Goal: Task Accomplishment & Management: Use online tool/utility

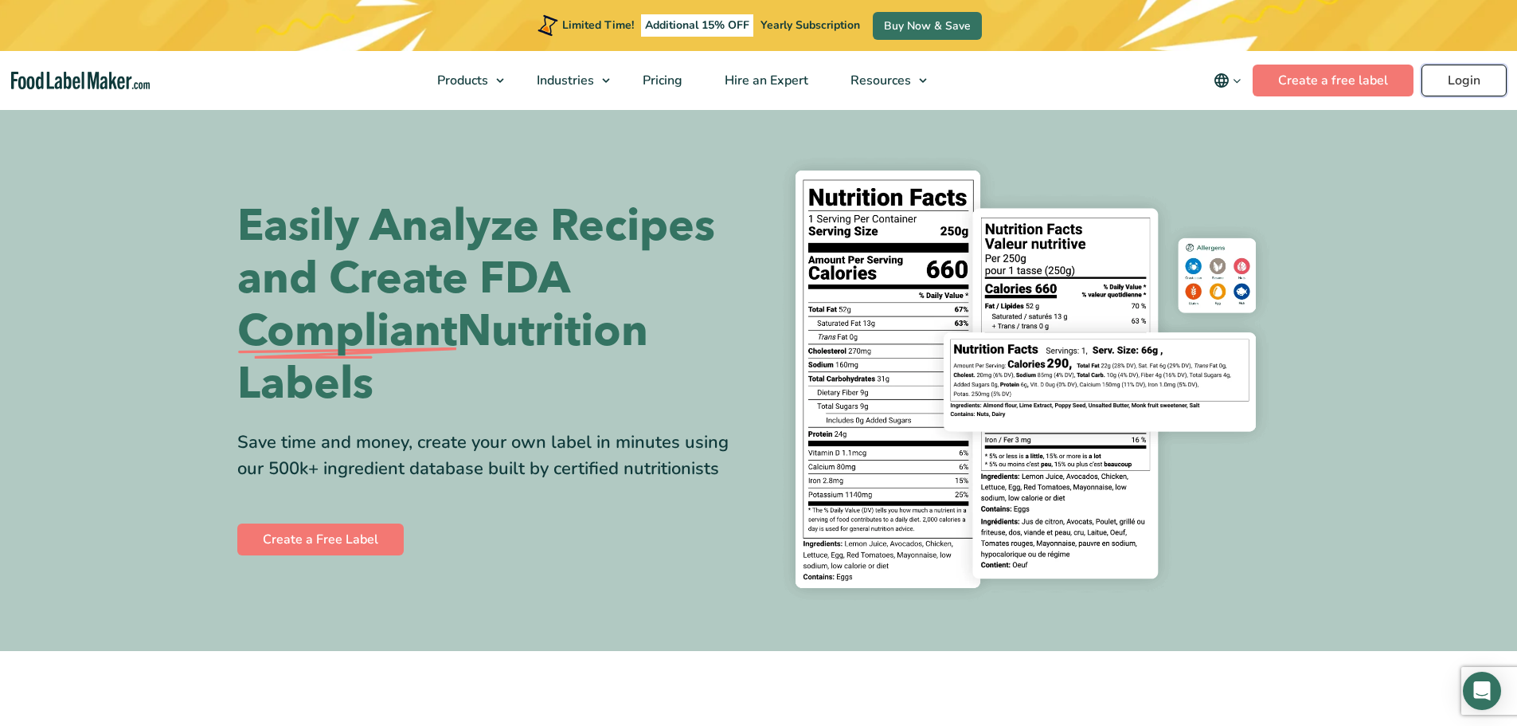
click at [1435, 79] on link "Login" at bounding box center [1464, 81] width 85 height 32
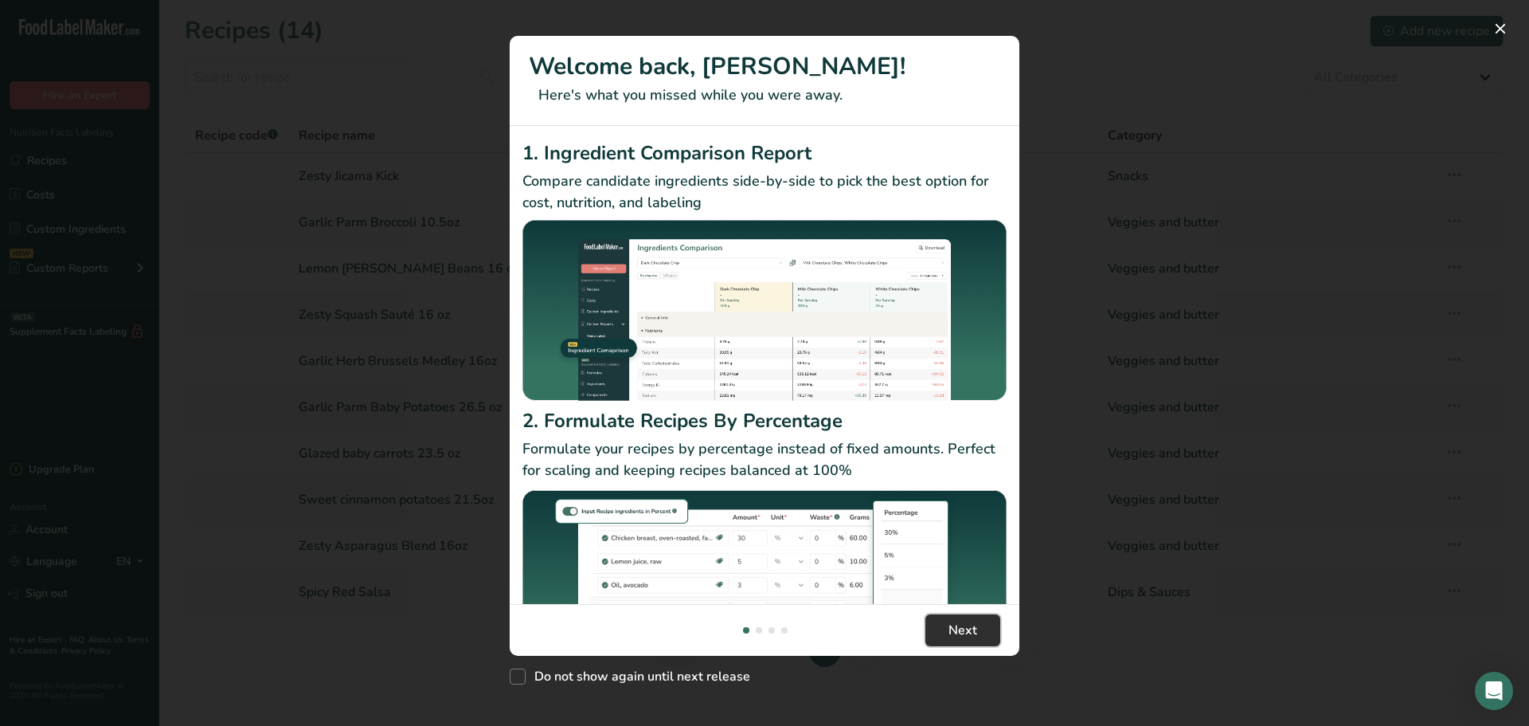
click at [989, 619] on button "Next" at bounding box center [963, 630] width 75 height 32
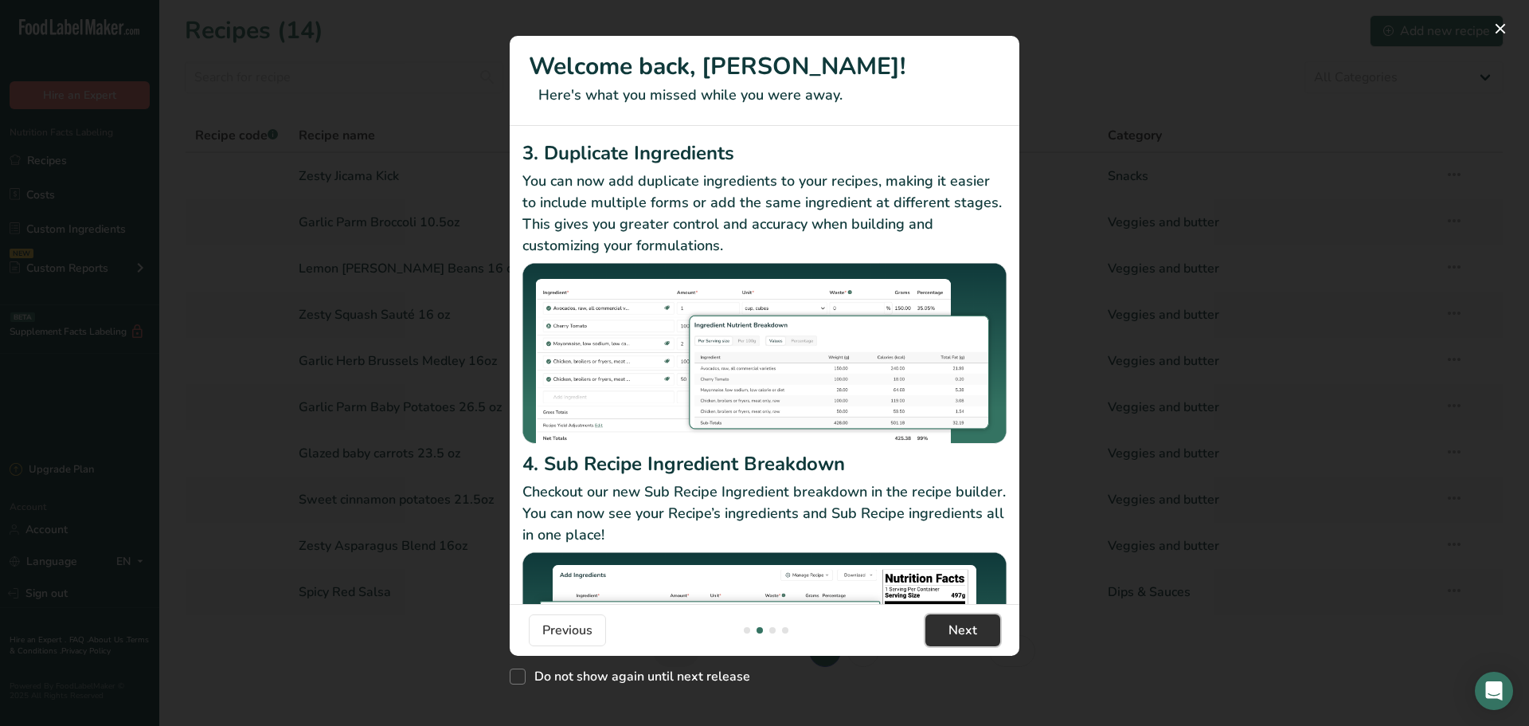
click at [989, 619] on button "Next" at bounding box center [963, 630] width 75 height 32
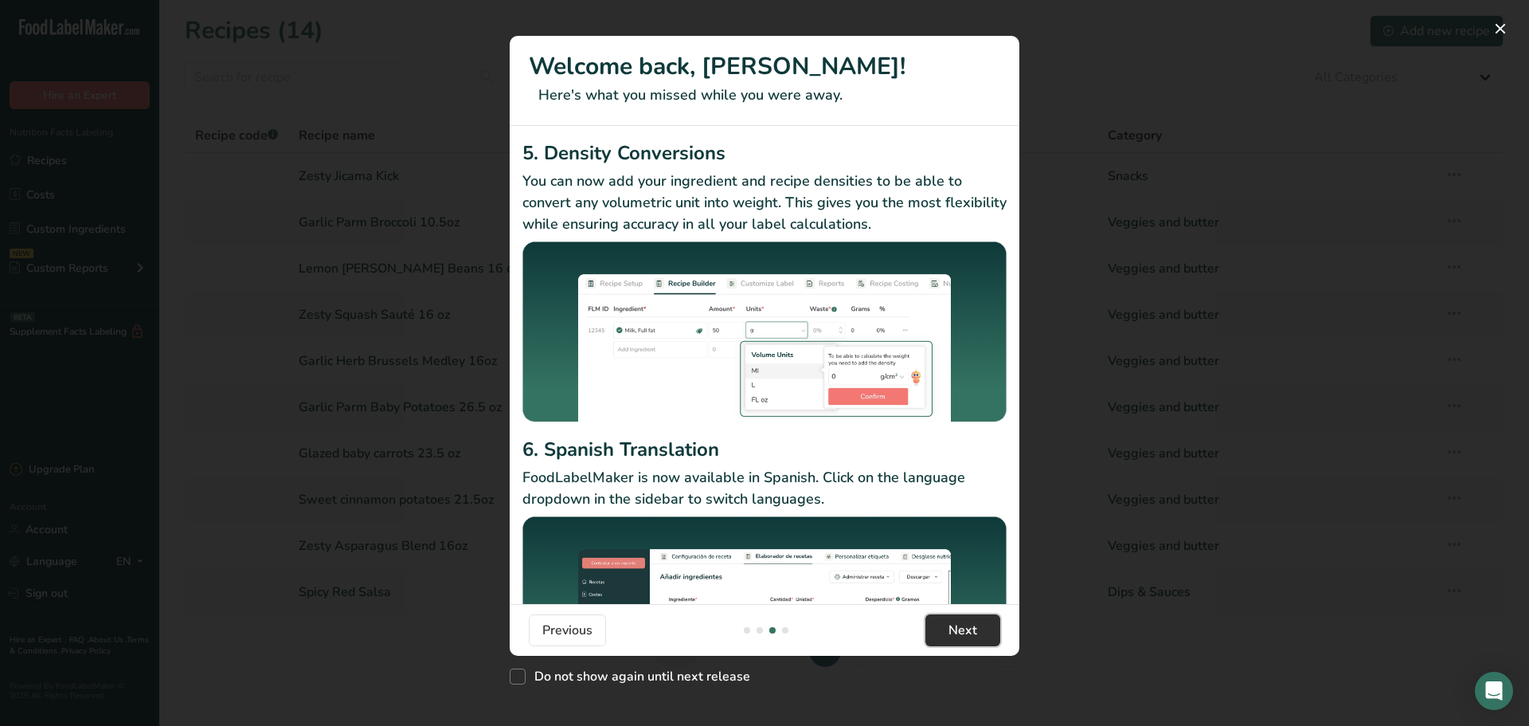
click at [989, 619] on button "Next" at bounding box center [963, 630] width 75 height 32
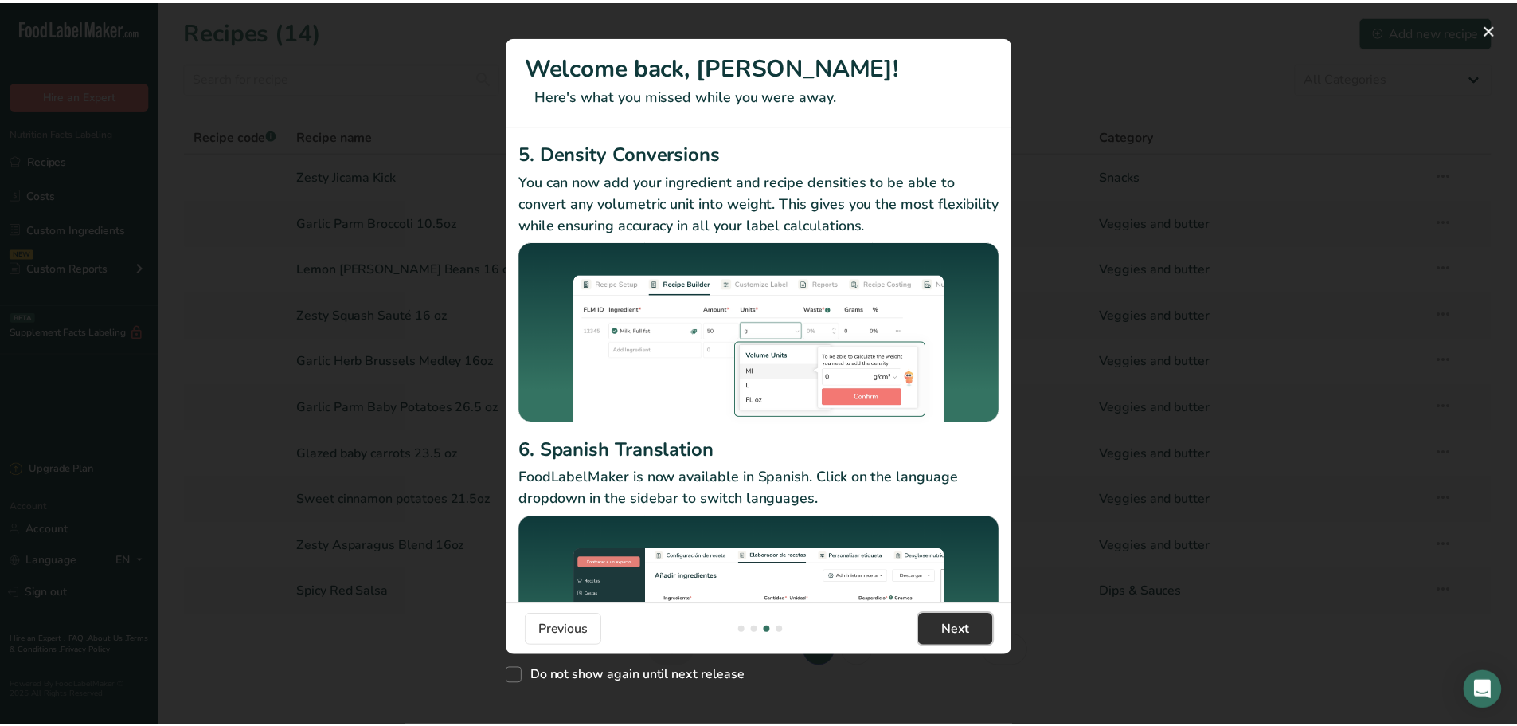
scroll to position [0, 1529]
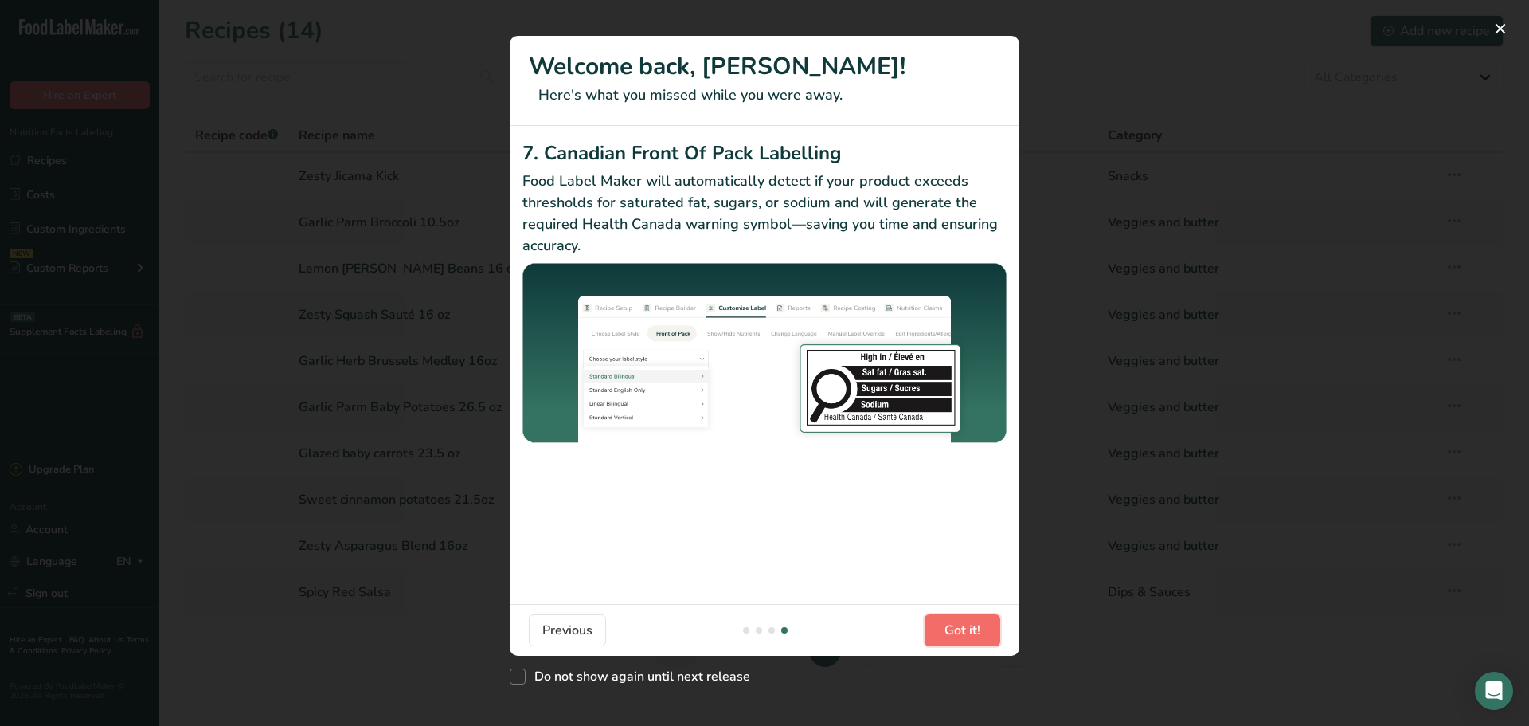
click at [989, 619] on button "Got it!" at bounding box center [963, 630] width 76 height 32
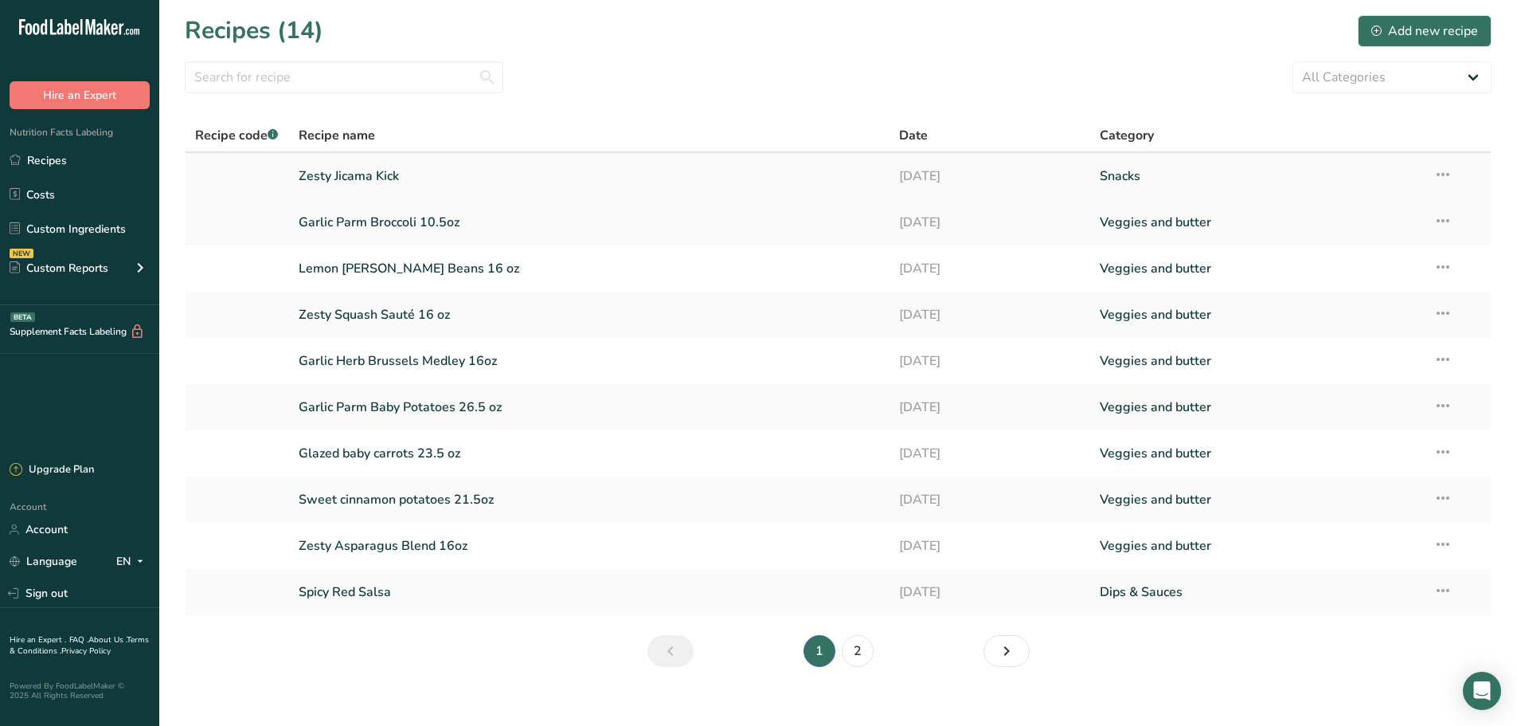
click at [346, 173] on link "Zesty Jicama Kick" at bounding box center [590, 175] width 582 height 33
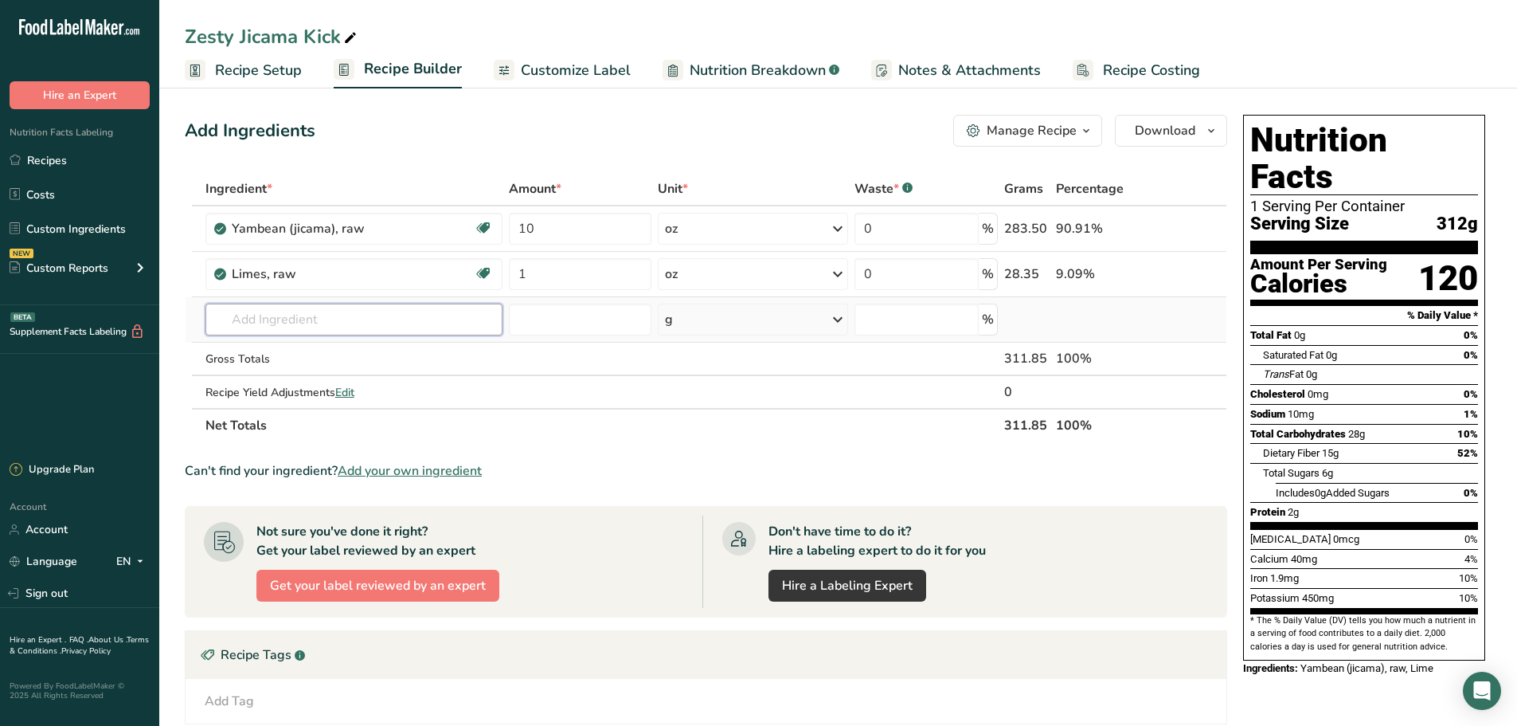
click at [282, 314] on input "text" at bounding box center [354, 319] width 297 height 32
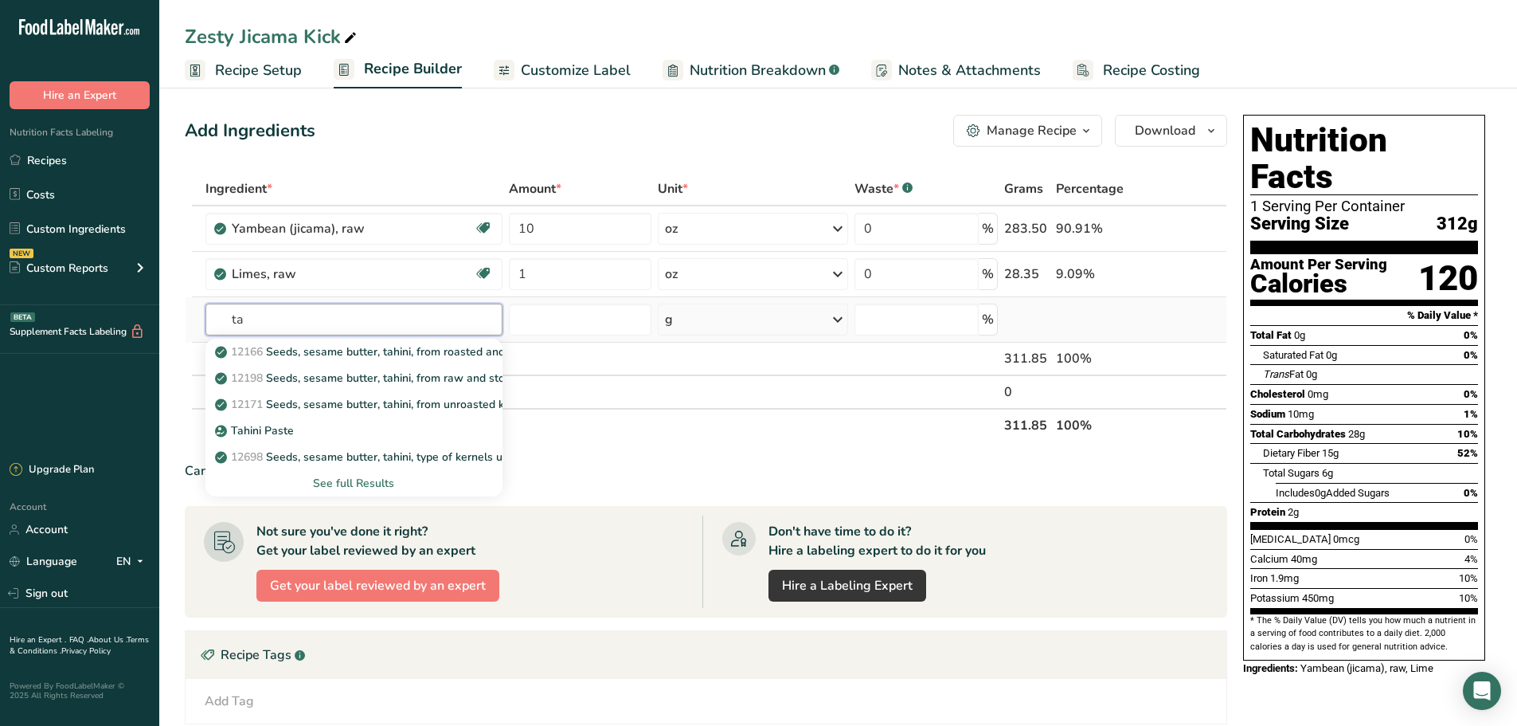
type input "t"
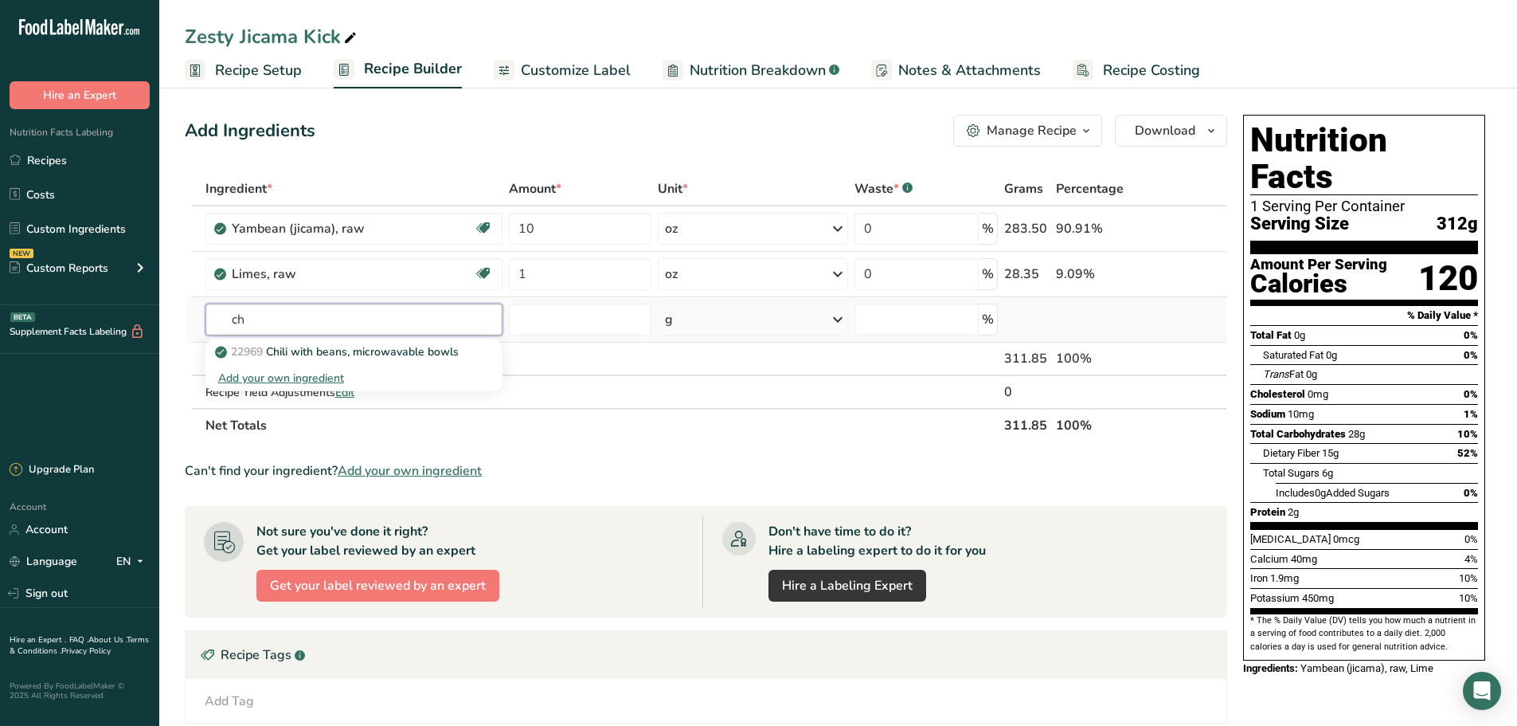
type input "c"
click at [399, 466] on span "Add your own ingredient" at bounding box center [410, 470] width 144 height 19
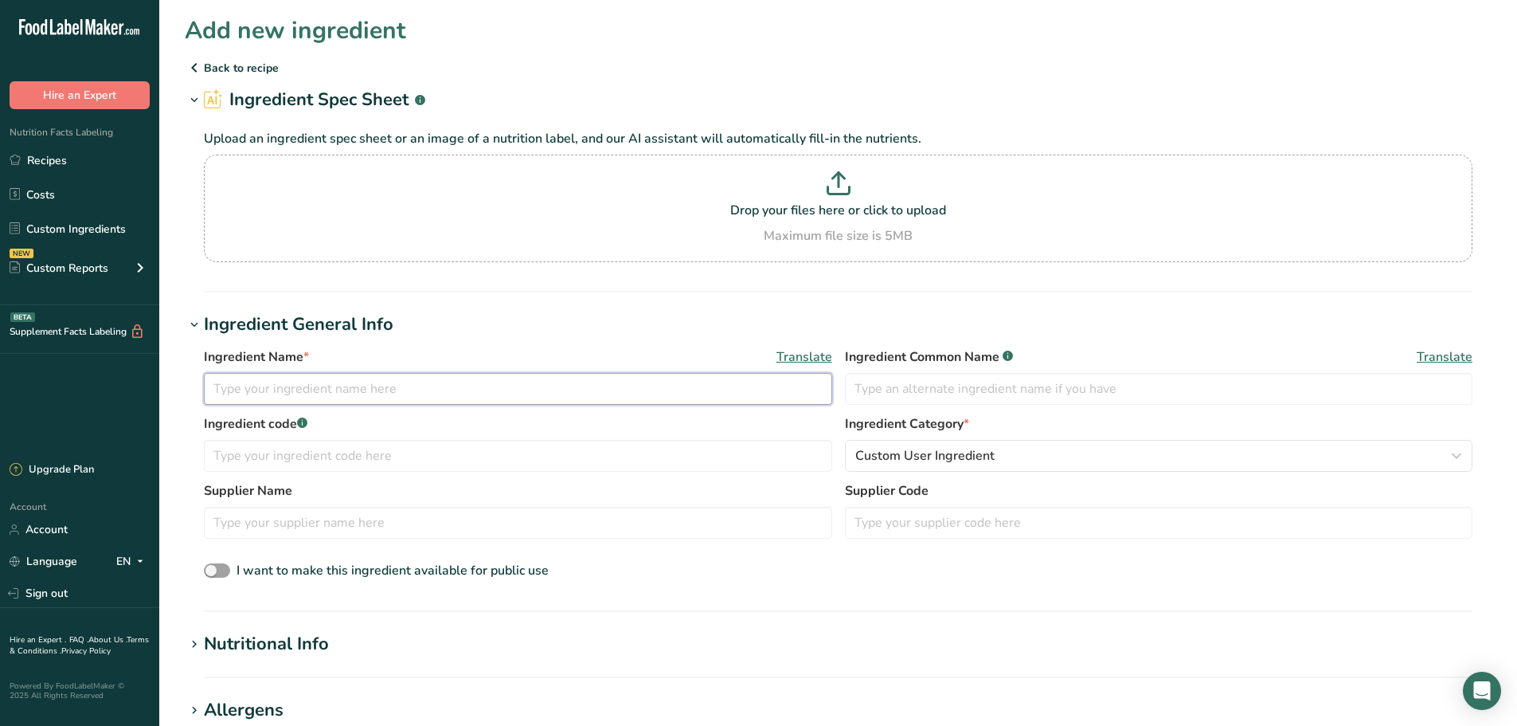
click at [497, 392] on input "text" at bounding box center [518, 389] width 628 height 32
type input "T"
type input "t"
type input "Tajin Seasoning"
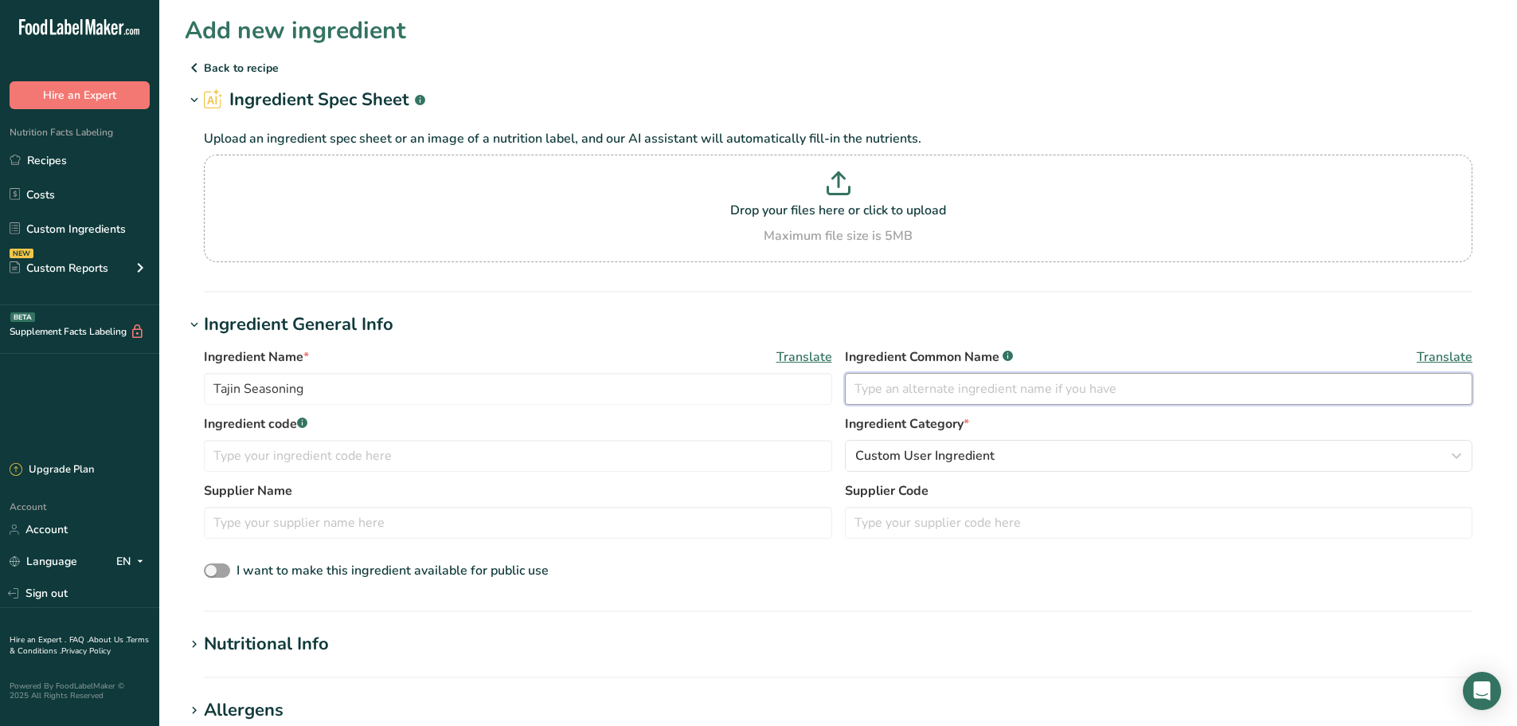
click at [1268, 388] on input "text" at bounding box center [1159, 389] width 628 height 32
type input "Tajin"
click at [433, 451] on input "text" at bounding box center [518, 456] width 628 height 32
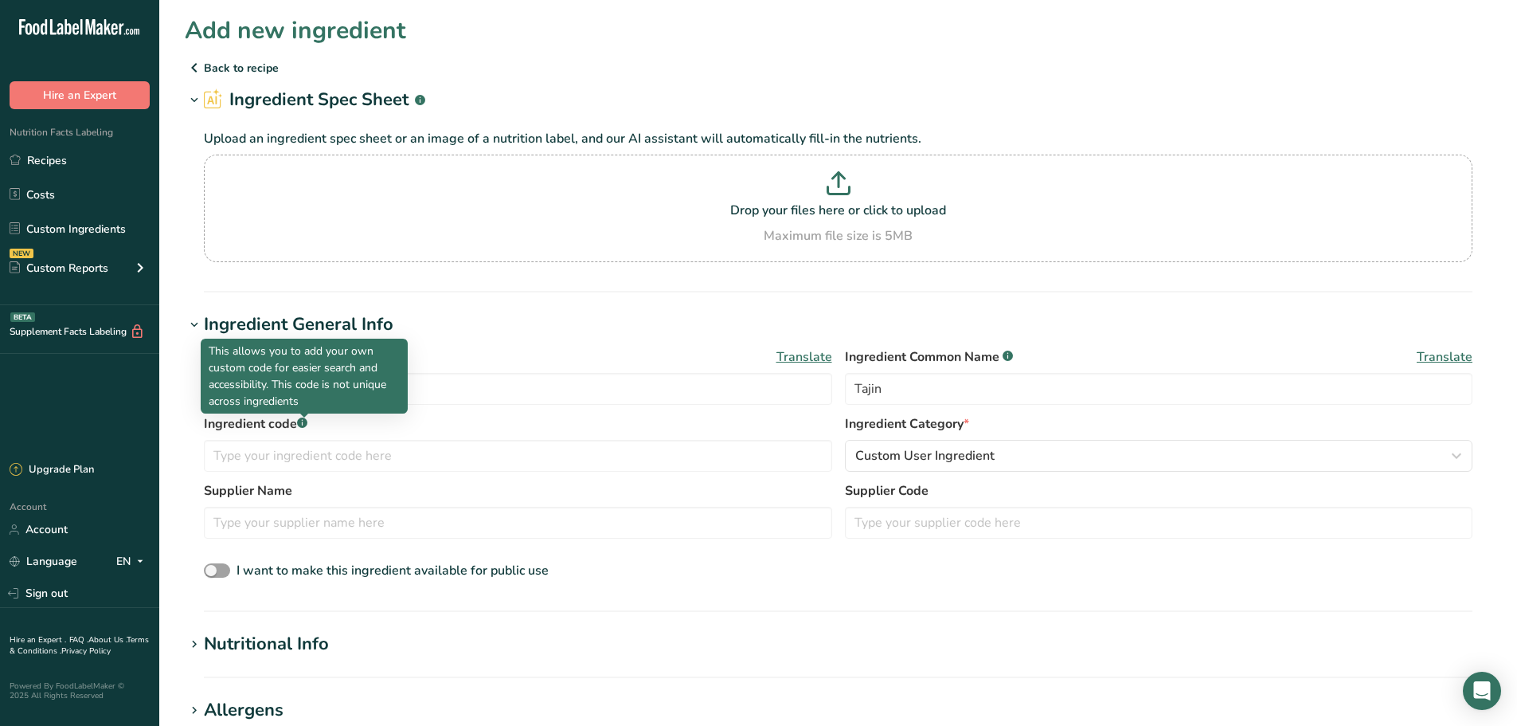
click at [306, 422] on rect at bounding box center [302, 422] width 10 height 10
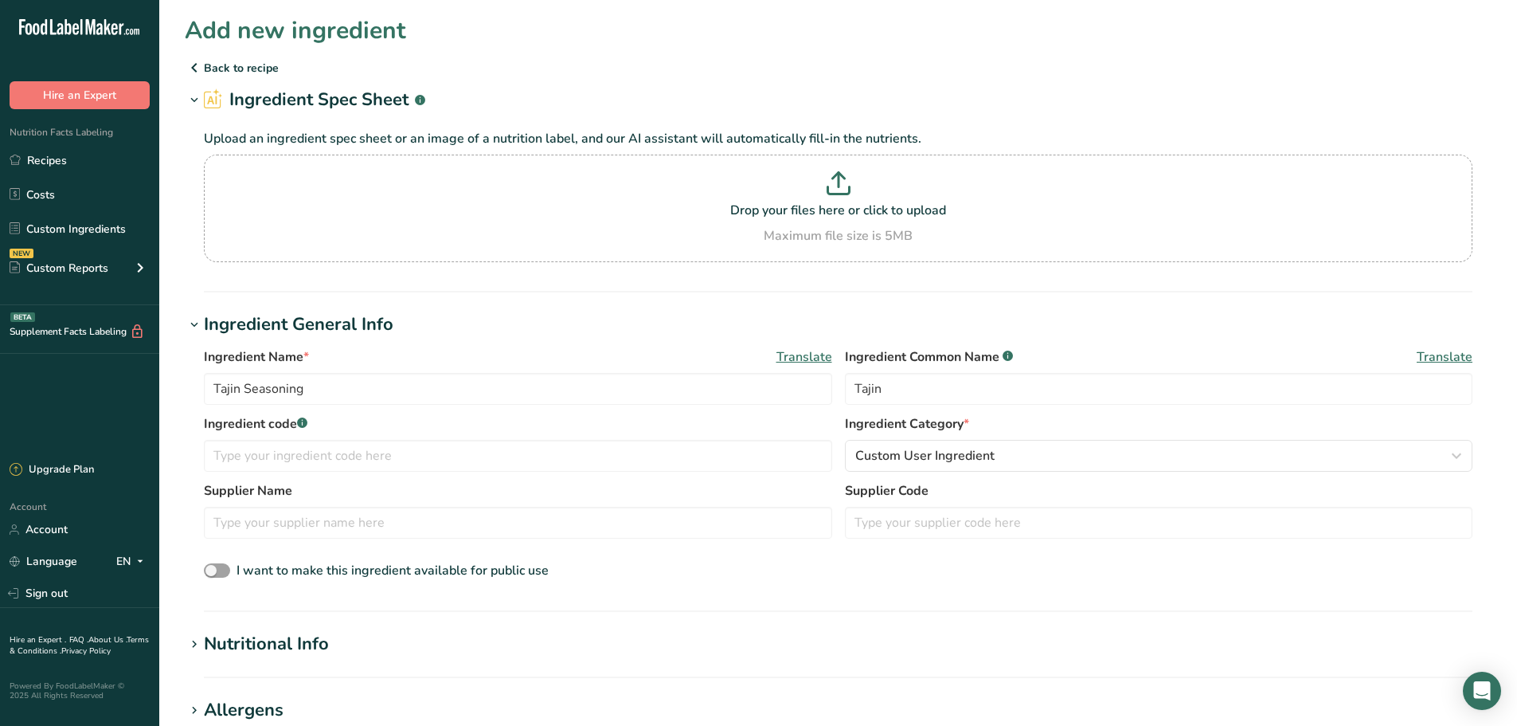
click at [306, 422] on rect at bounding box center [302, 422] width 10 height 10
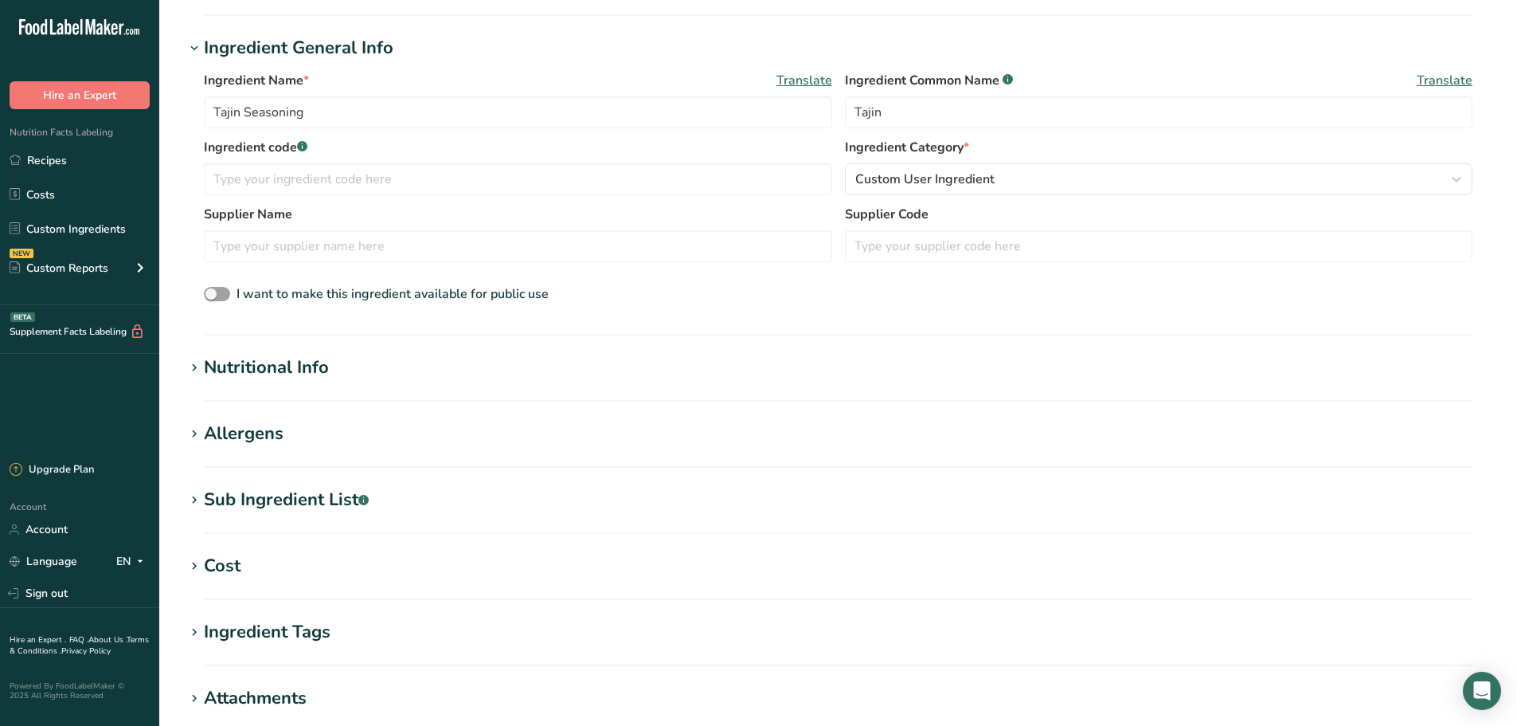
scroll to position [319, 0]
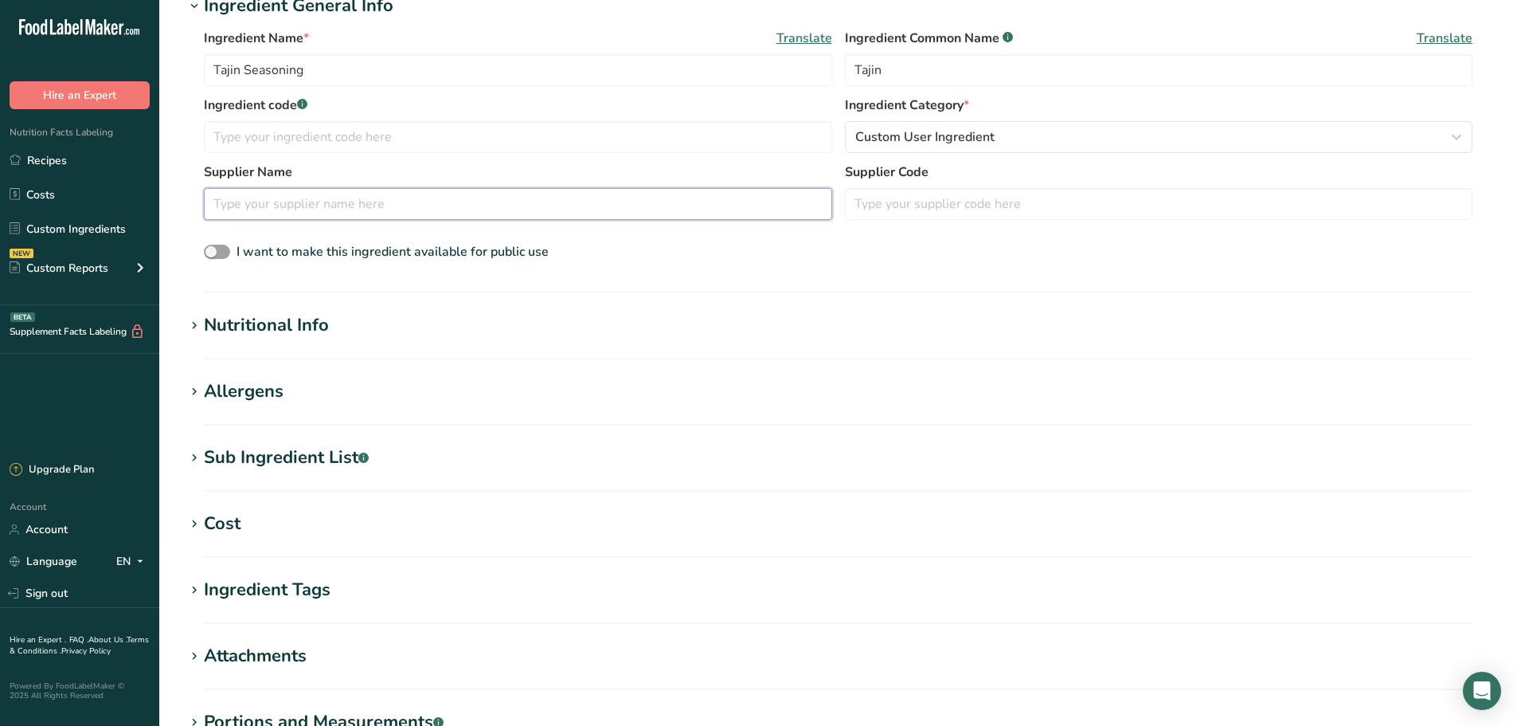
click at [375, 210] on input "text" at bounding box center [518, 204] width 628 height 32
type input "Tajin [GEOGRAPHIC_DATA]"
click at [245, 322] on div "Nutritional Info" at bounding box center [266, 325] width 125 height 26
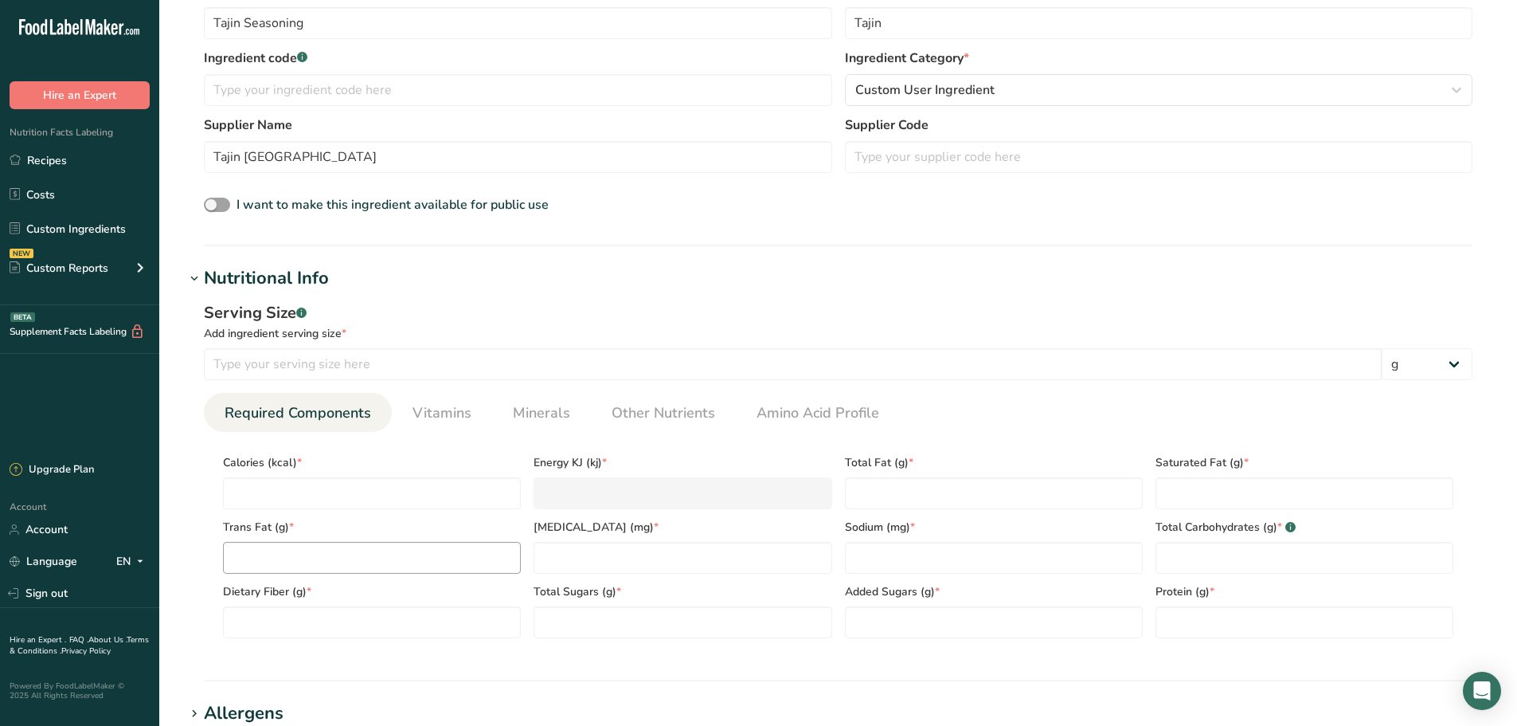
scroll to position [478, 0]
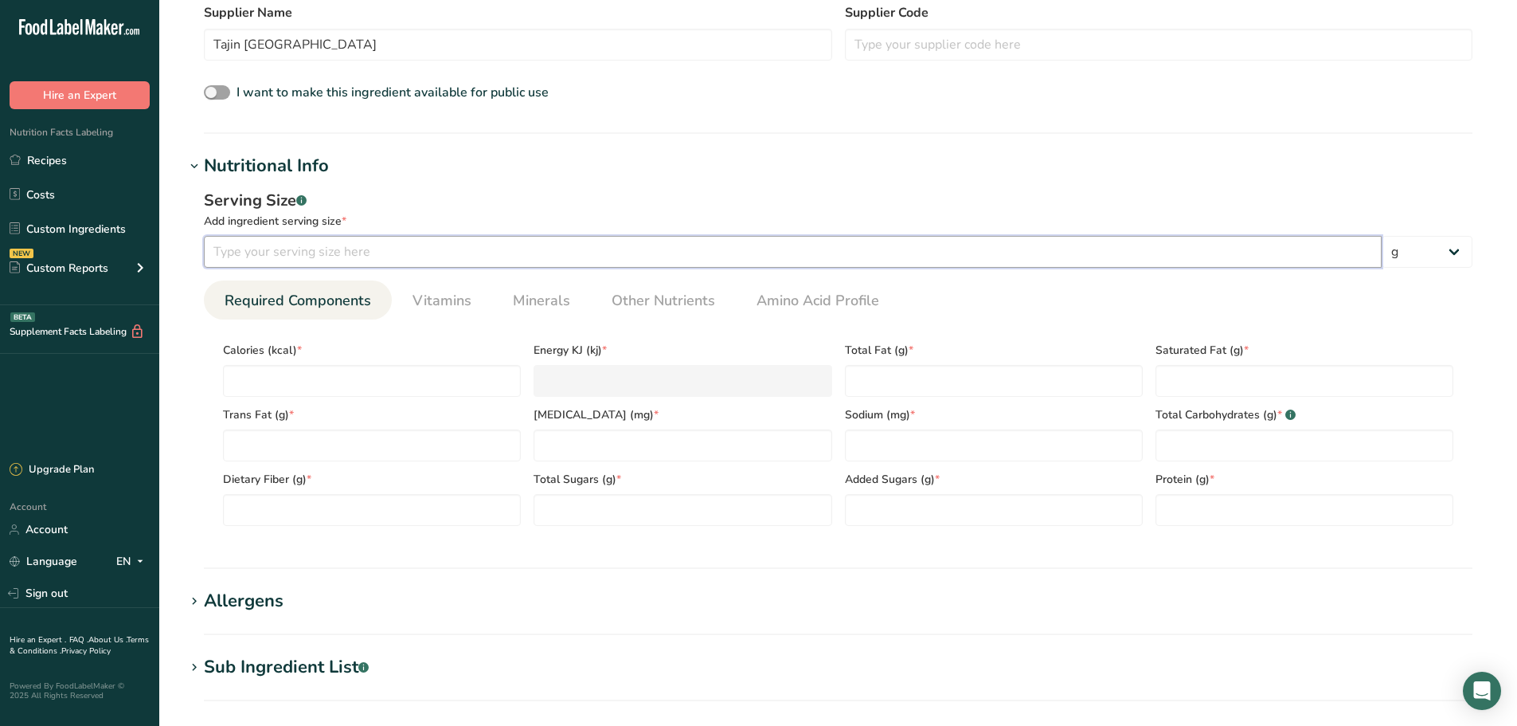
click at [440, 257] on input "number" at bounding box center [793, 252] width 1178 height 32
click at [1461, 255] on select "g kg mg mcg lb oz l mL fl oz tbsp tsp cup qt gallon" at bounding box center [1427, 252] width 91 height 32
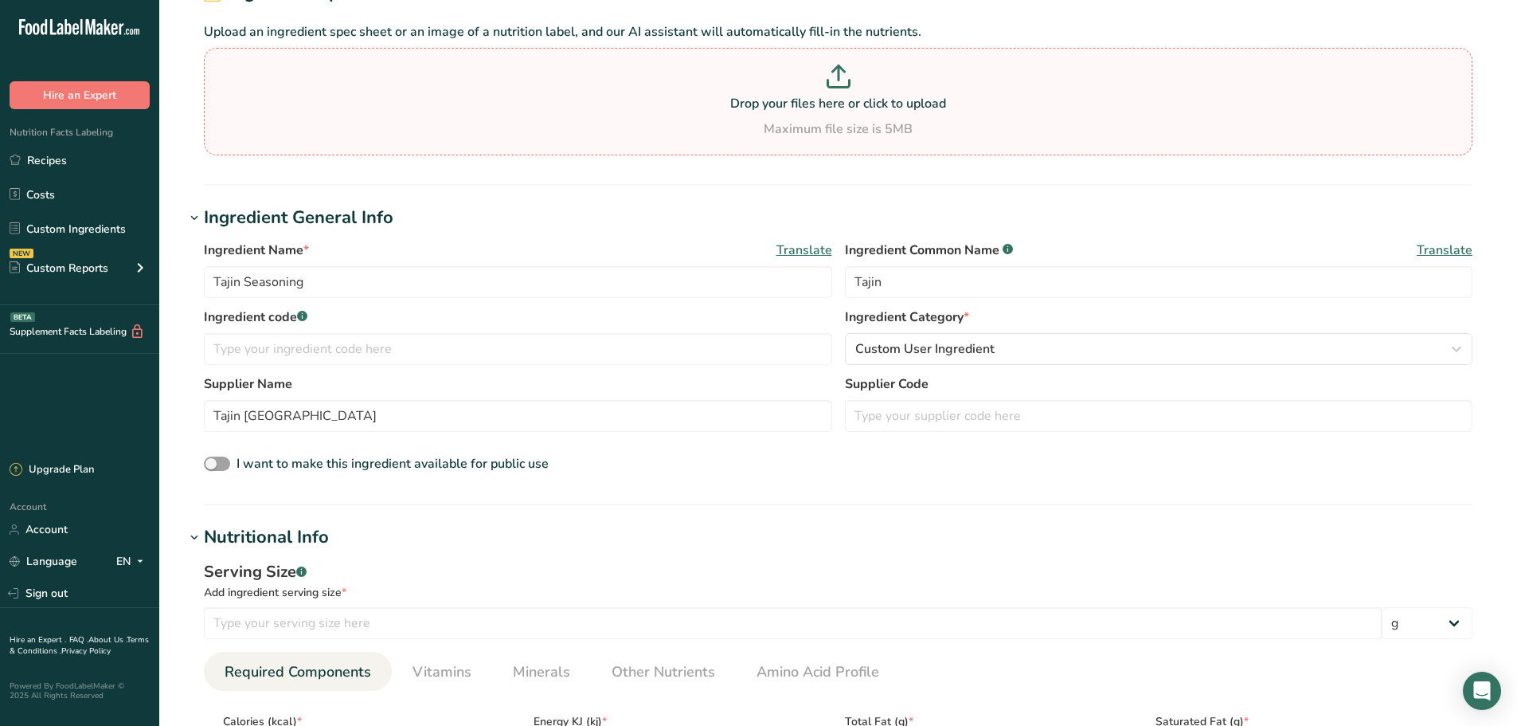
scroll to position [0, 0]
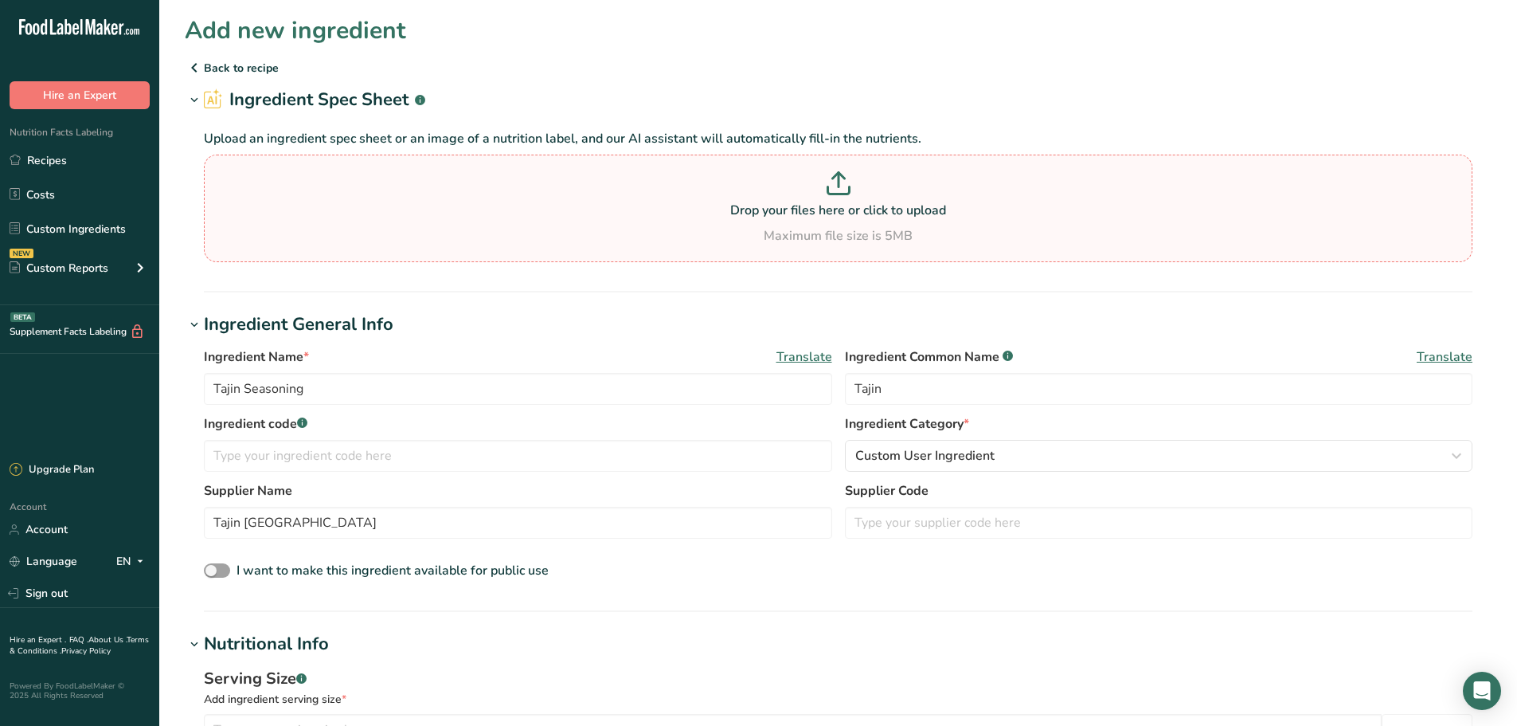
click at [832, 187] on icon at bounding box center [839, 183] width 24 height 24
click at [832, 187] on input "Drop your files here or click to upload Maximum file size is 5MB" at bounding box center [838, 209] width 1269 height 108
type input "C:\fakepath\TAJIN SEASONING.jpg"
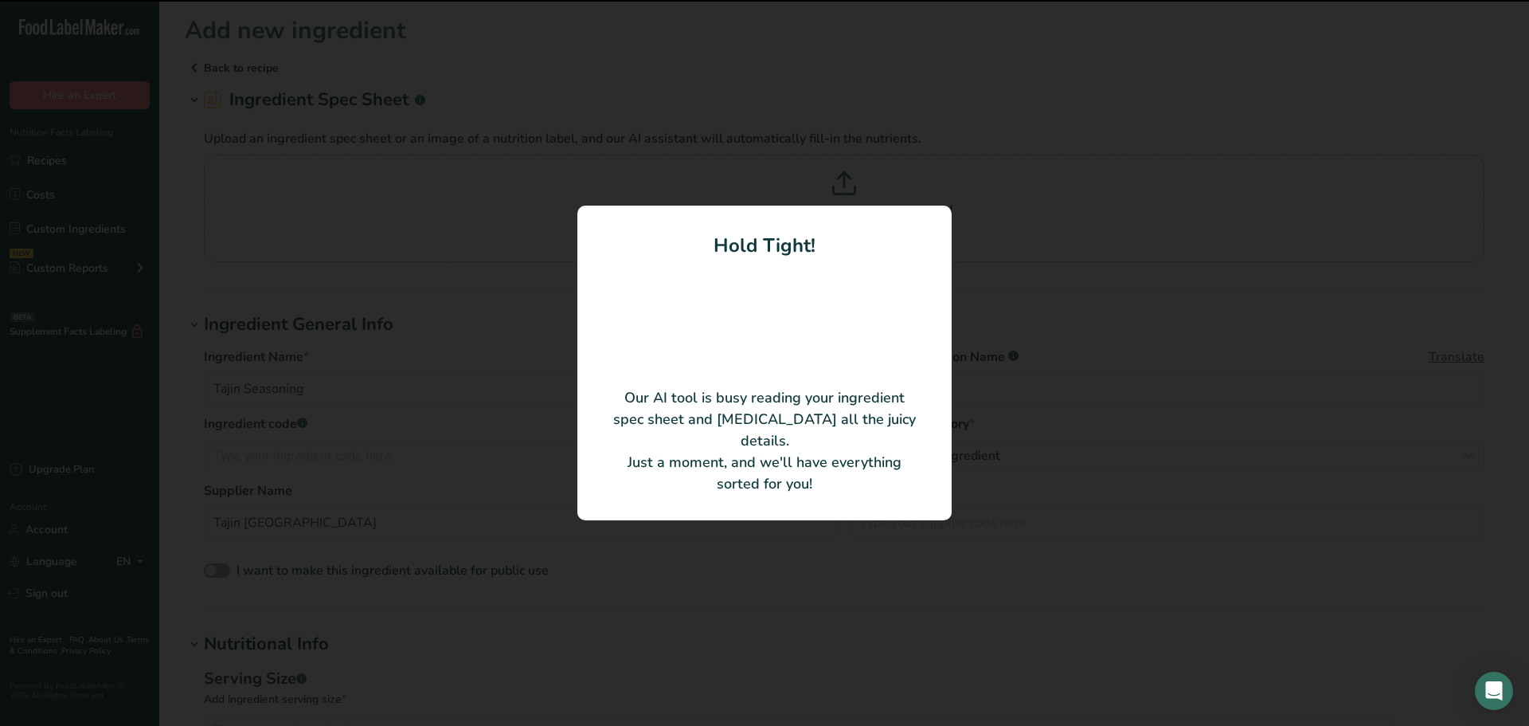
type input "chili peppers, sea salt, [MEDICAL_DATA], dehydrated lime juice, silicon dioxide"
type input "1"
type input "0"
type KJ "0"
type Fat "0"
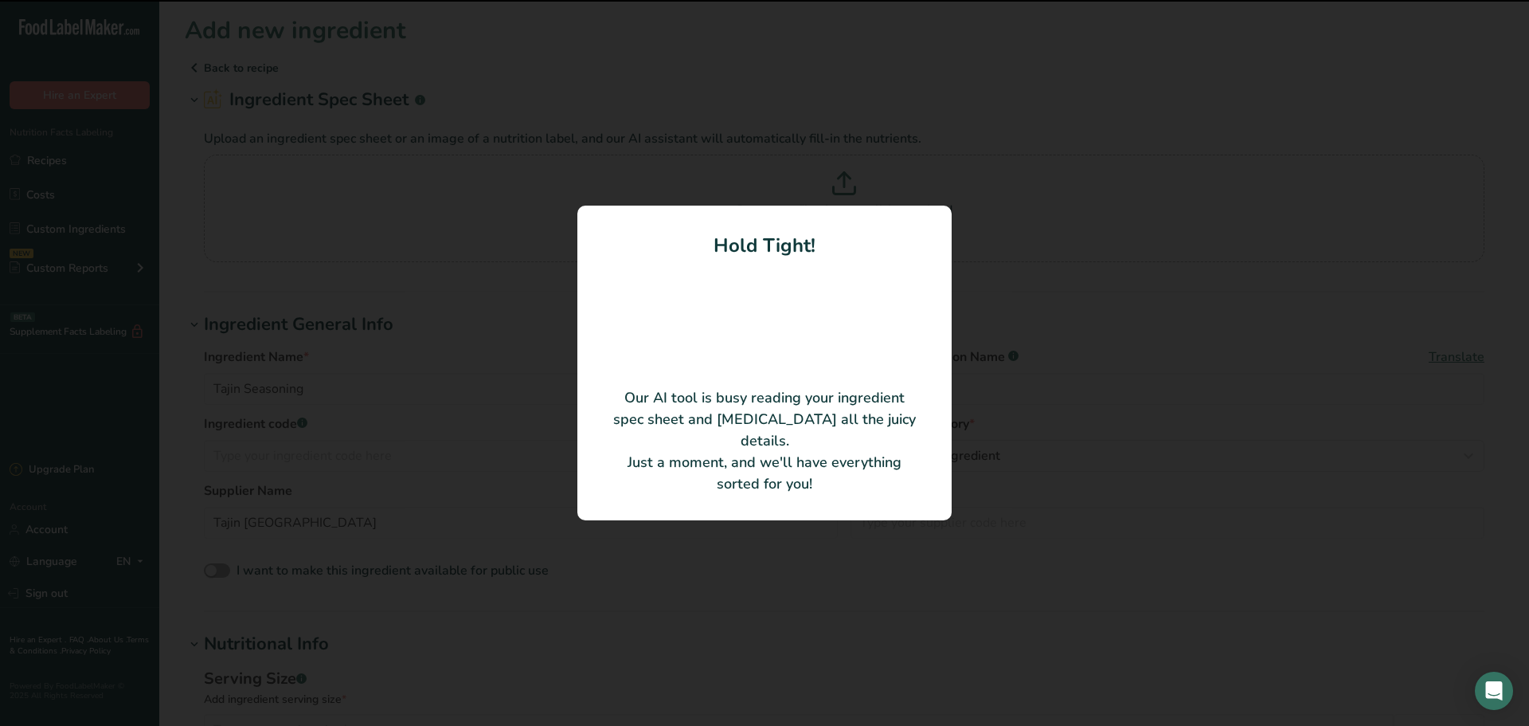
type Fat "0"
type input "0"
type input "190"
type Carbohydrates "0"
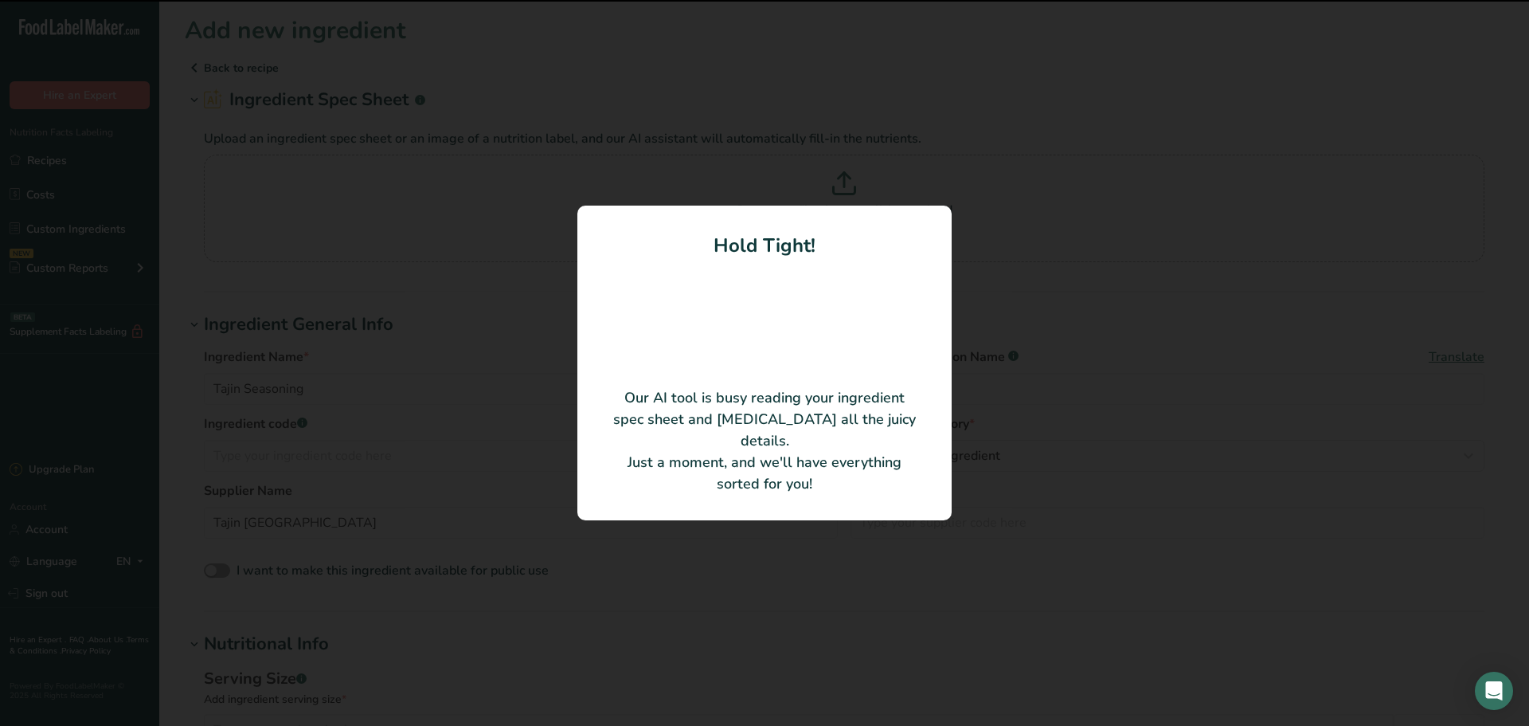
type Fiber "0"
type Sugars "0"
type input "0"
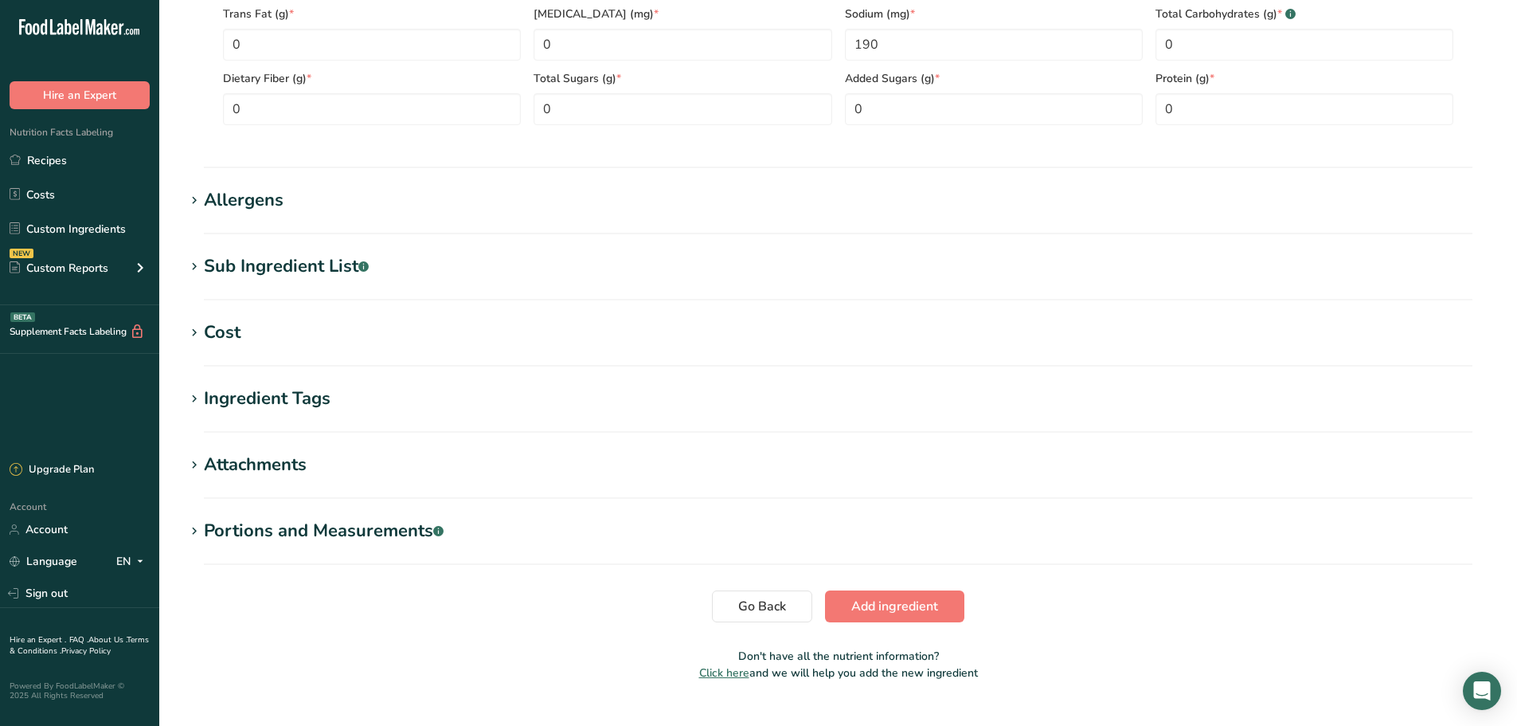
scroll to position [833, 0]
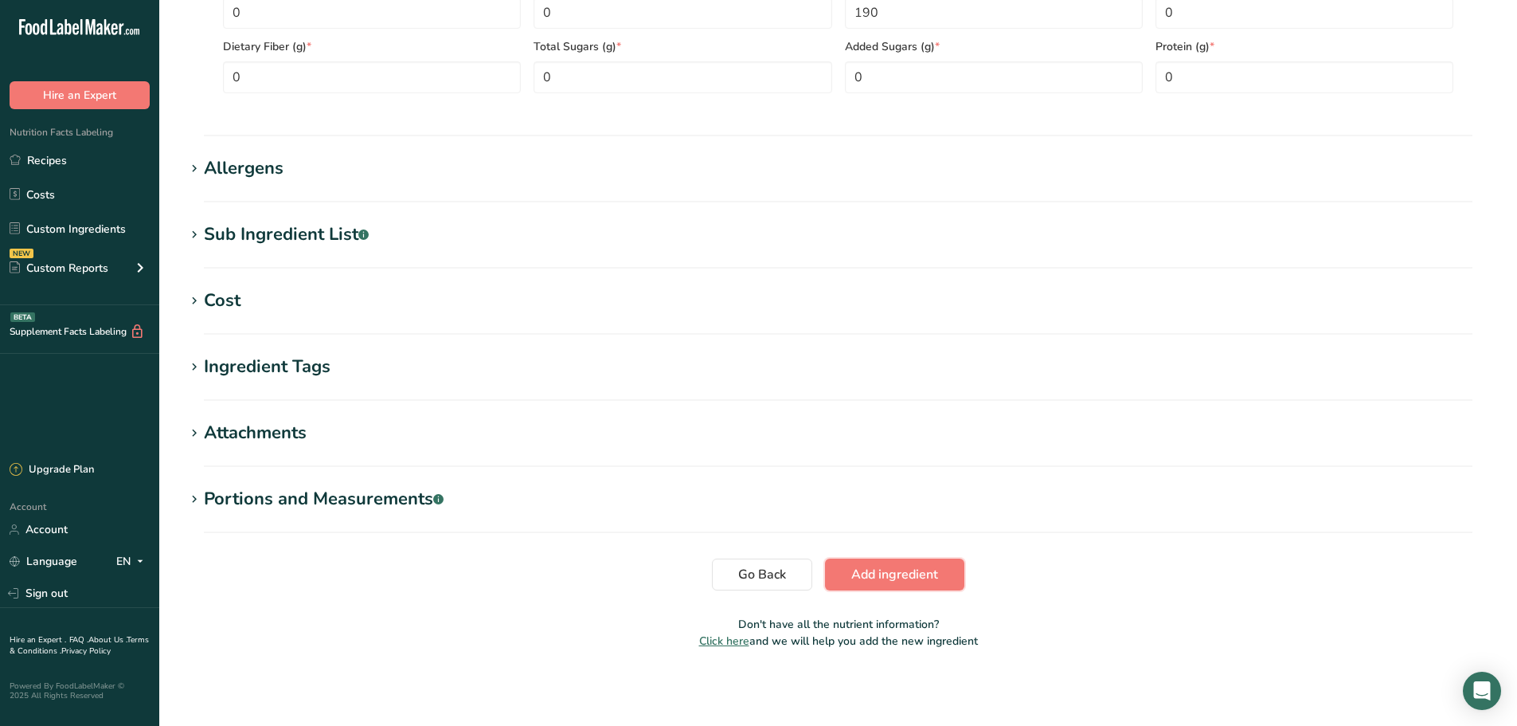
drag, startPoint x: 945, startPoint y: 573, endPoint x: 904, endPoint y: 609, distance: 54.7
click at [945, 573] on button "Add ingredient" at bounding box center [894, 574] width 139 height 32
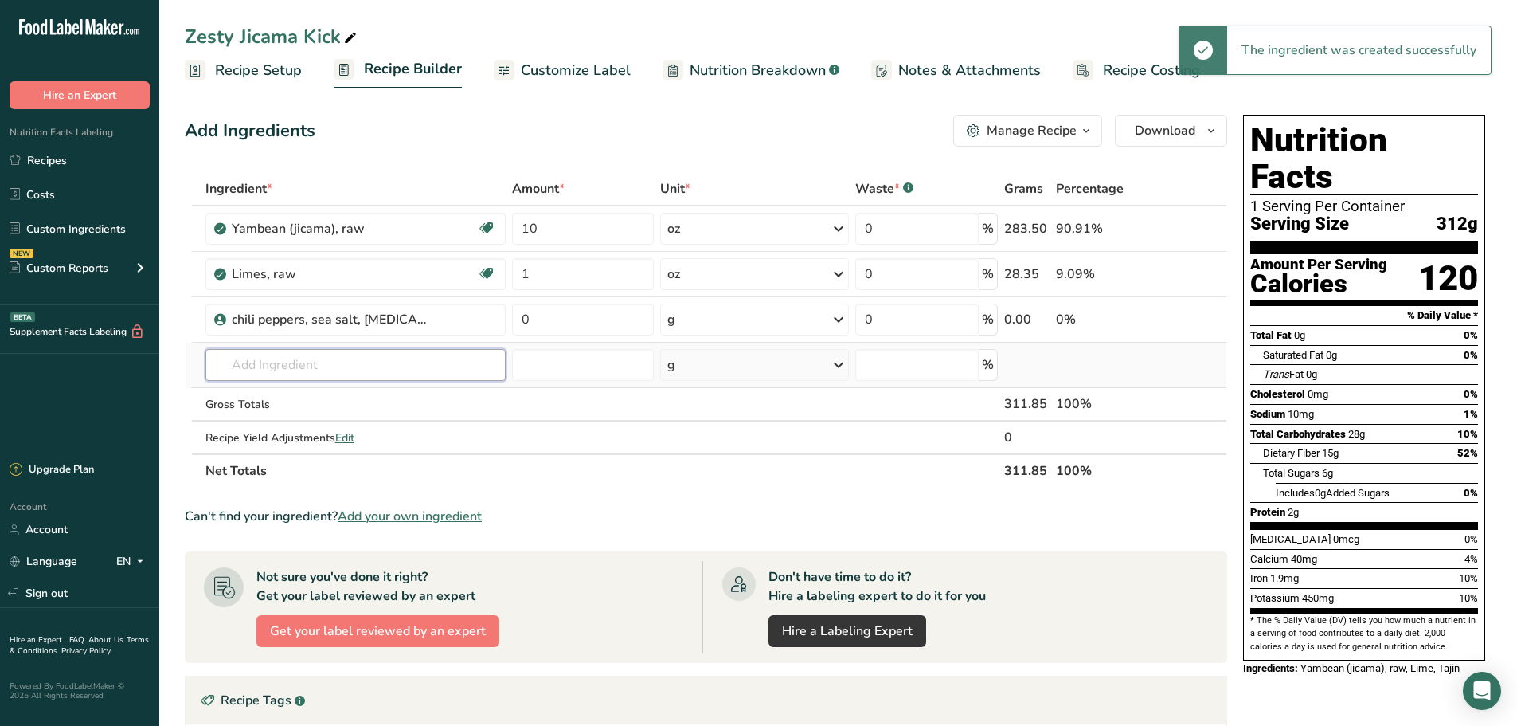
click at [405, 374] on input "text" at bounding box center [356, 365] width 300 height 32
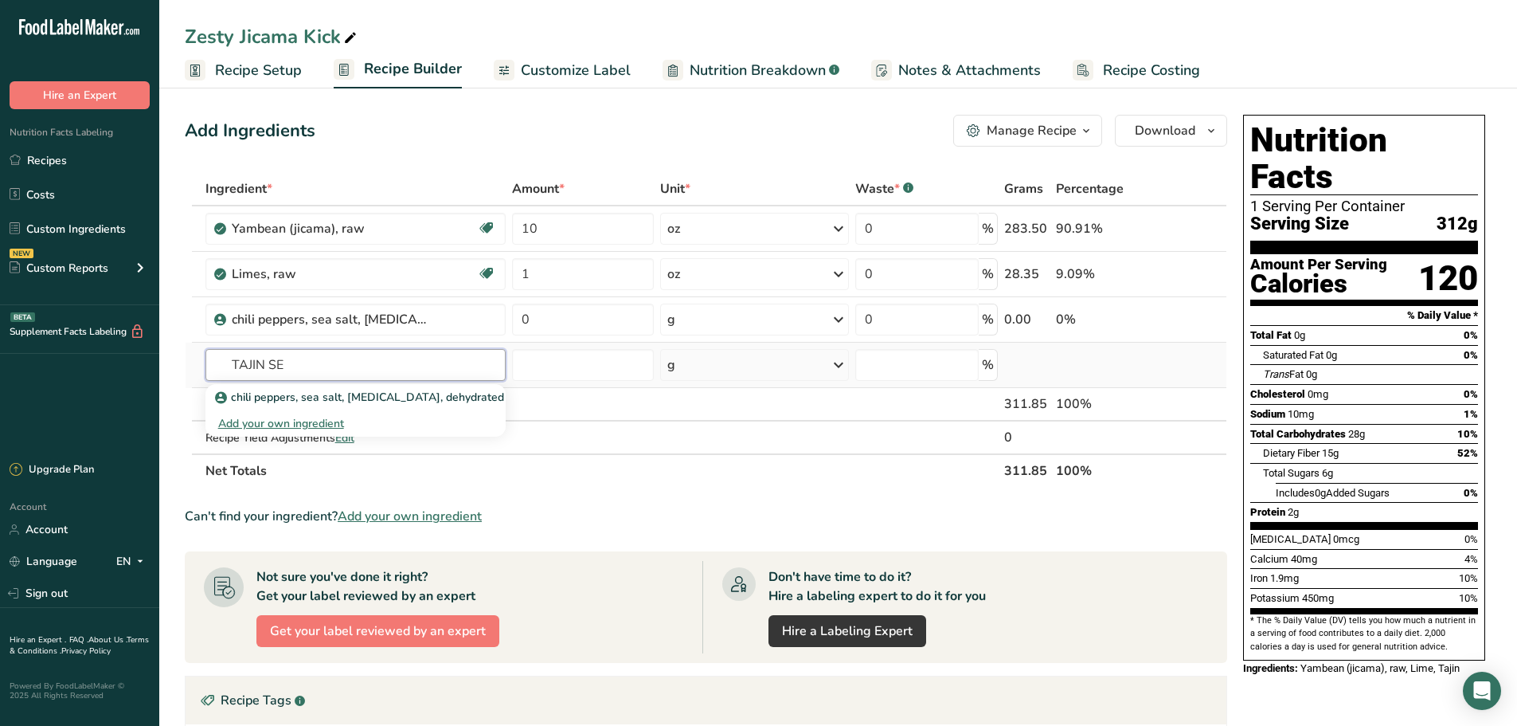
type input "TAJIN SE"
click at [320, 425] on div "Add your own ingredient" at bounding box center [355, 423] width 275 height 17
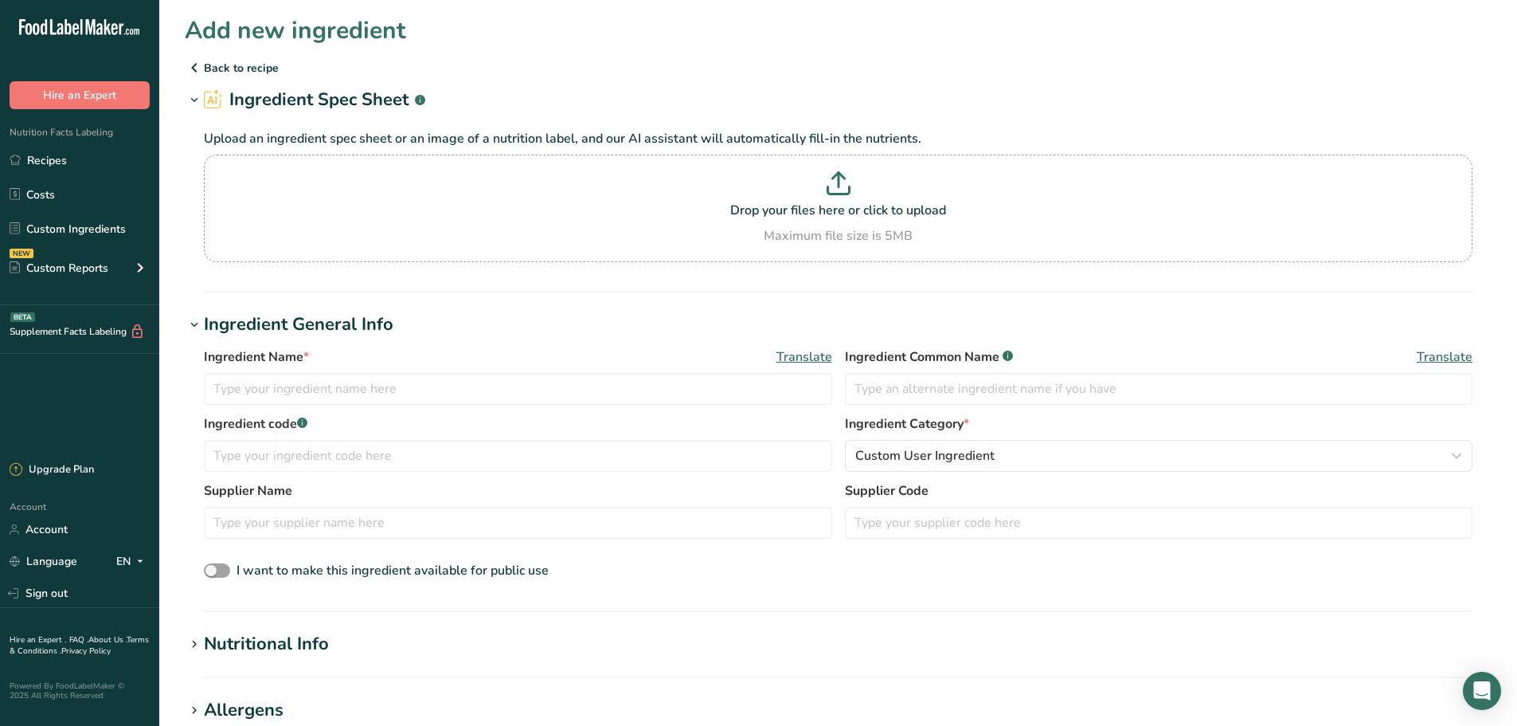
click at [194, 71] on icon at bounding box center [194, 67] width 19 height 29
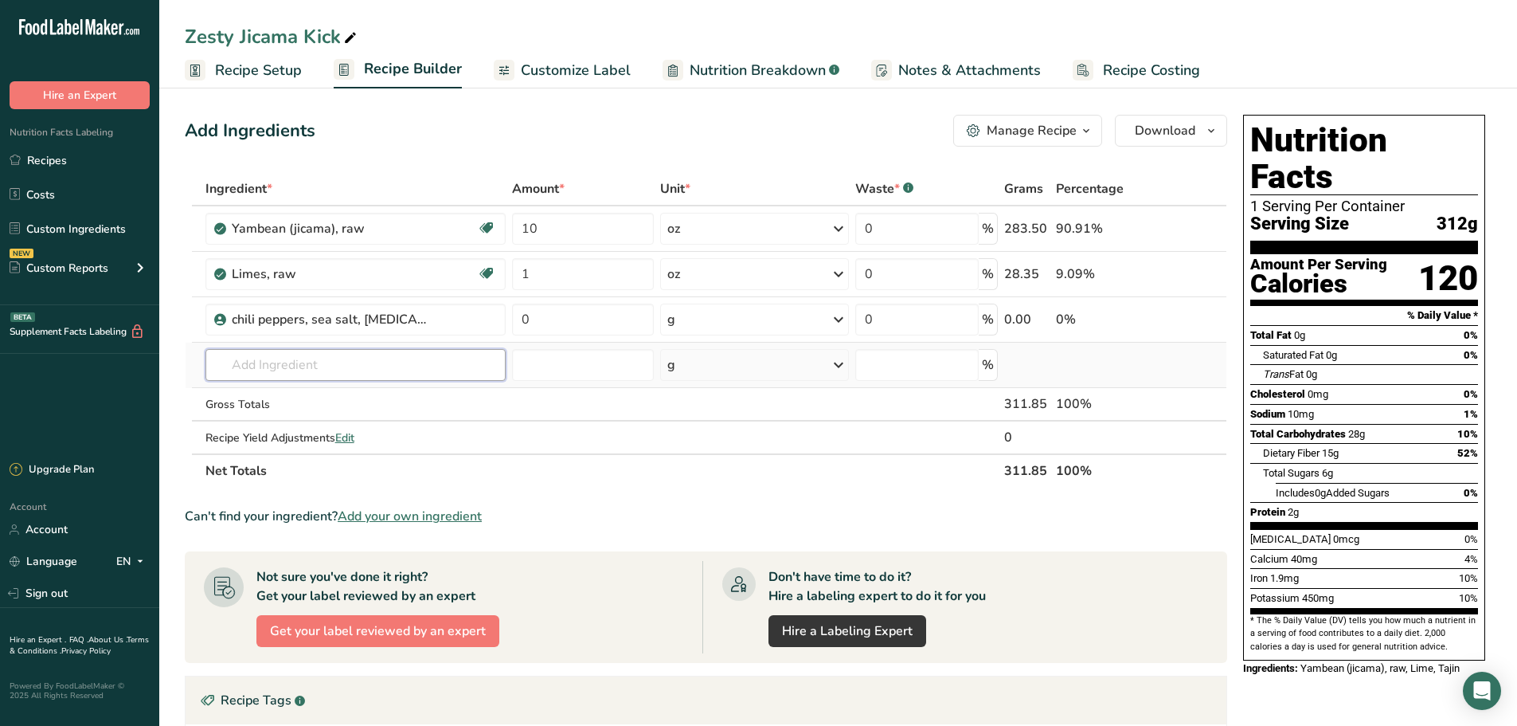
click at [360, 367] on input "text" at bounding box center [356, 365] width 300 height 32
click at [455, 323] on div "chili peppers, sea salt, [MEDICAL_DATA], dehydrated lime juice, silicon dioxide" at bounding box center [364, 319] width 264 height 19
click at [470, 323] on div "chili peppers, sea salt, [MEDICAL_DATA], dehydrated lime juice, silicon dioxide" at bounding box center [364, 319] width 264 height 19
click at [1198, 326] on icon at bounding box center [1193, 319] width 11 height 17
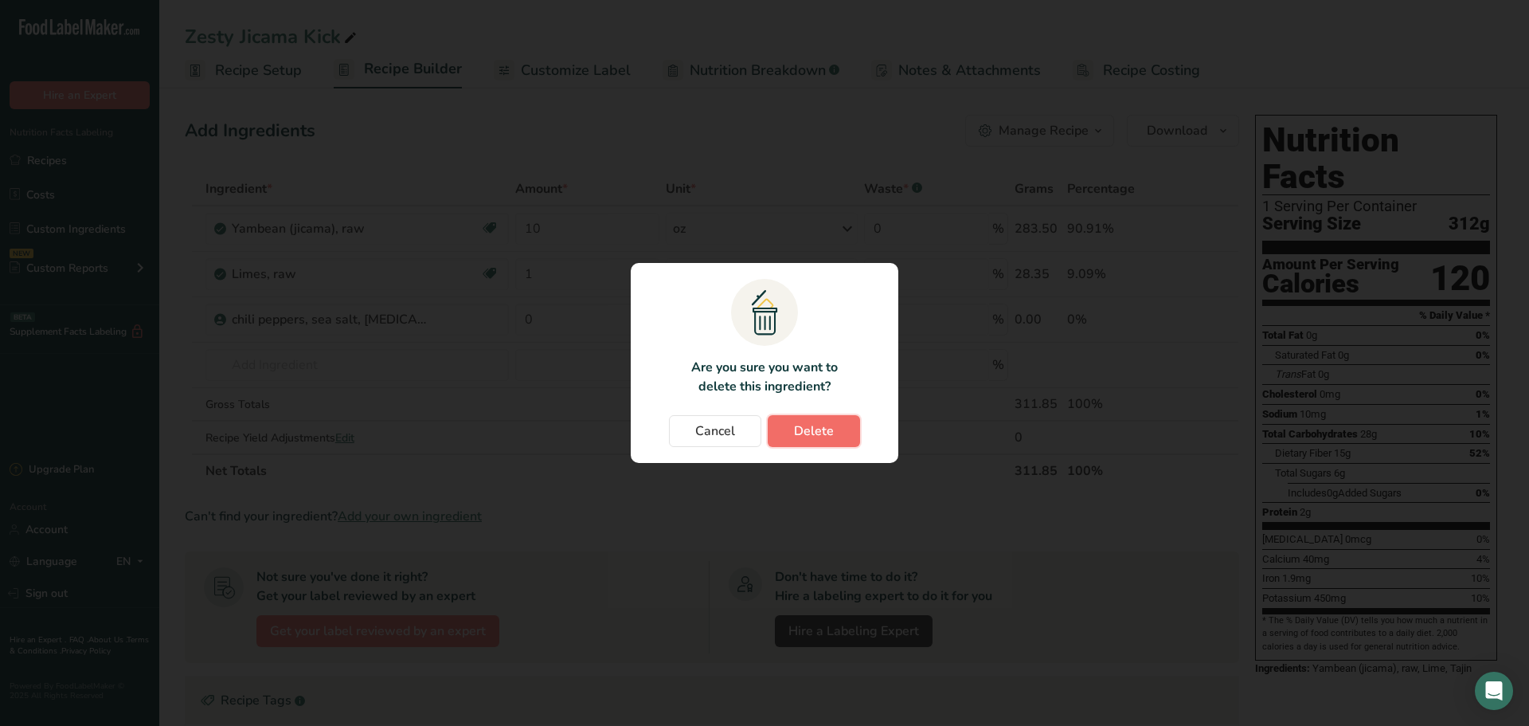
click at [801, 426] on span "Delete" at bounding box center [814, 430] width 40 height 19
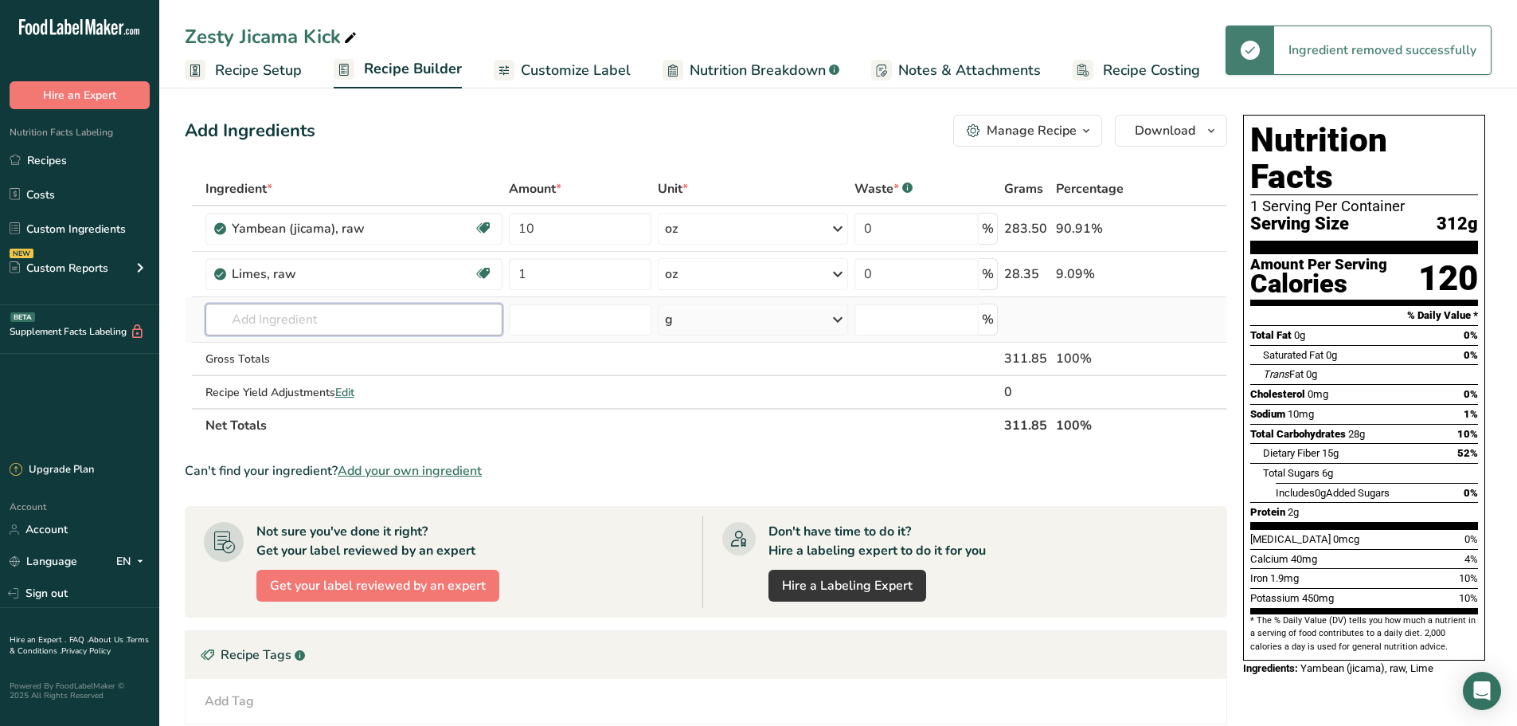
click at [287, 307] on input "text" at bounding box center [354, 319] width 297 height 32
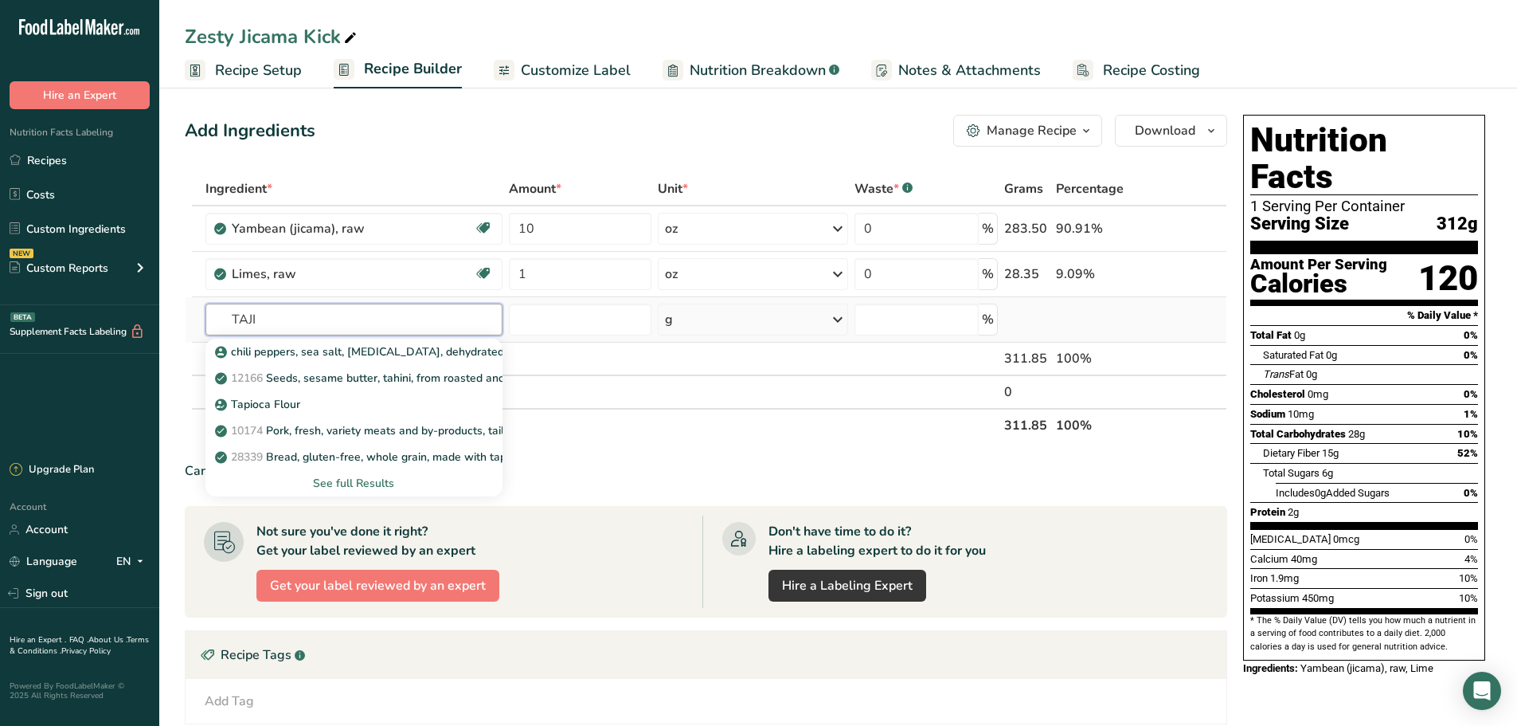
type input "TAJI"
click at [338, 483] on div "See full Results" at bounding box center [354, 483] width 272 height 17
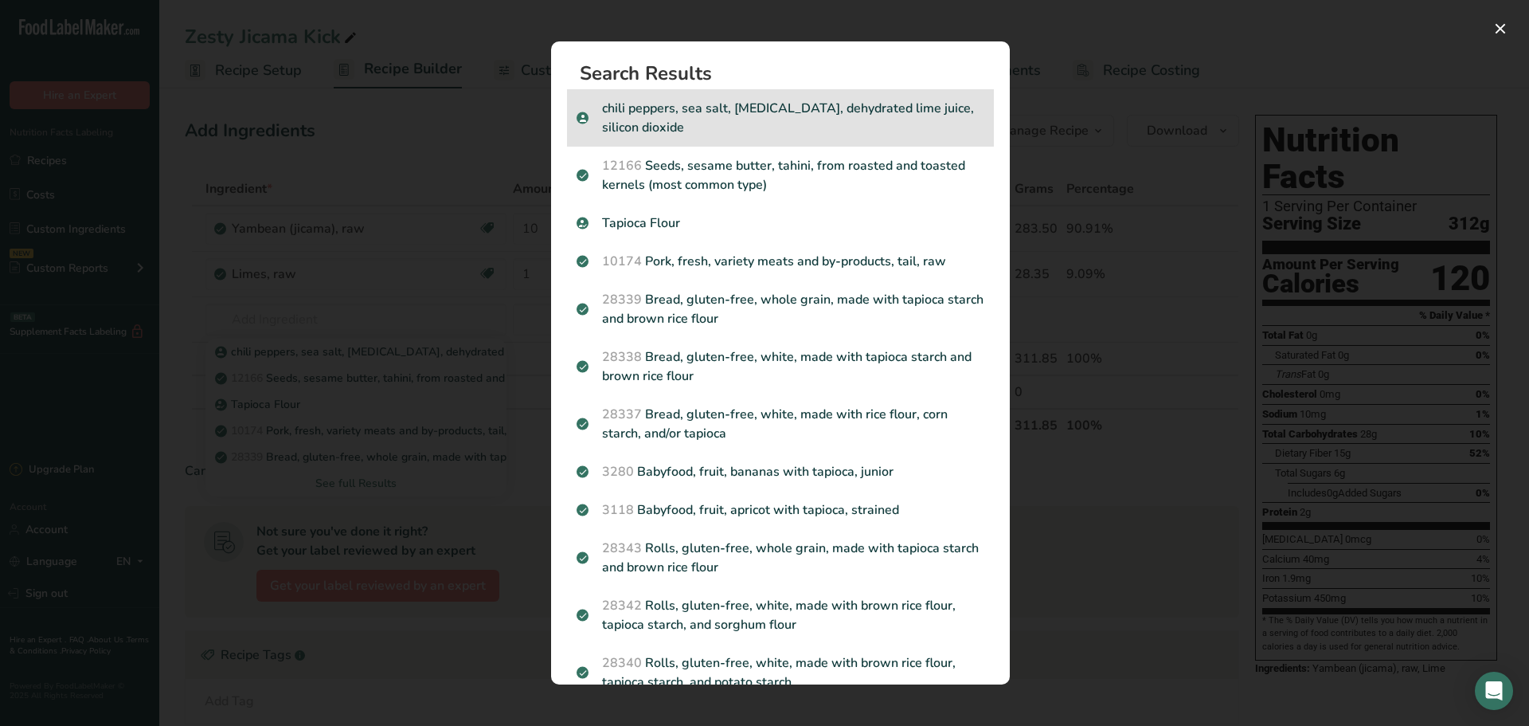
click at [829, 128] on p "chili peppers, sea salt, [MEDICAL_DATA], dehydrated lime juice, silicon dioxide" at bounding box center [781, 118] width 408 height 38
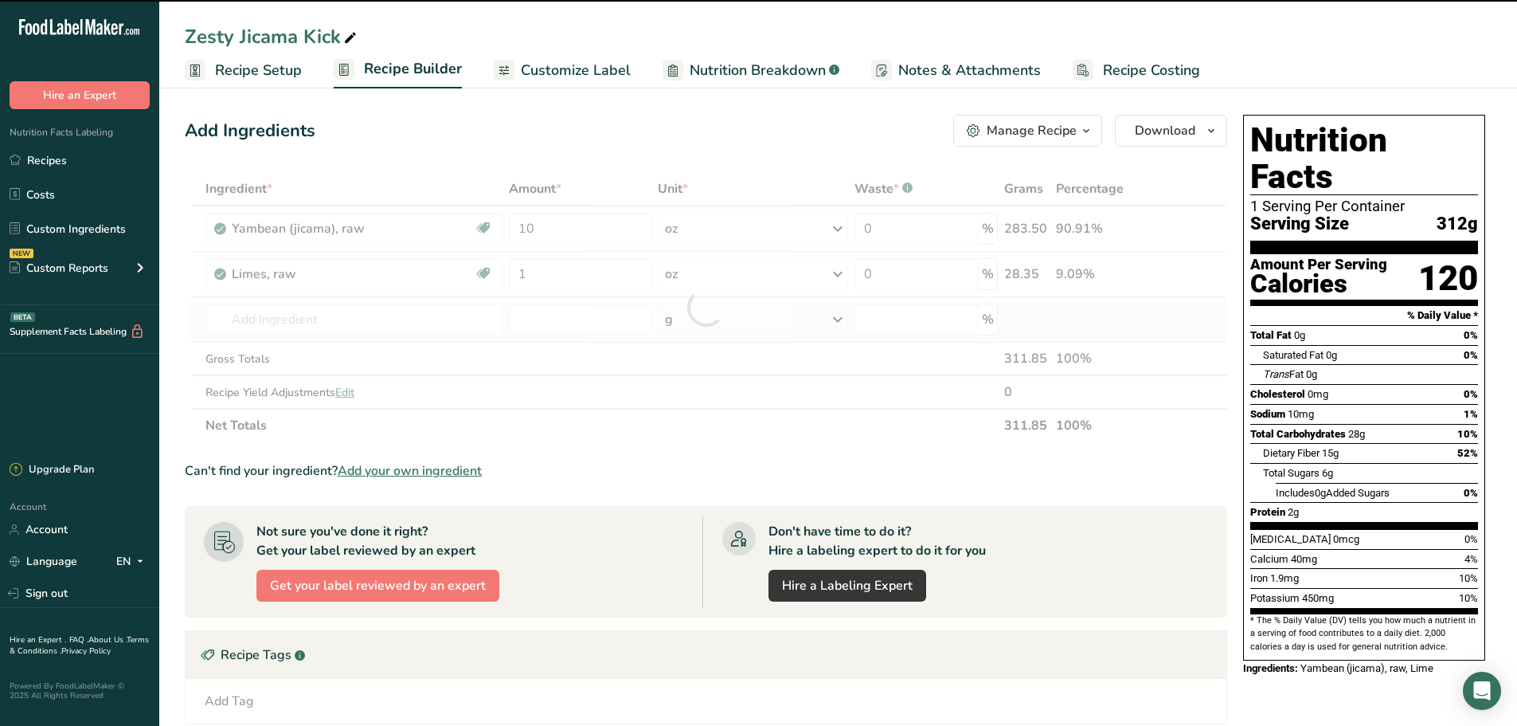
type input "0"
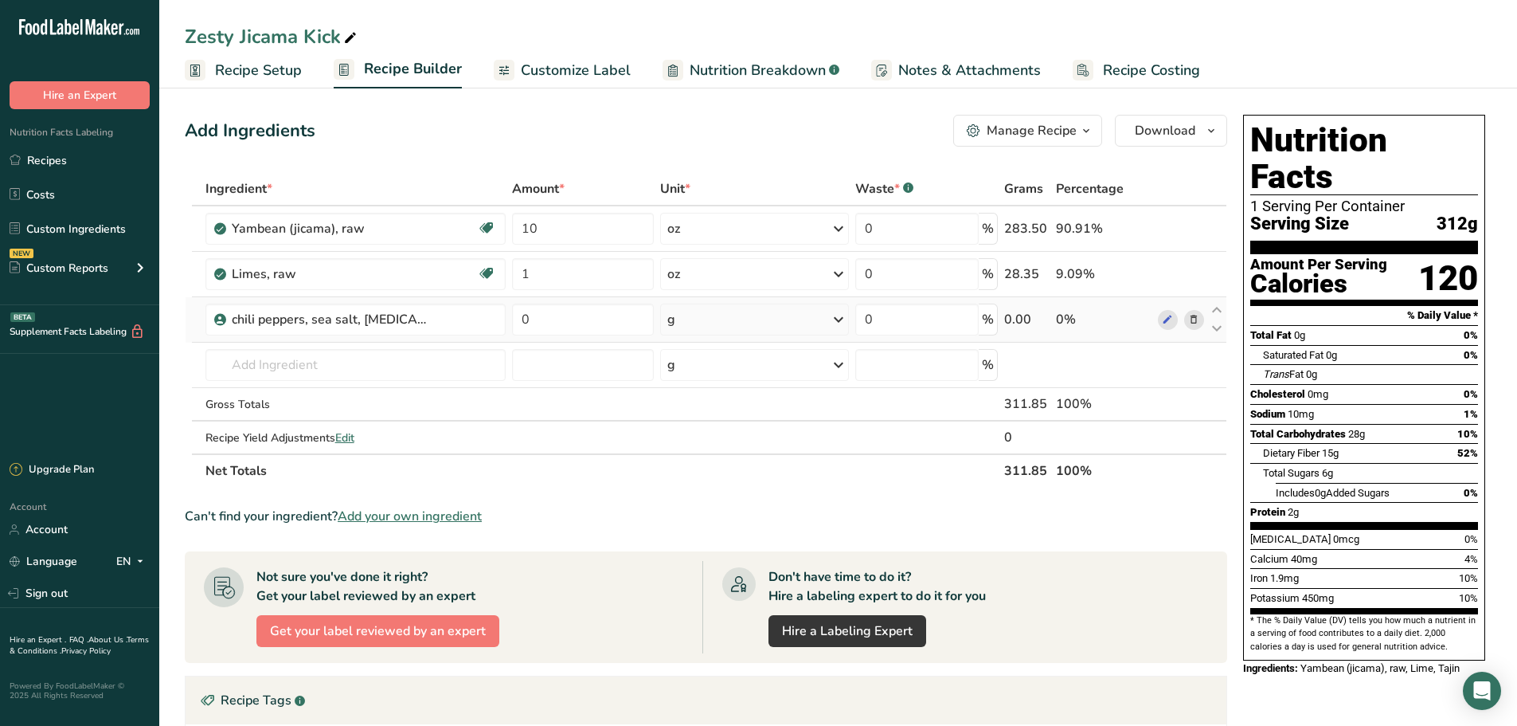
click at [705, 319] on div "g" at bounding box center [754, 319] width 189 height 32
click at [598, 321] on input "0" at bounding box center [583, 319] width 142 height 32
type input "1"
click at [693, 416] on div "Ingredient * Amount * Unit * Waste * .a-a{fill:#347362;}.b-a{fill:#fff;} Grams …" at bounding box center [706, 329] width 1043 height 315
click at [1167, 320] on icon at bounding box center [1167, 319] width 11 height 17
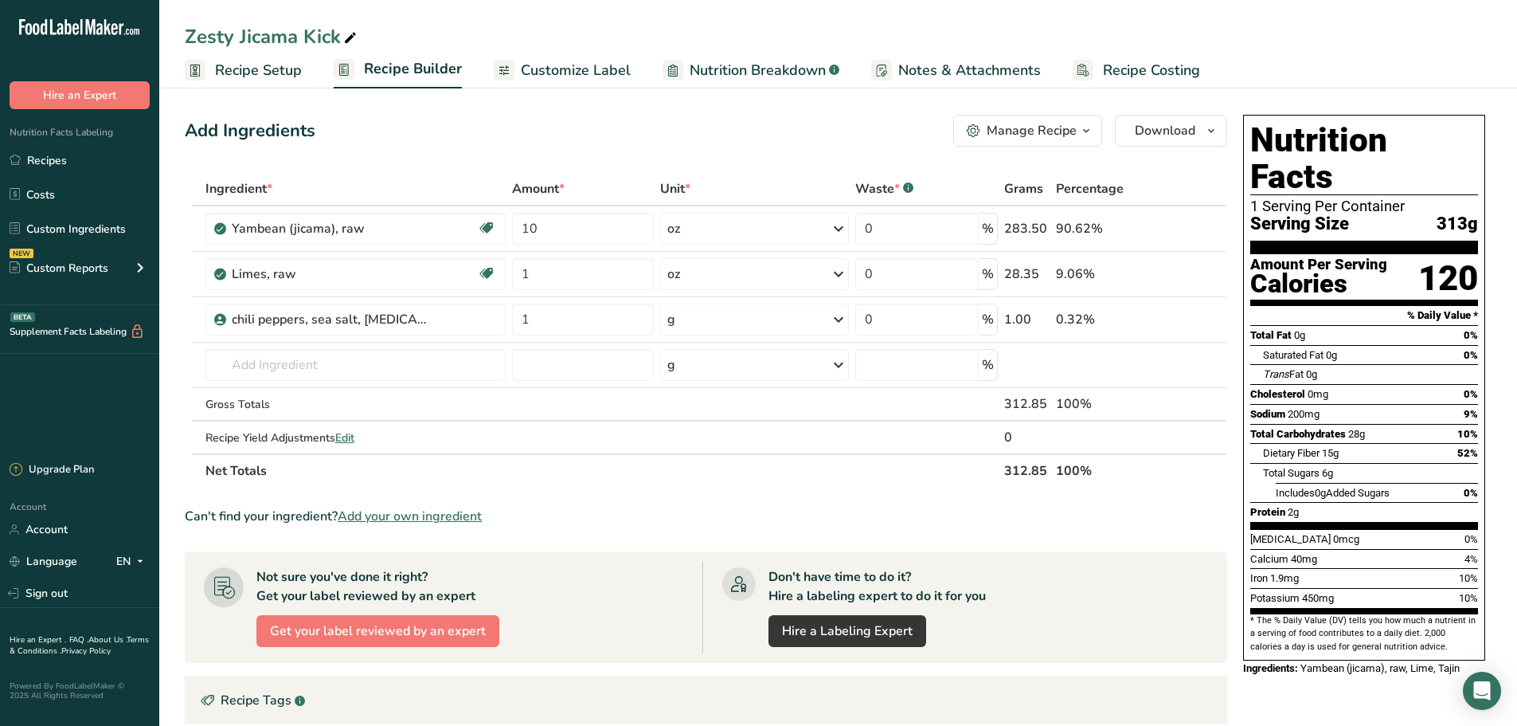
click at [1194, 315] on icon at bounding box center [1193, 319] width 11 height 17
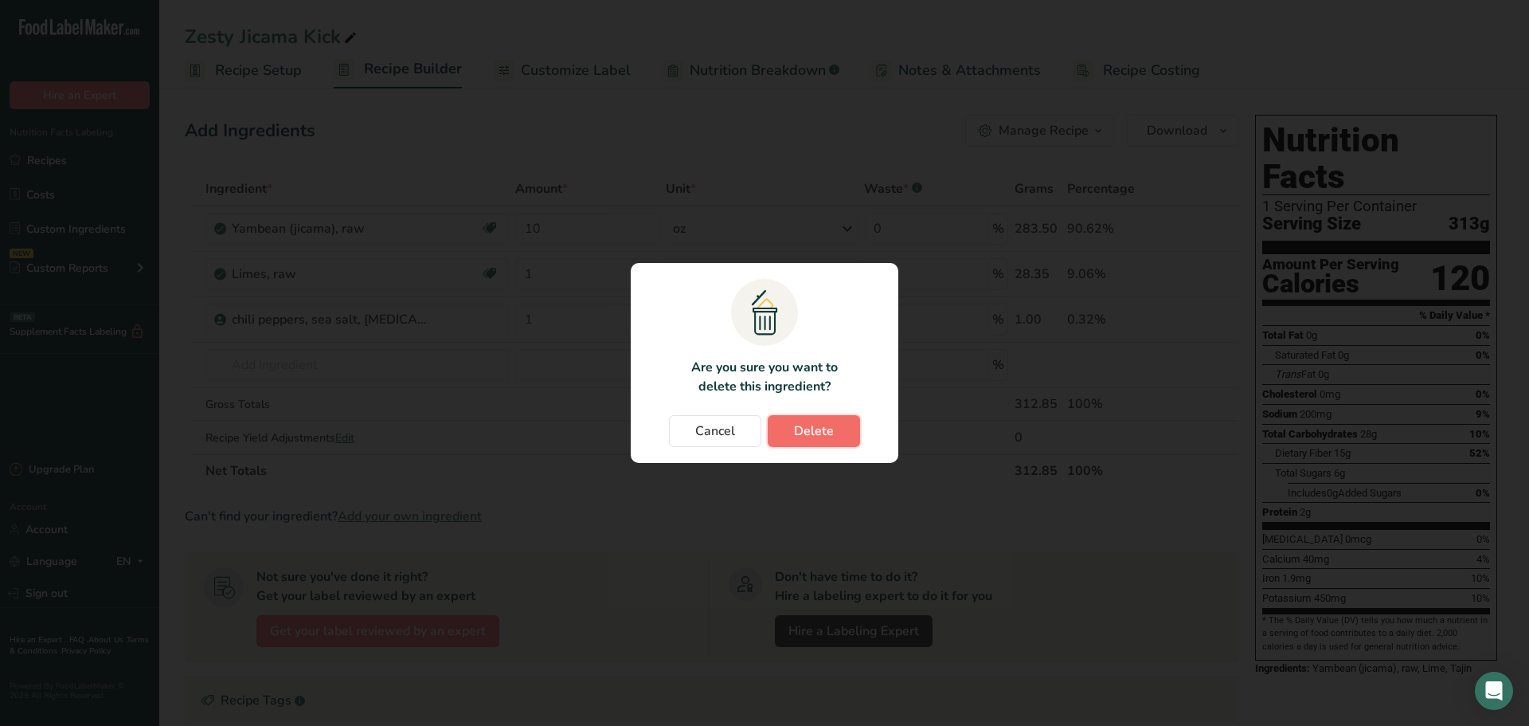
click at [824, 443] on button "Delete" at bounding box center [814, 431] width 92 height 32
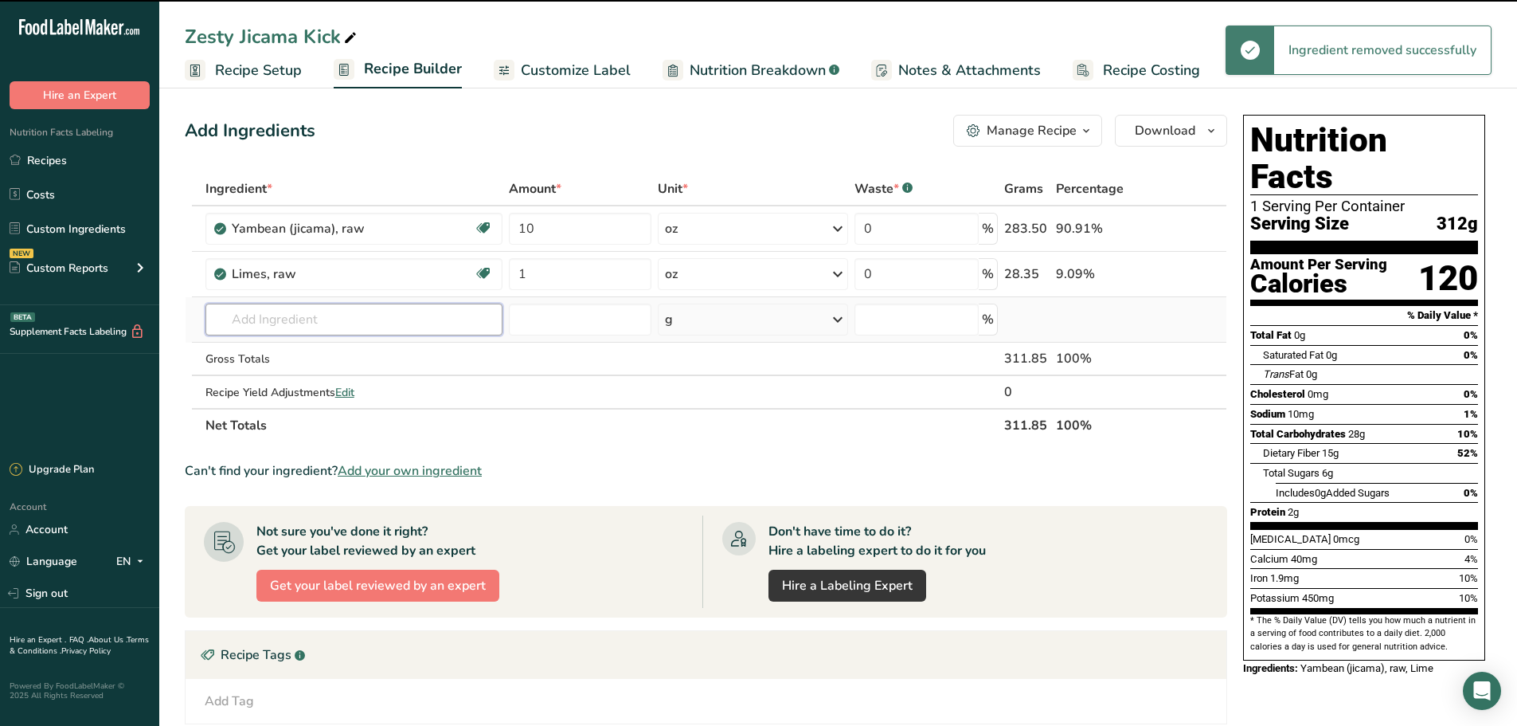
click at [389, 329] on input "text" at bounding box center [354, 319] width 297 height 32
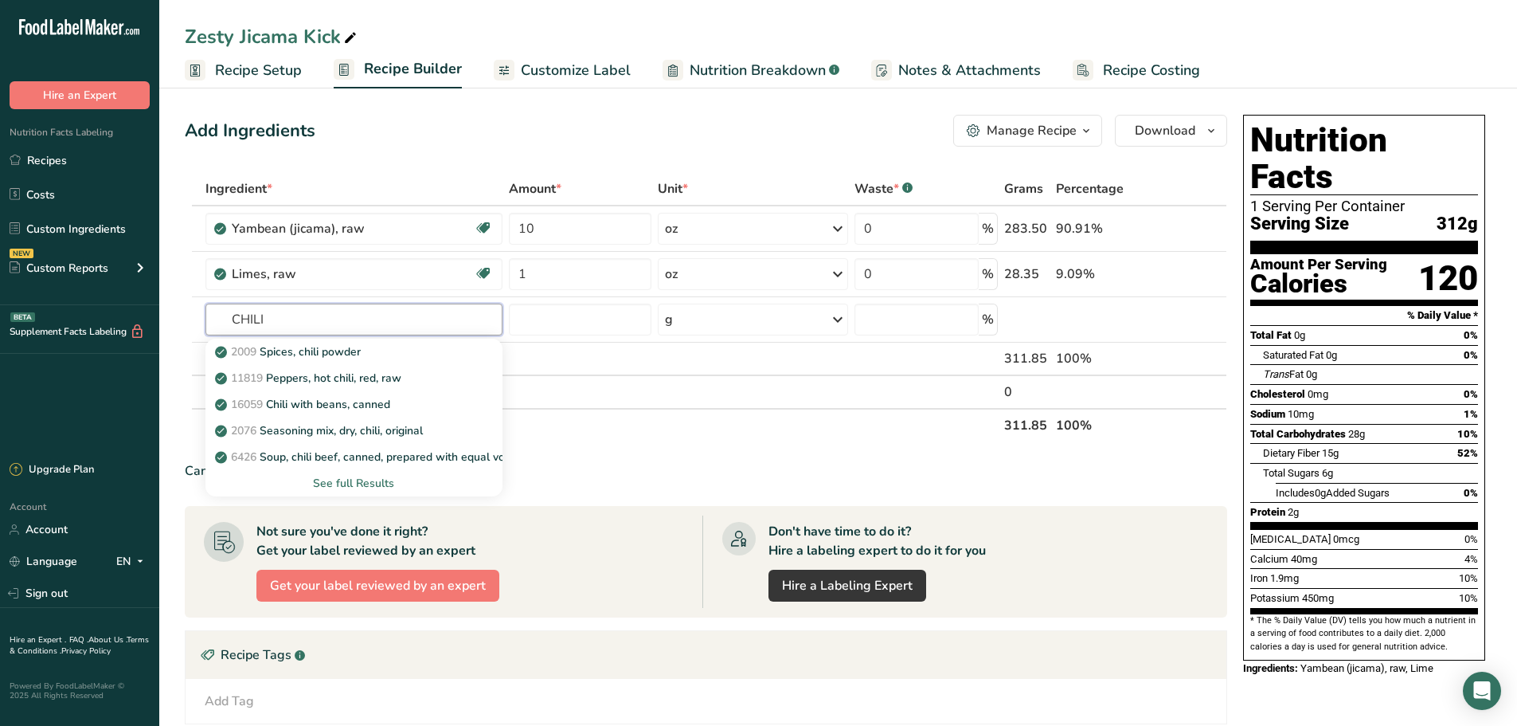
type input "CHILI"
click at [328, 311] on input "text" at bounding box center [354, 319] width 297 height 32
type input "CHILI P"
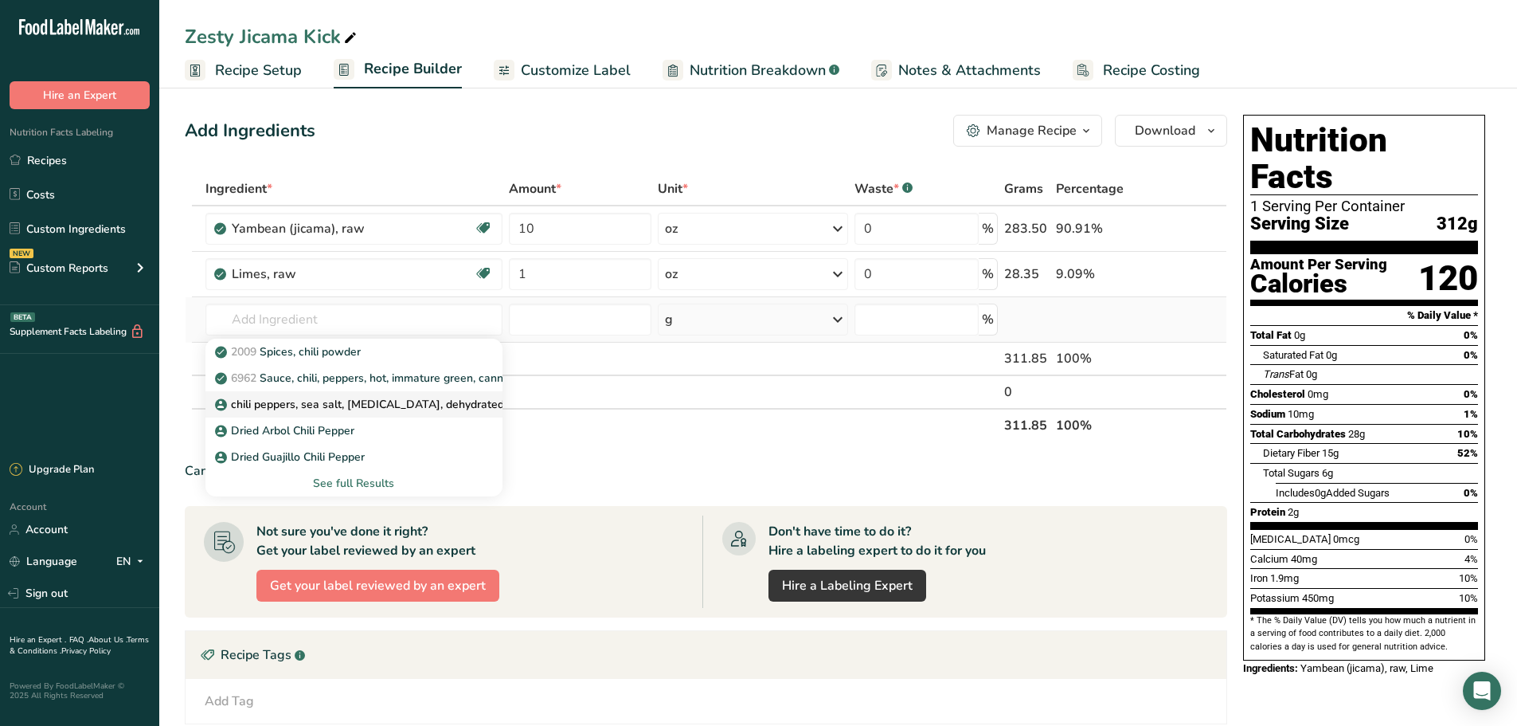
click at [266, 397] on p "chili peppers, sea salt, [MEDICAL_DATA], dehydrated lime juice, silicon dioxide" at bounding box center [424, 404] width 413 height 17
type input "chili peppers, sea salt, [MEDICAL_DATA], dehydrated lime juice, silicon dioxide"
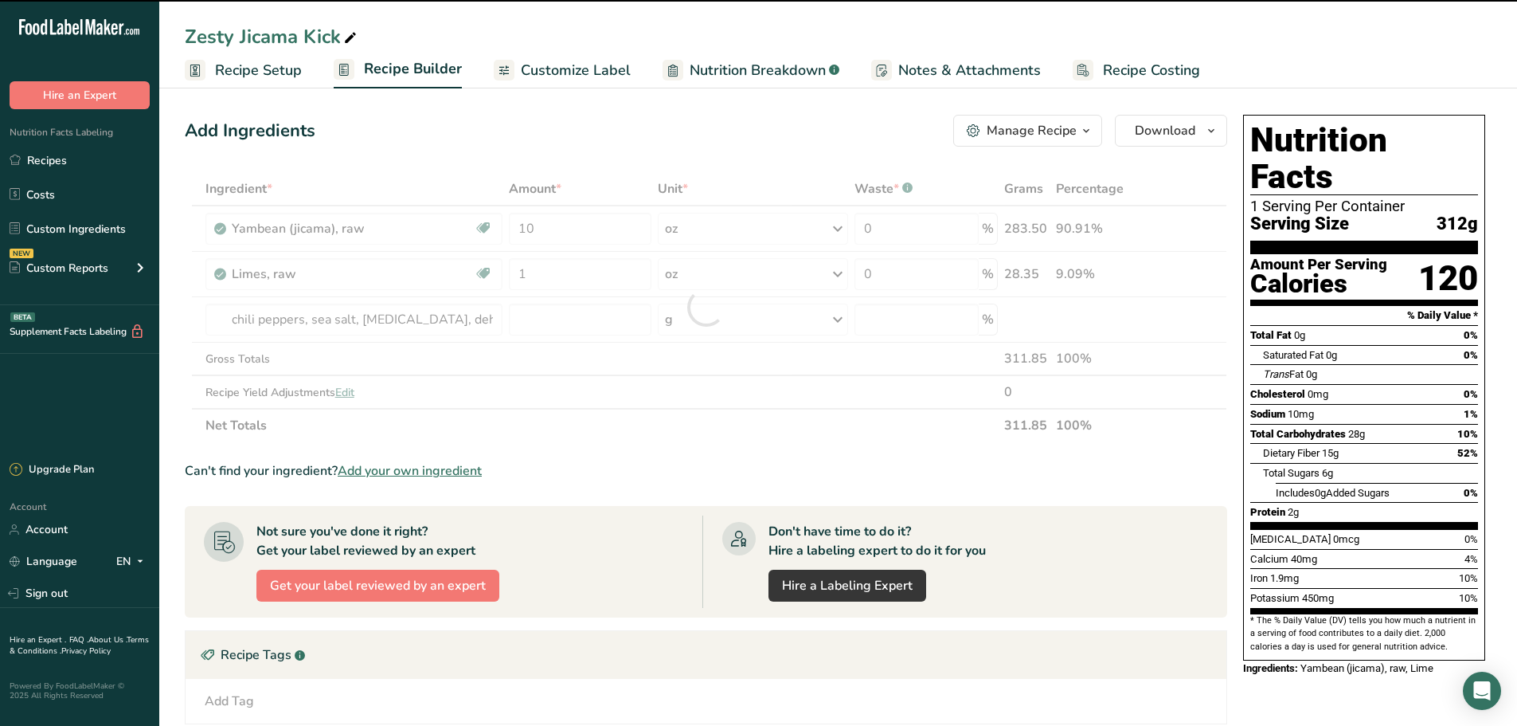
type input "0"
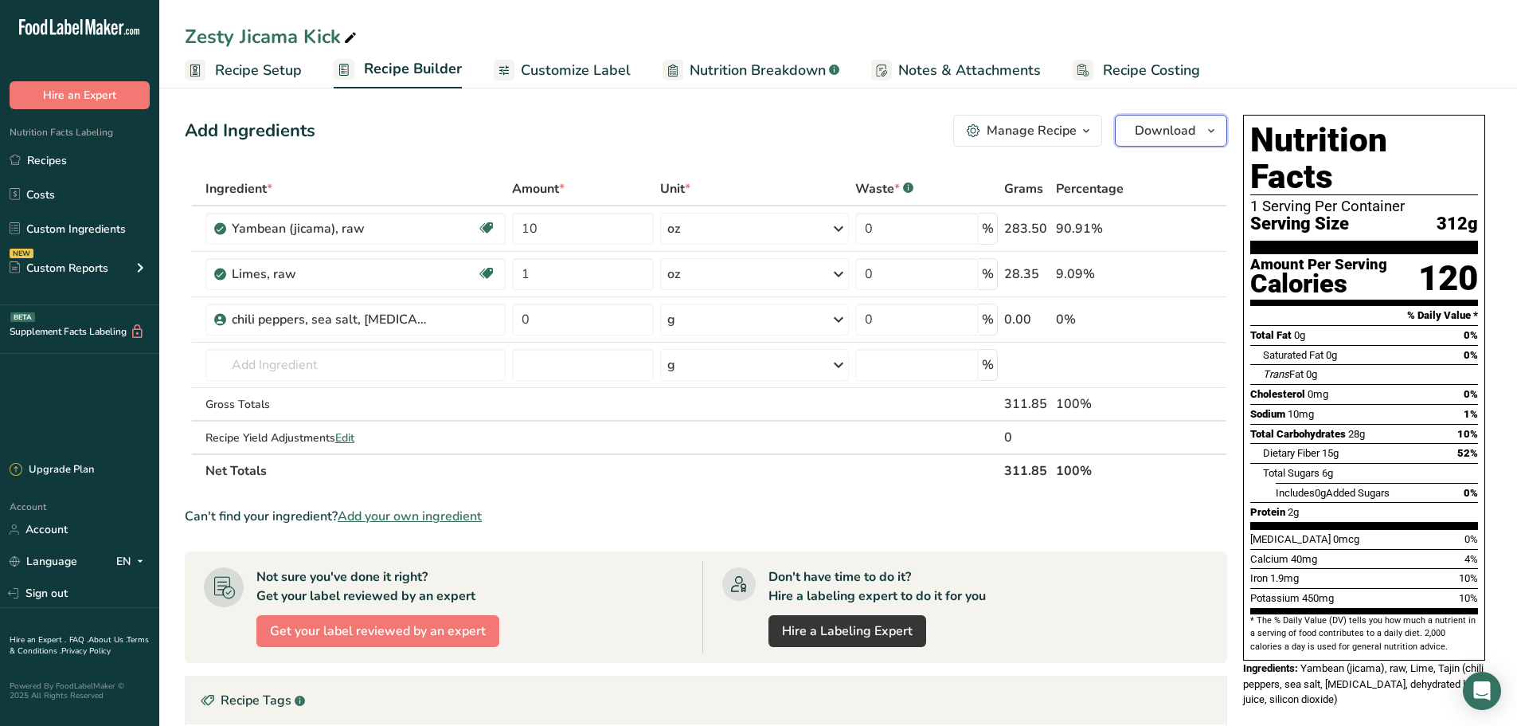
click at [1219, 131] on span "button" at bounding box center [1211, 130] width 19 height 19
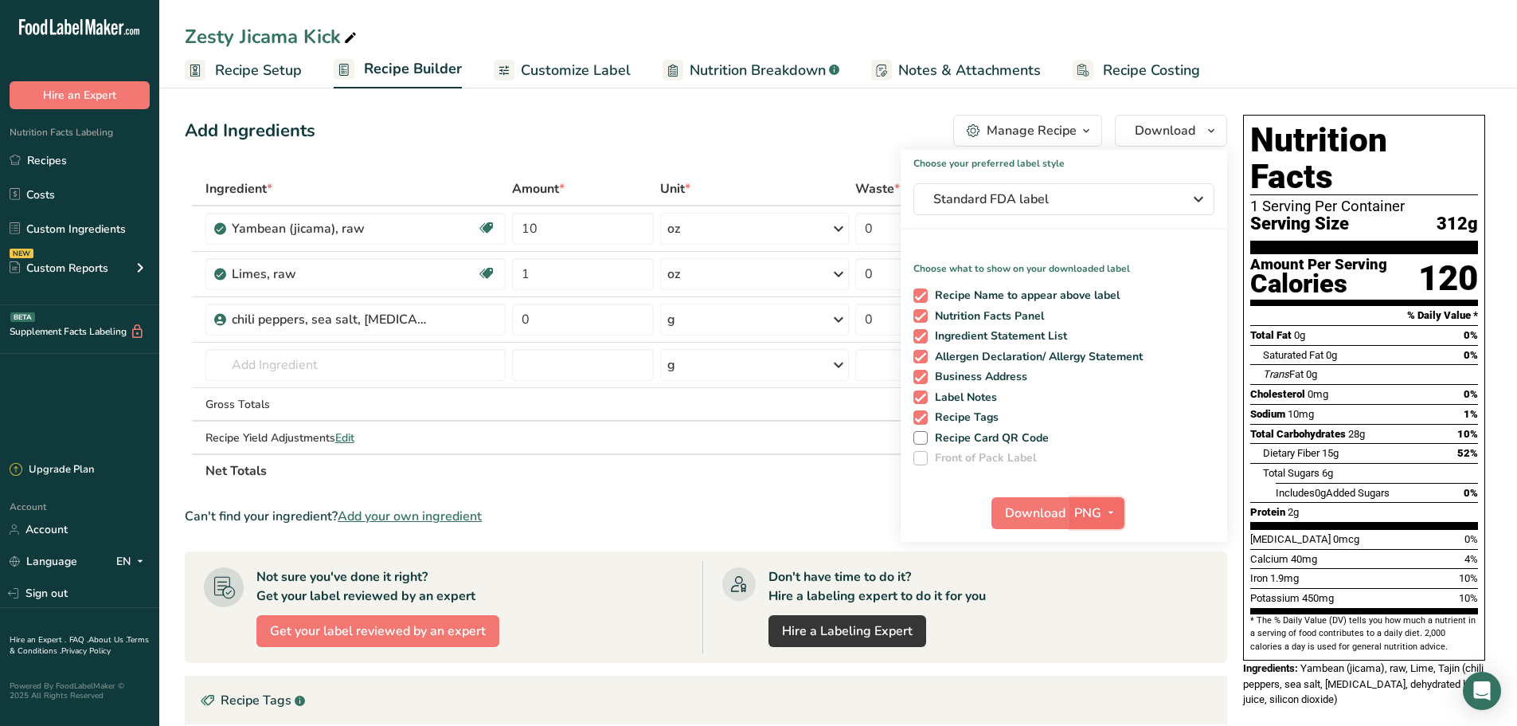
click at [1112, 512] on icon "button" at bounding box center [1111, 513] width 13 height 20
click at [1106, 624] on link "PDF" at bounding box center [1099, 624] width 51 height 26
click at [1051, 521] on span "Download" at bounding box center [1036, 512] width 61 height 19
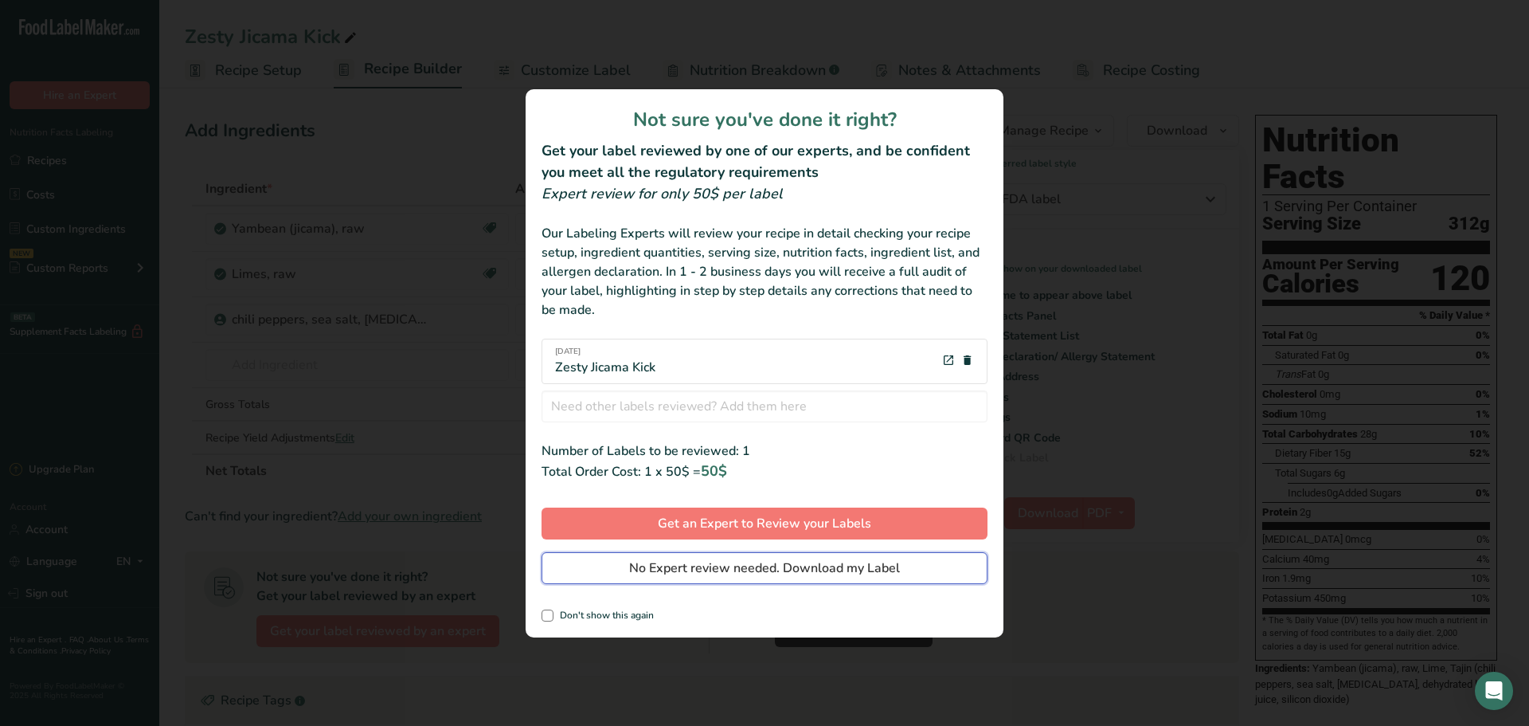
click at [752, 576] on span "No Expert review needed. Download my Label" at bounding box center [764, 567] width 271 height 19
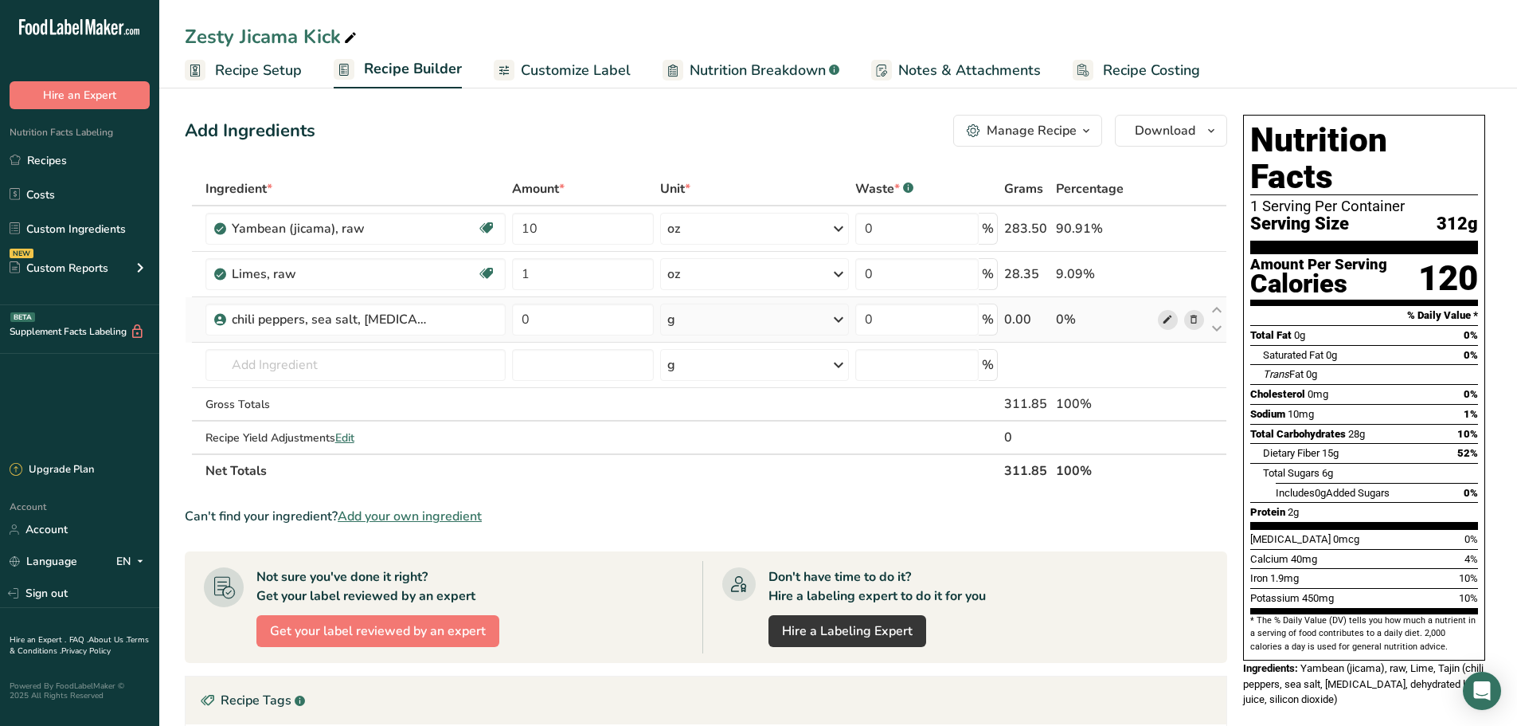
click at [1175, 316] on span at bounding box center [1167, 319] width 19 height 19
click at [744, 63] on span "Nutrition Breakdown" at bounding box center [758, 71] width 136 height 22
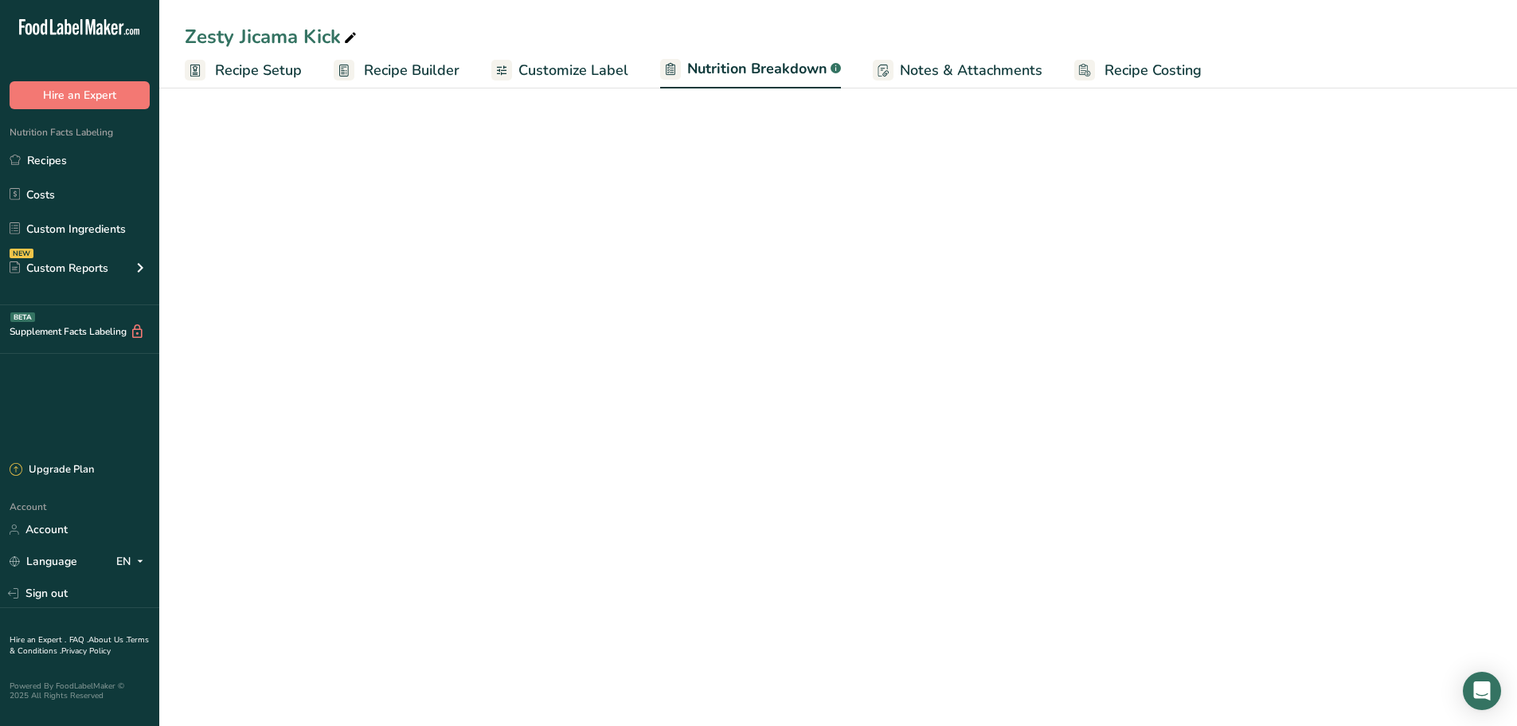
select select "Calories"
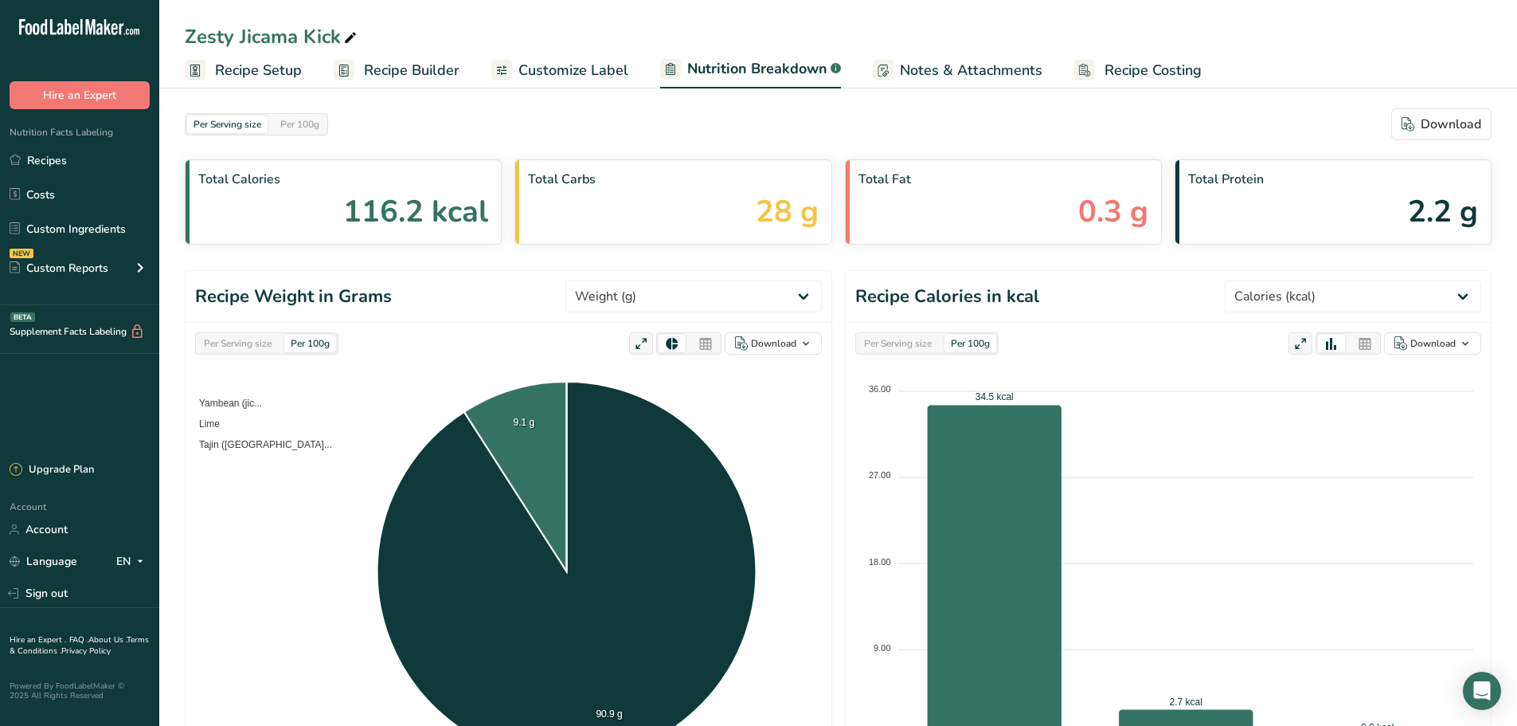
click at [931, 72] on span "Notes & Attachments" at bounding box center [971, 71] width 143 height 22
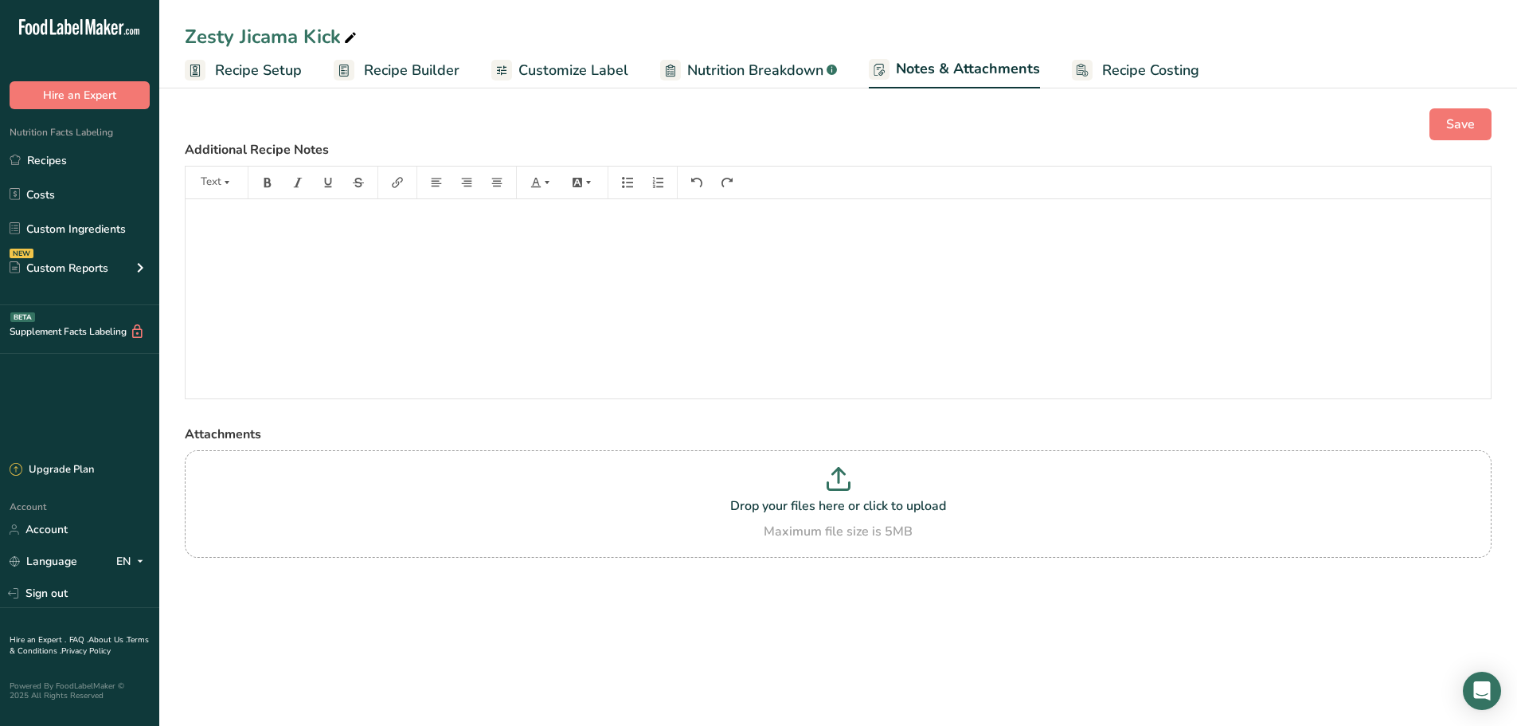
click at [1111, 61] on span "Recipe Costing" at bounding box center [1150, 71] width 97 height 22
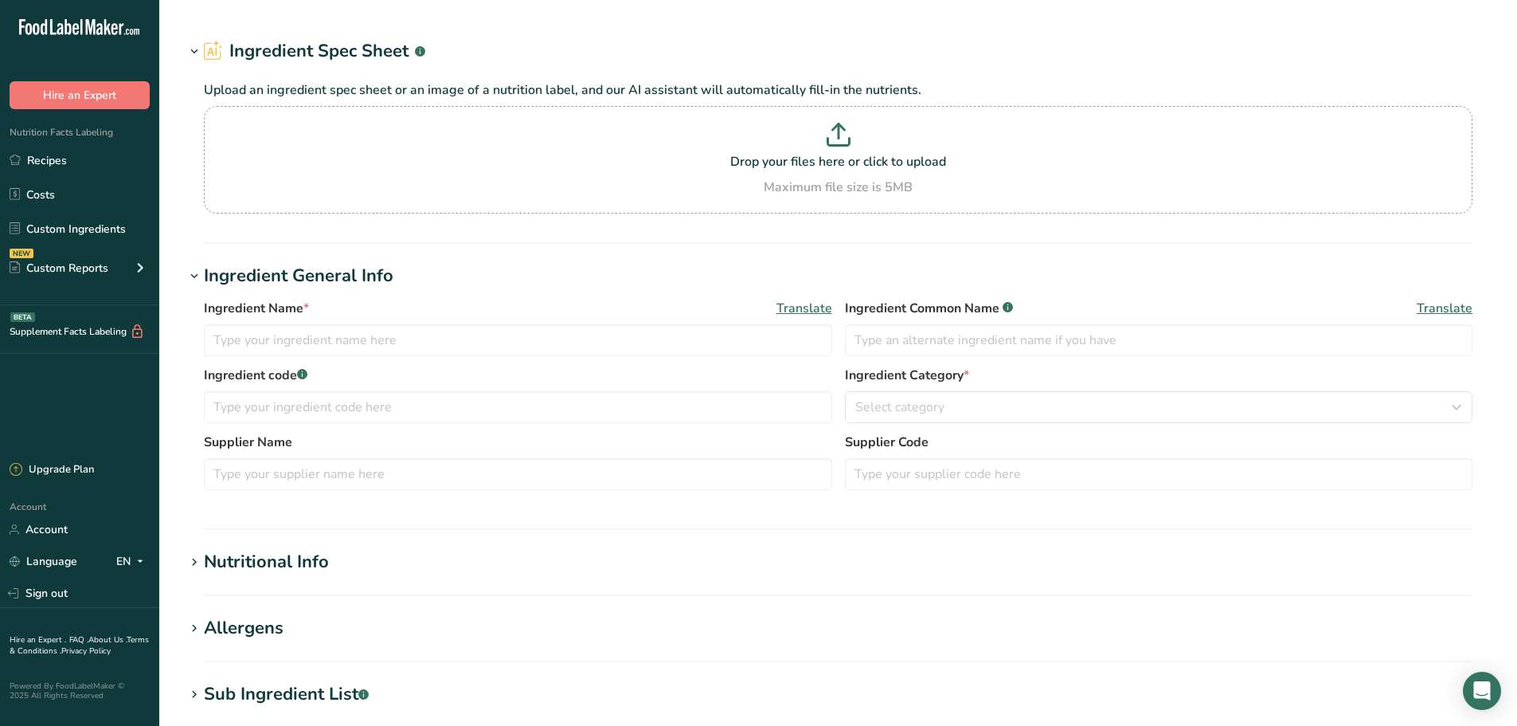
type input "chili peppers, sea salt, citric acid, dehydrated lime juice, silicon dioxide"
type input "Tajin"
type input "Tajin [GEOGRAPHIC_DATA]"
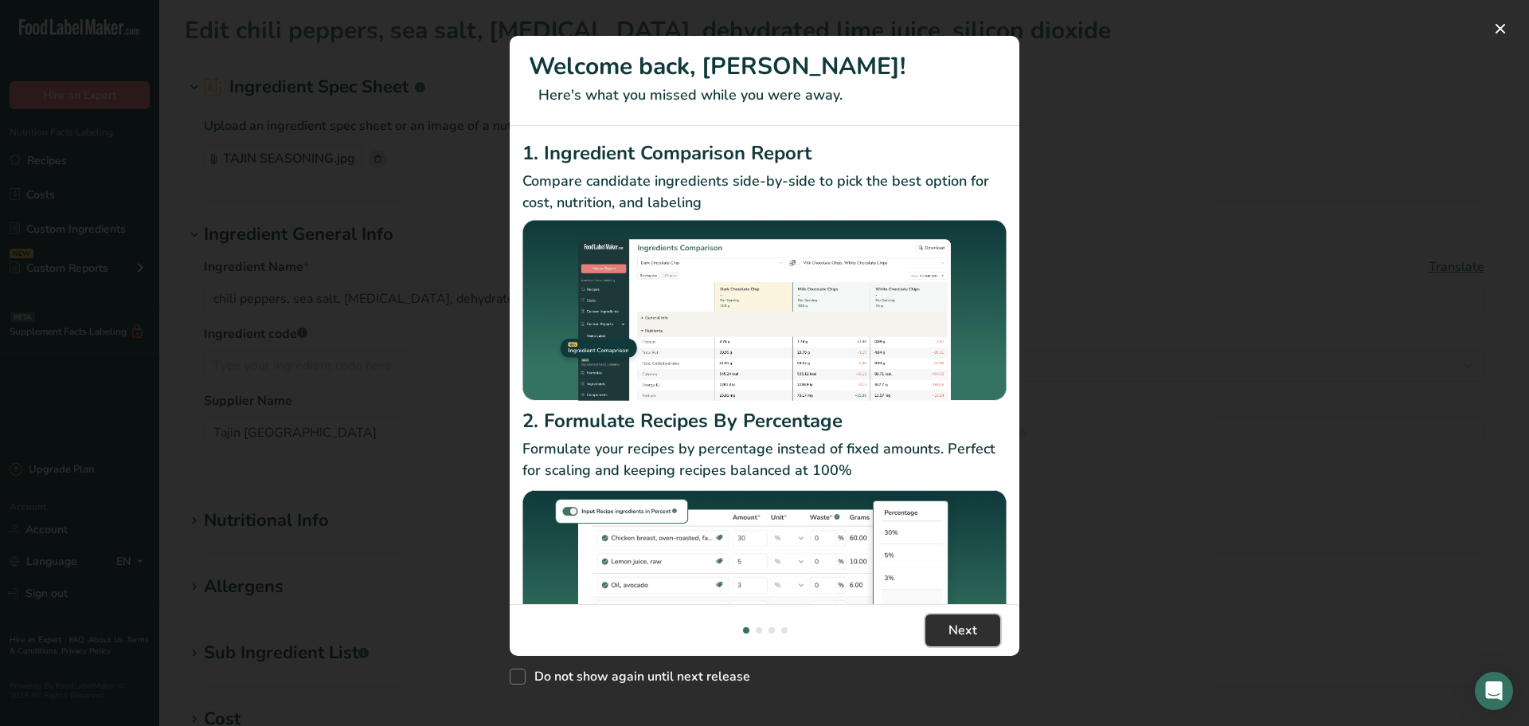
click at [965, 621] on span "Next" at bounding box center [963, 629] width 29 height 19
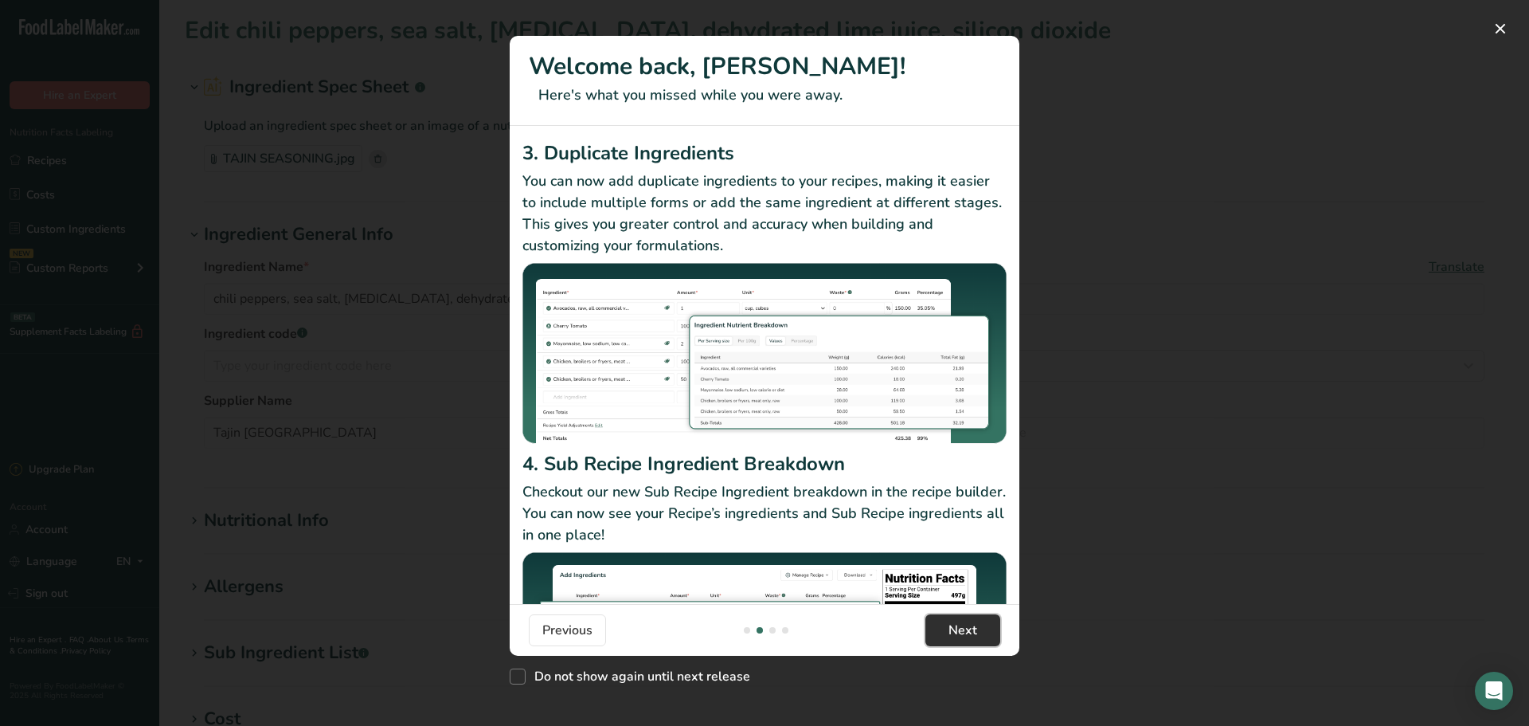
click at [965, 620] on span "Next" at bounding box center [963, 629] width 29 height 19
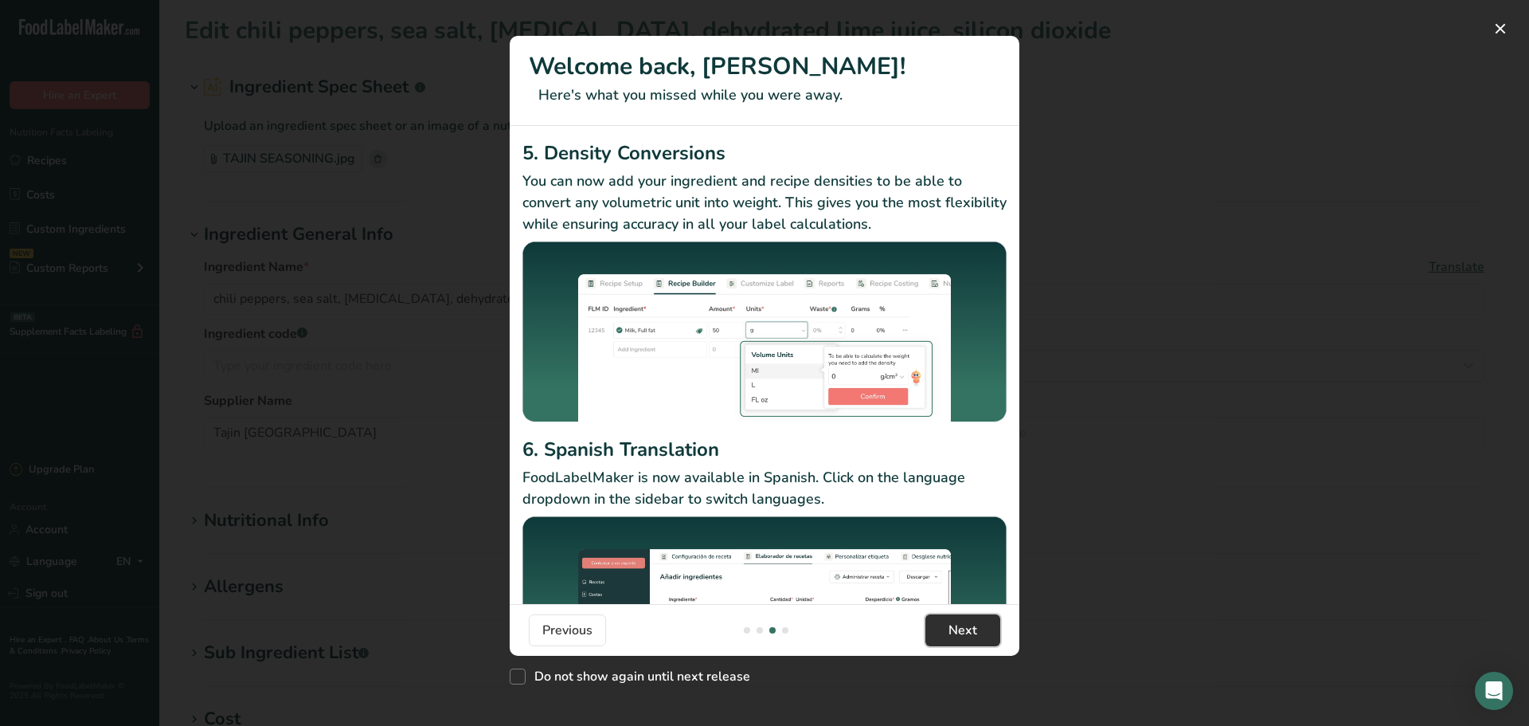
click at [965, 620] on span "Next" at bounding box center [963, 629] width 29 height 19
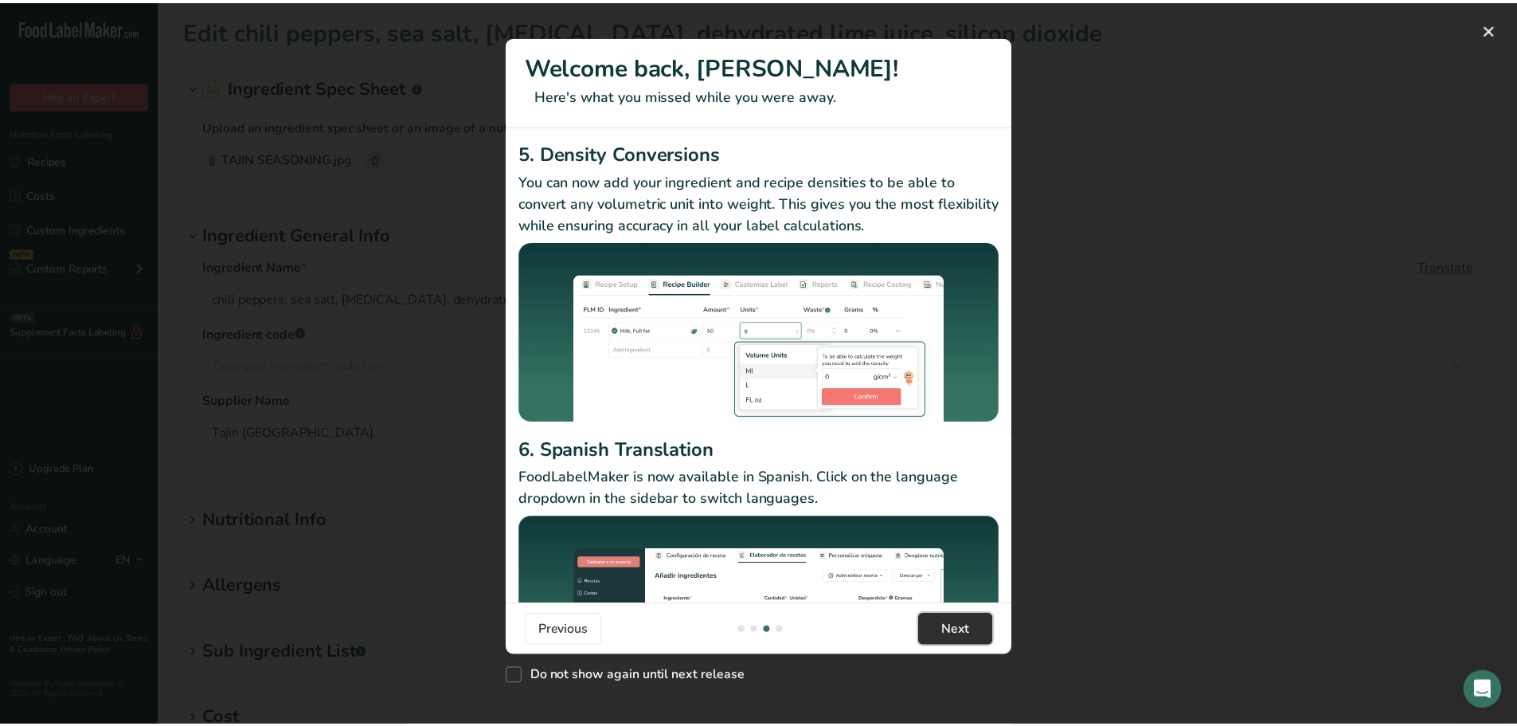
scroll to position [0, 1529]
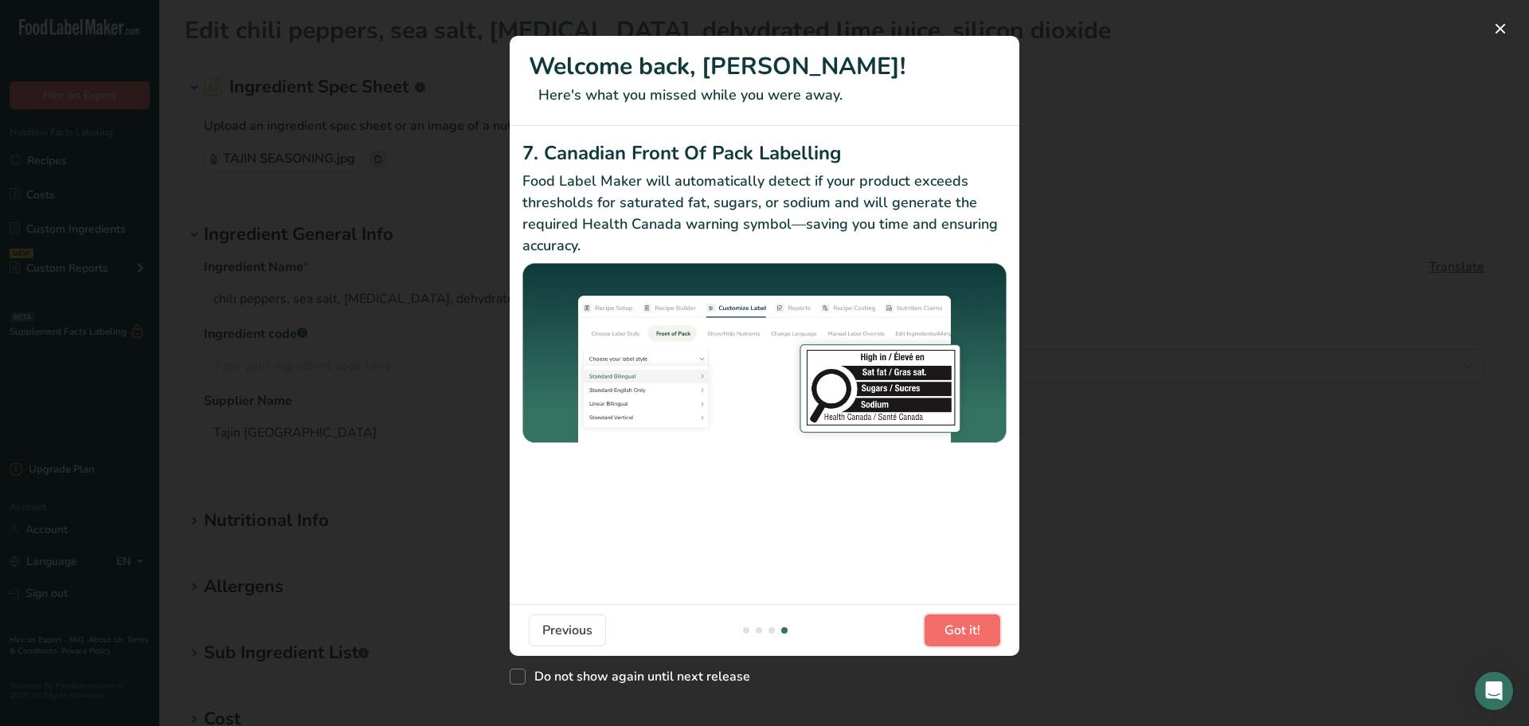
click at [965, 620] on span "Got it!" at bounding box center [963, 629] width 36 height 19
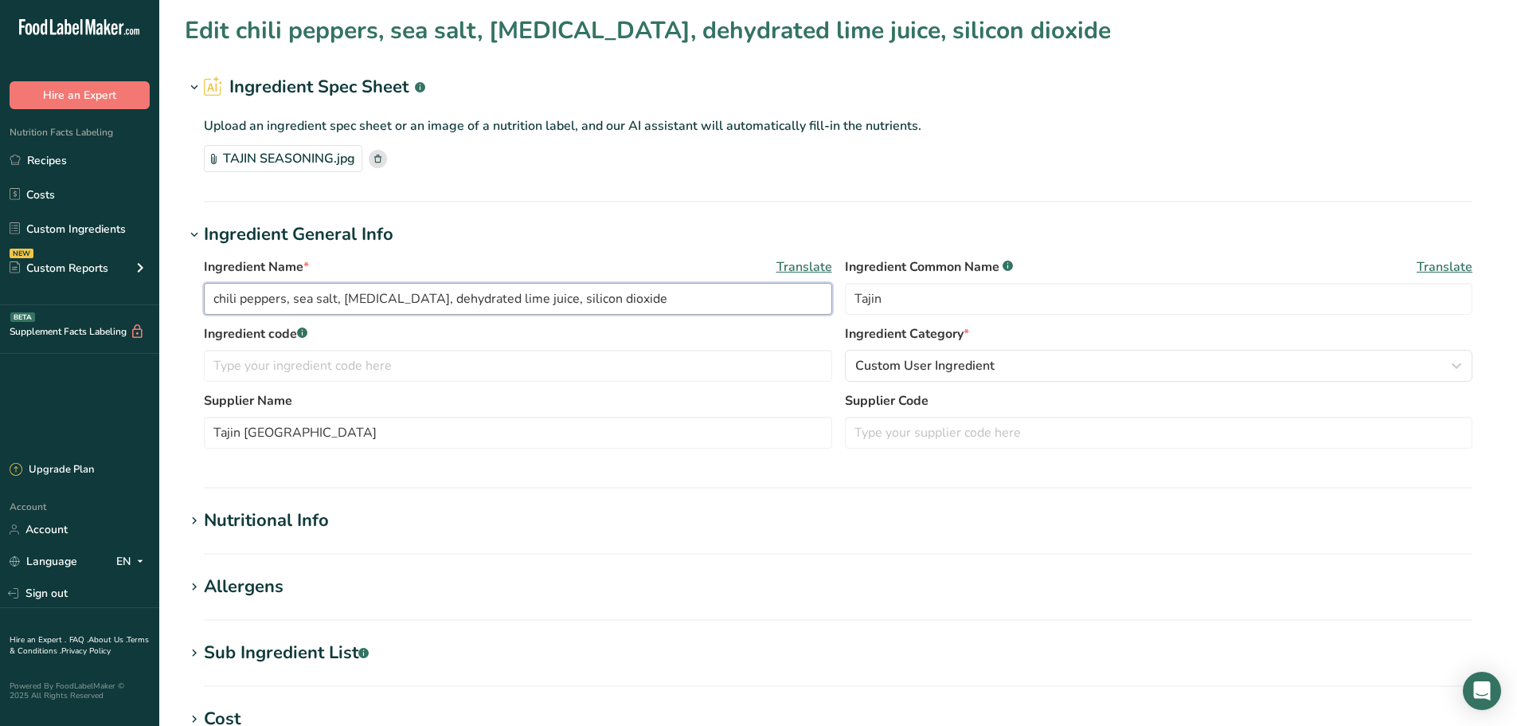
drag, startPoint x: 632, startPoint y: 296, endPoint x: 208, endPoint y: 282, distance: 424.0
click at [208, 282] on div "Ingredient Name * Translate chili peppers, sea salt, citric acid, dehydrated li…" at bounding box center [518, 285] width 628 height 57
click at [1009, 298] on input "Tajin" at bounding box center [1159, 299] width 628 height 32
paste input "chili peppers, sea salt, [MEDICAL_DATA], dehydrated lime juice, silicon dioxide"
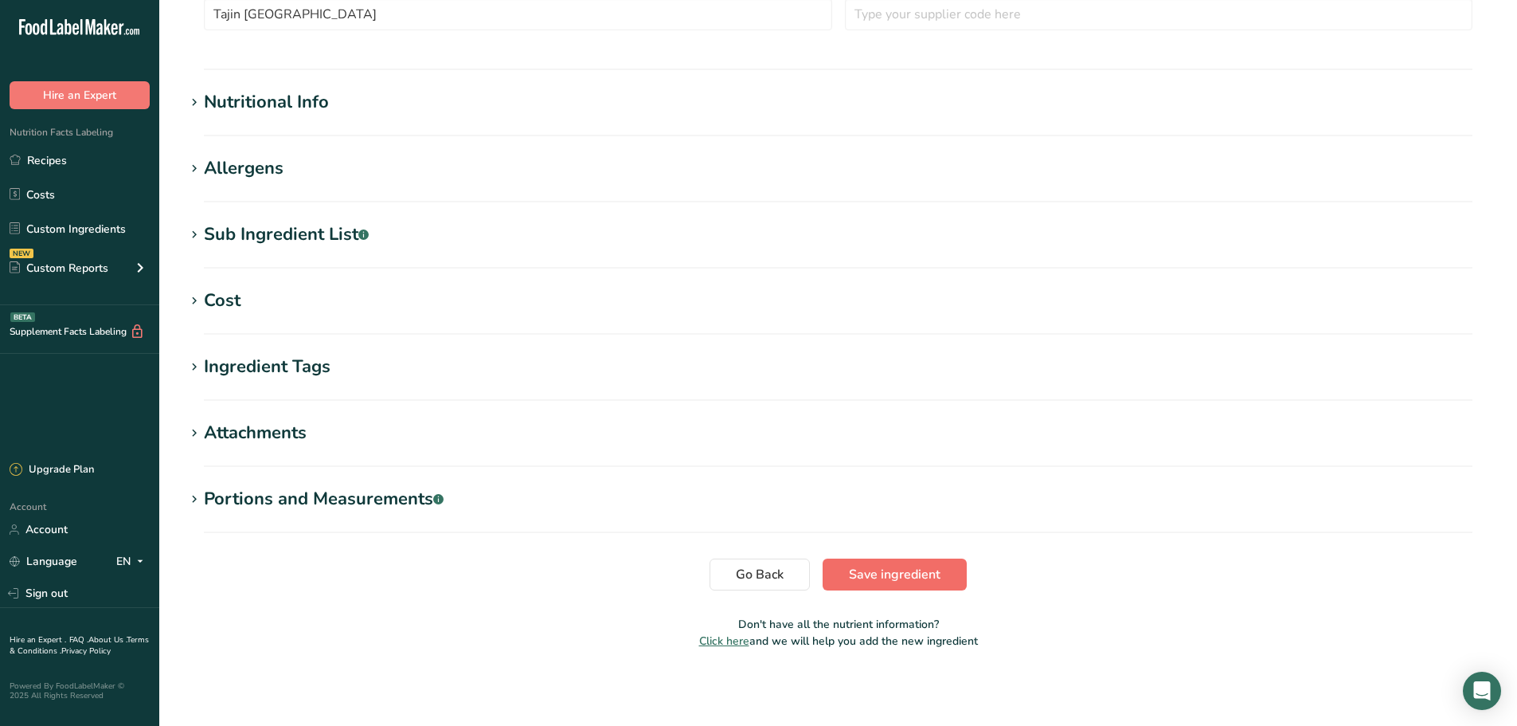
type input "Tajin (chili peppers, sea salt, [MEDICAL_DATA], dehydrated lime juice, silicon …"
click at [895, 581] on span "Save ingredient" at bounding box center [895, 574] width 92 height 19
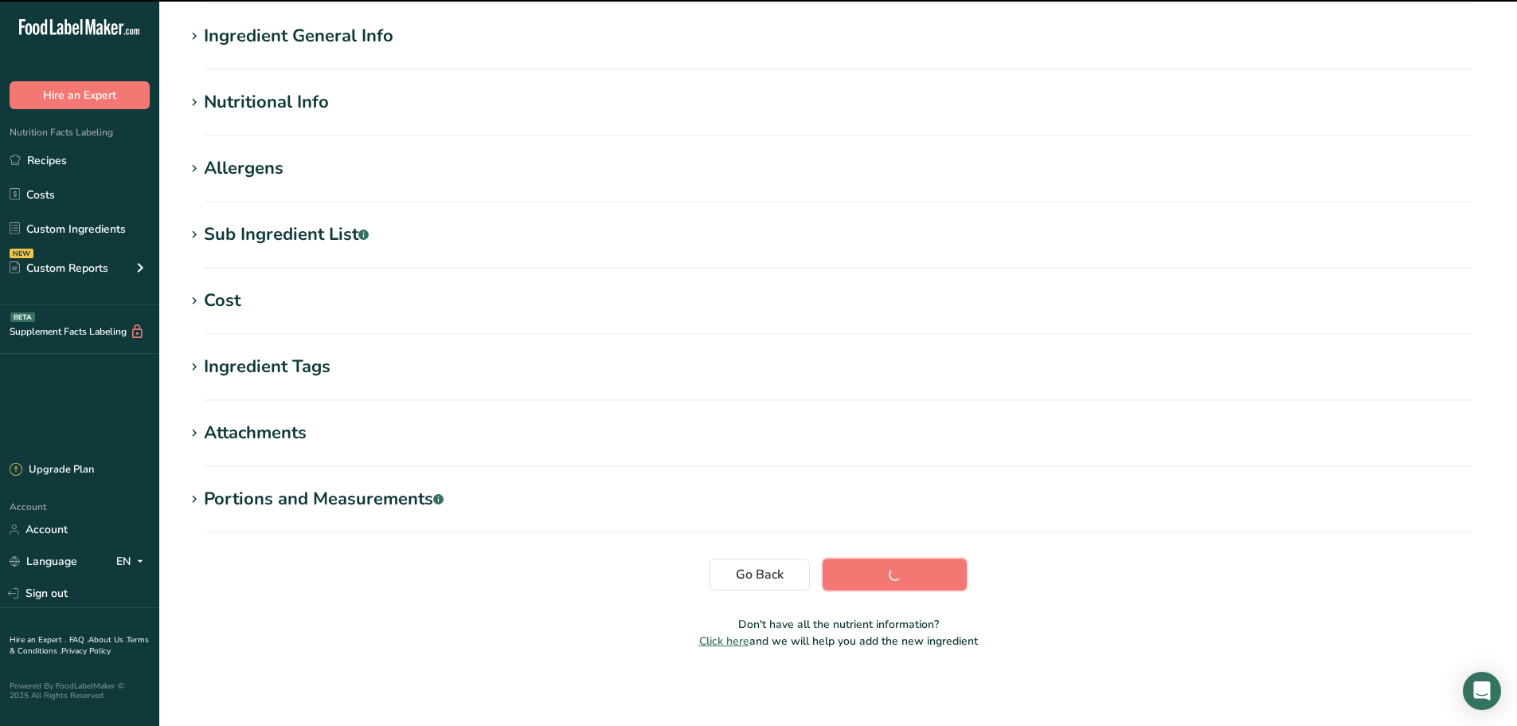
scroll to position [117, 0]
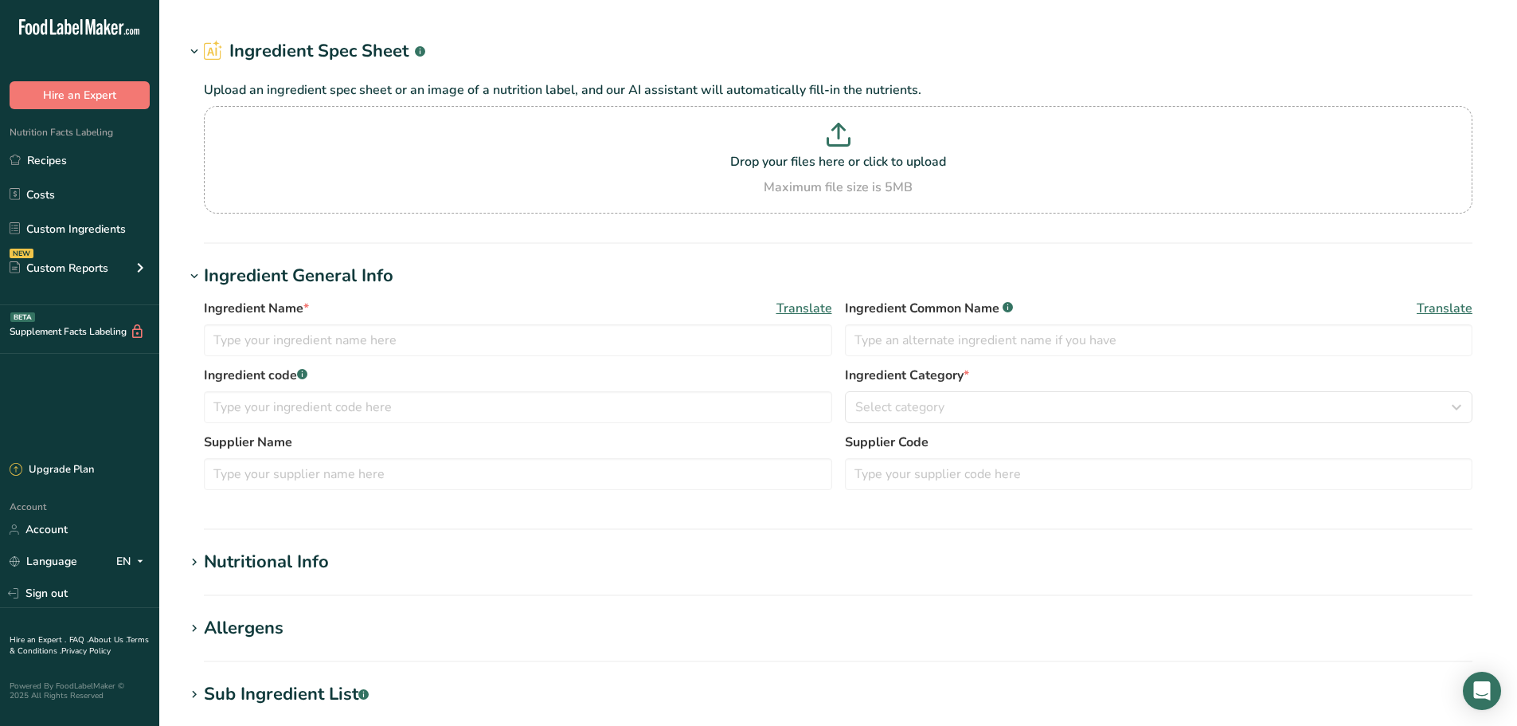
type input "chili peppers, sea salt, [MEDICAL_DATA], dehydrated lime juice, silicon dioxide"
type input "Tajin (chili peppers, sea salt, [MEDICAL_DATA], dehydrated lime juice, silicon …"
type input "Tajin [GEOGRAPHIC_DATA]"
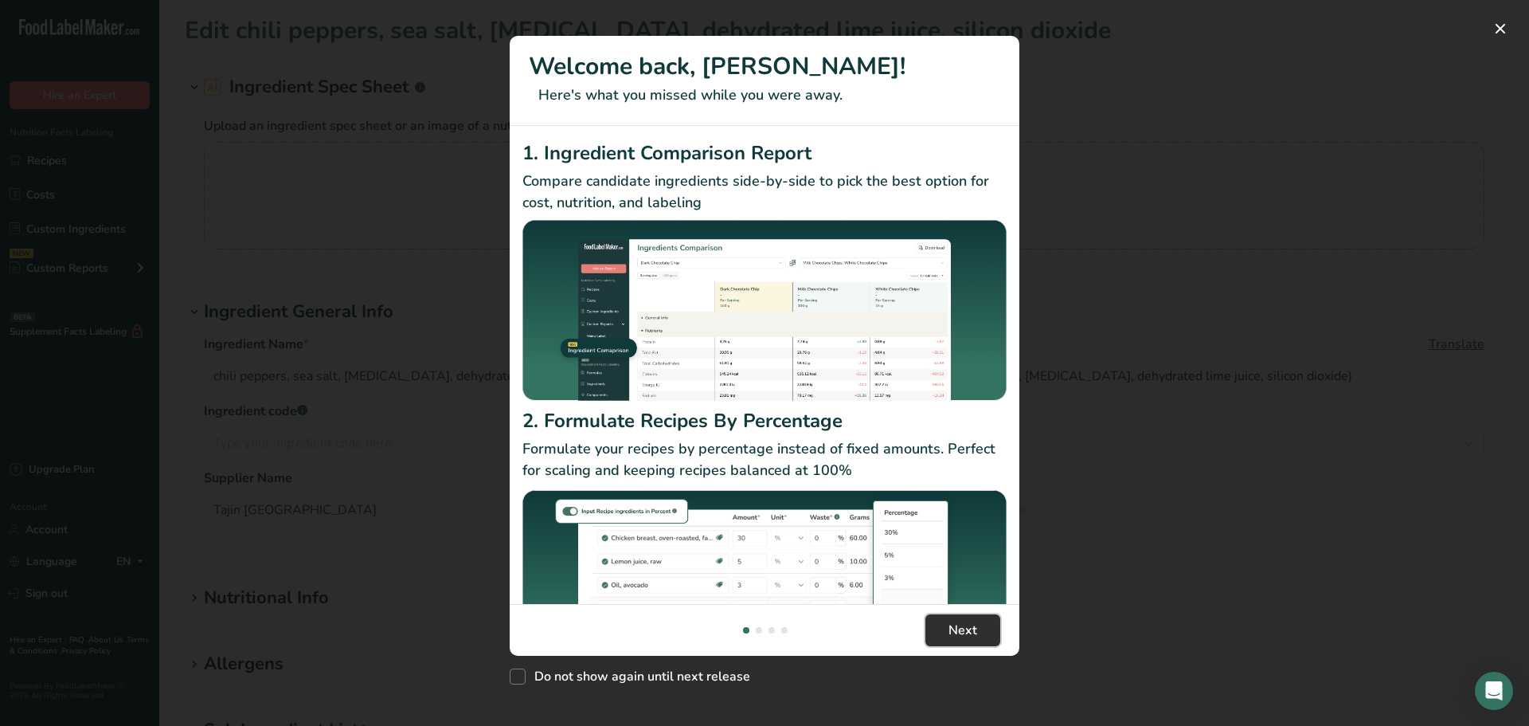
click at [965, 634] on span "Next" at bounding box center [963, 629] width 29 height 19
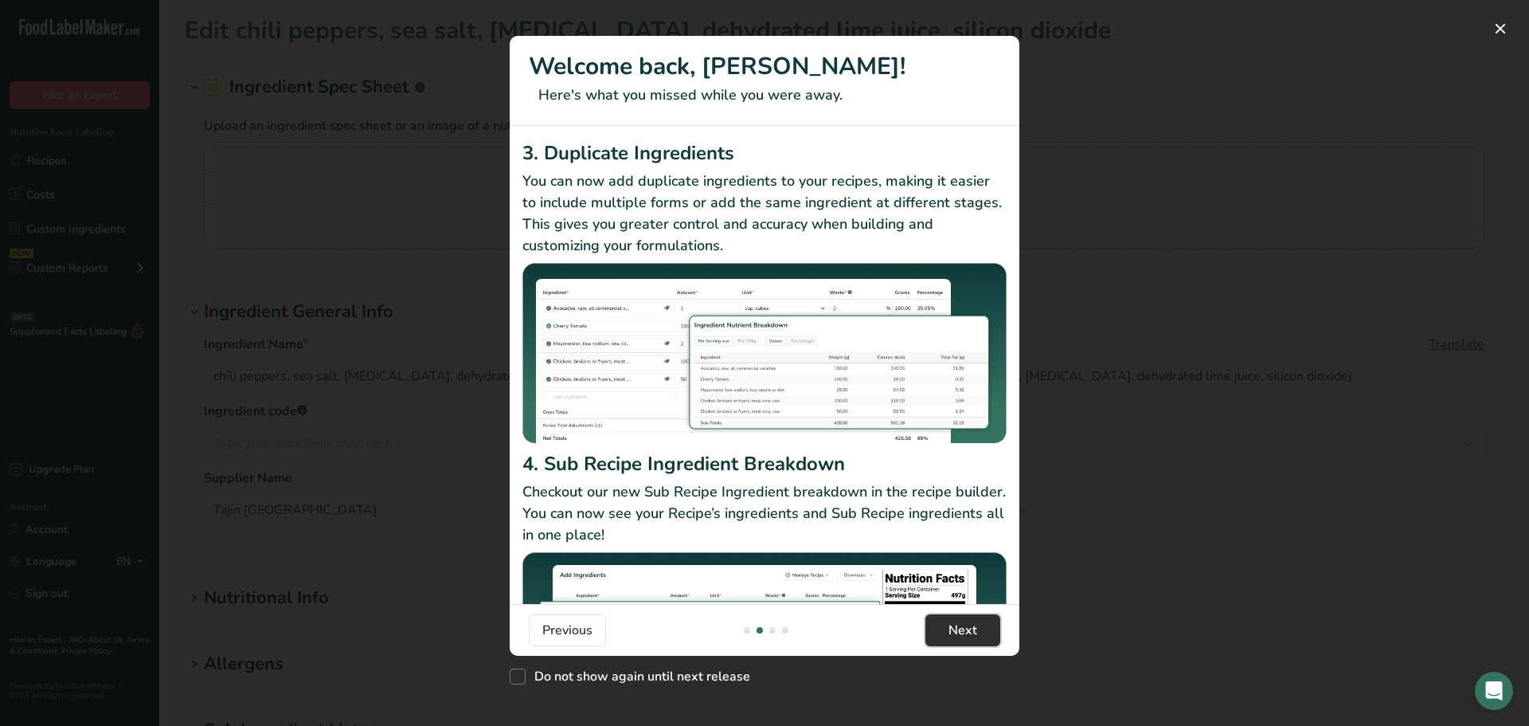
click at [965, 633] on span "Next" at bounding box center [963, 629] width 29 height 19
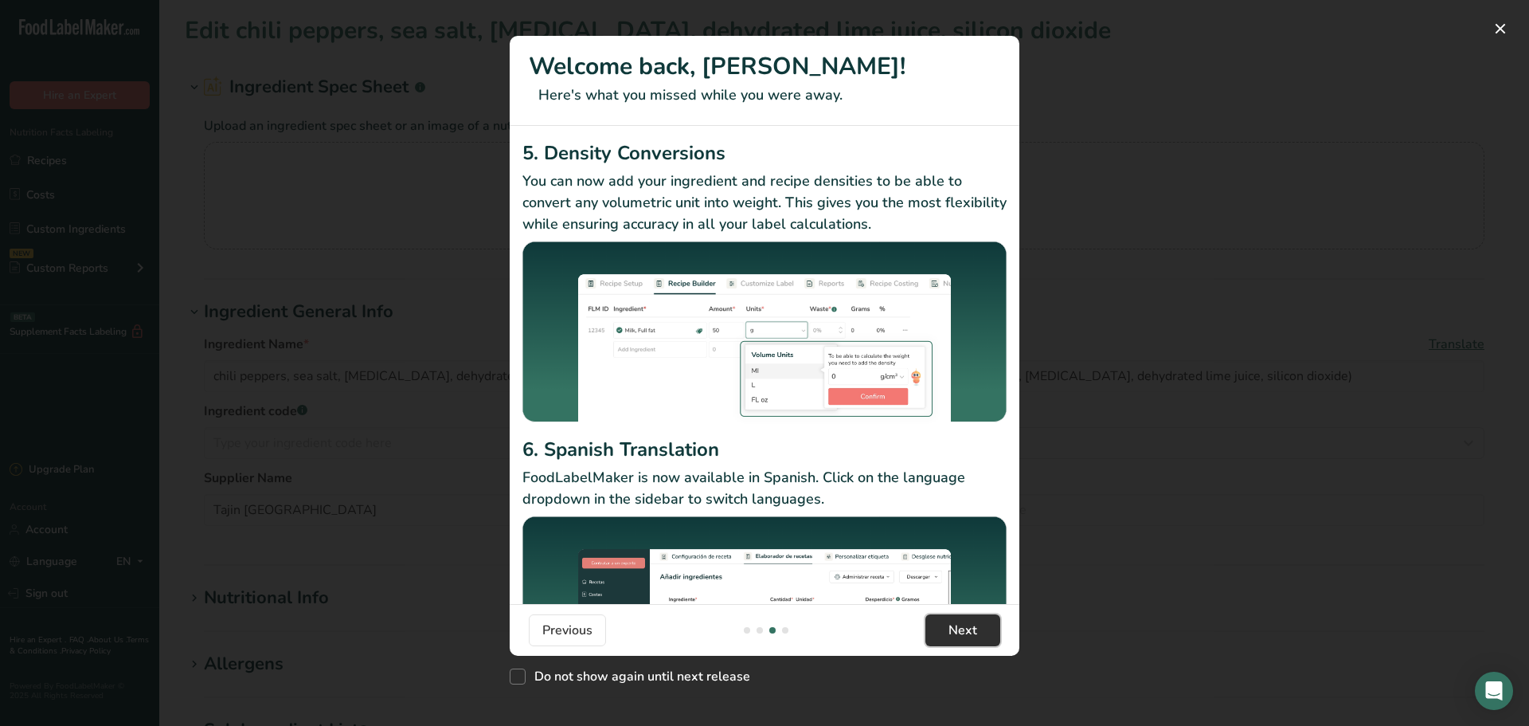
click at [965, 633] on span "Next" at bounding box center [963, 629] width 29 height 19
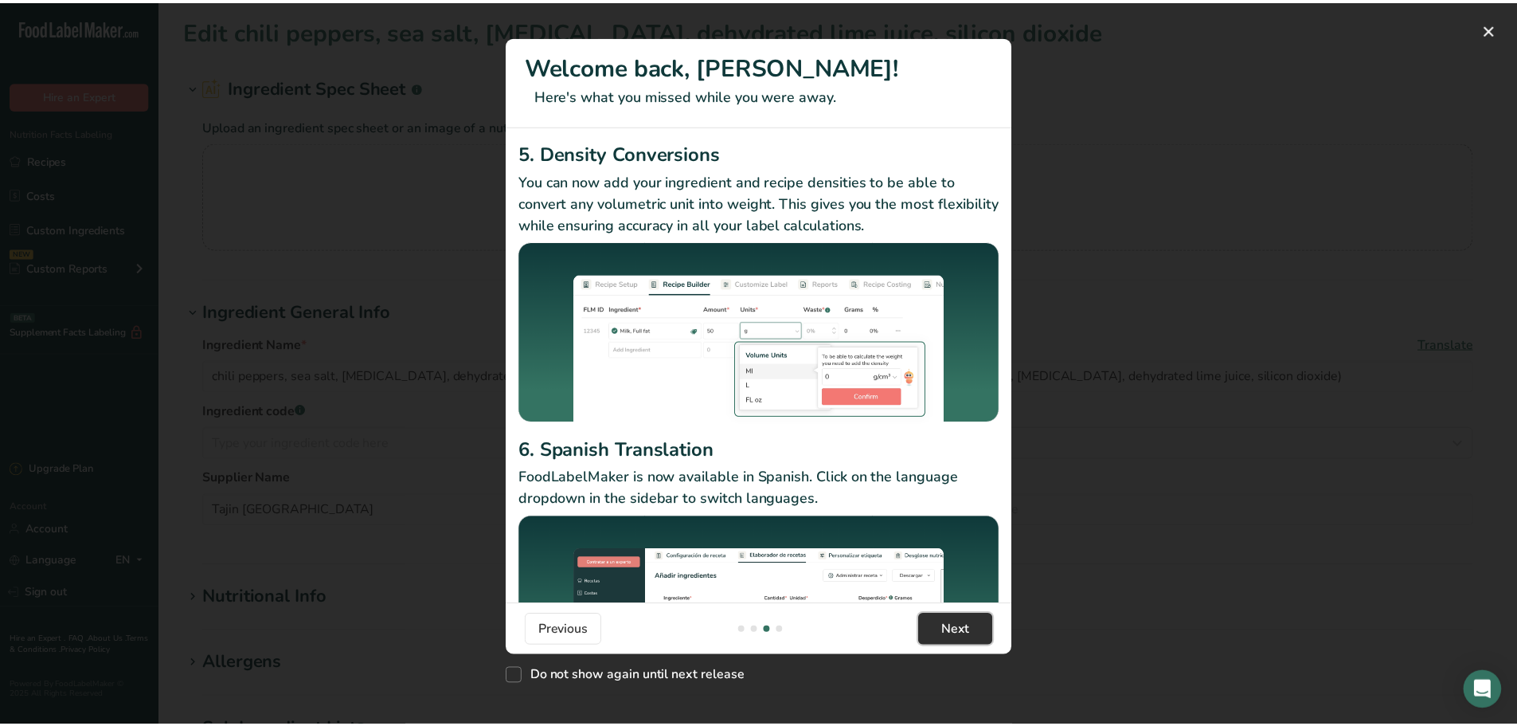
scroll to position [0, 1529]
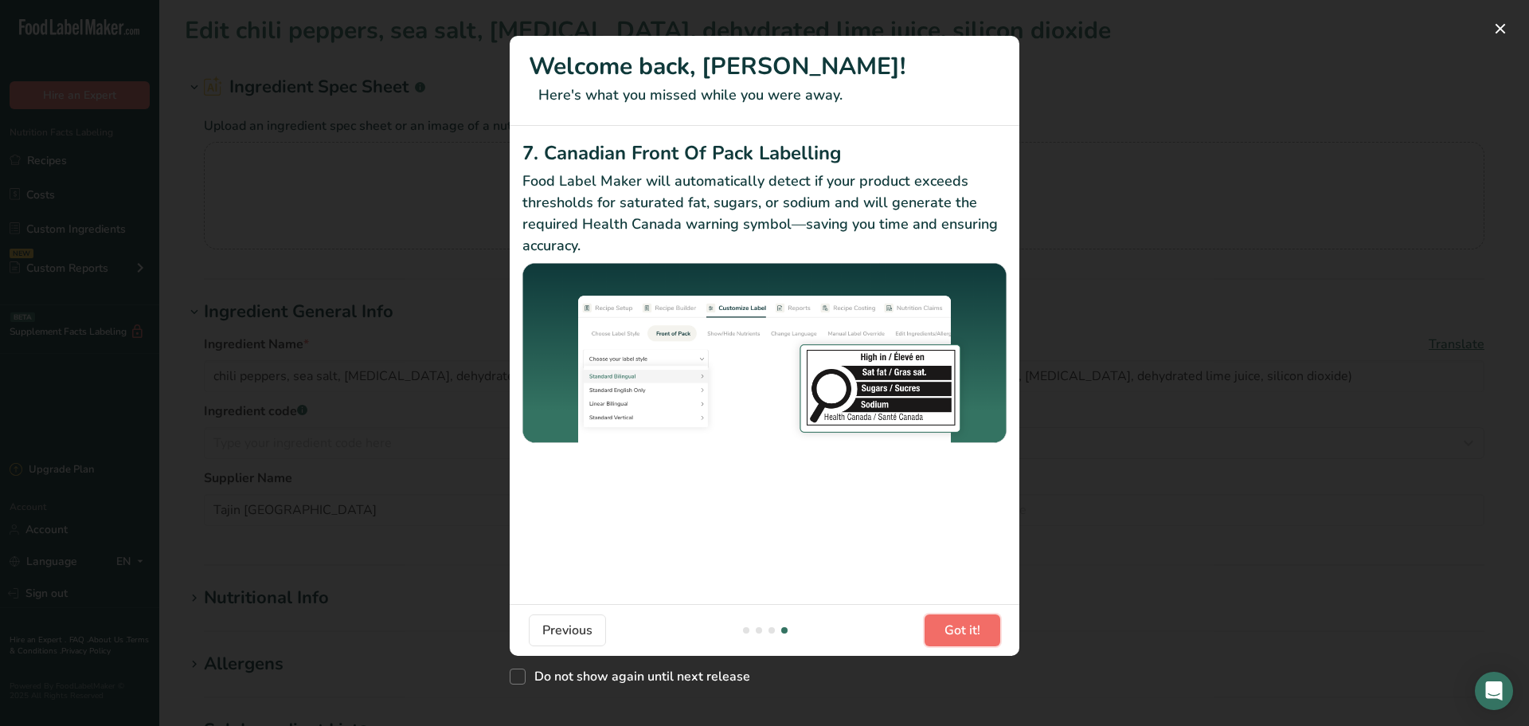
click at [964, 633] on span "Got it!" at bounding box center [963, 629] width 36 height 19
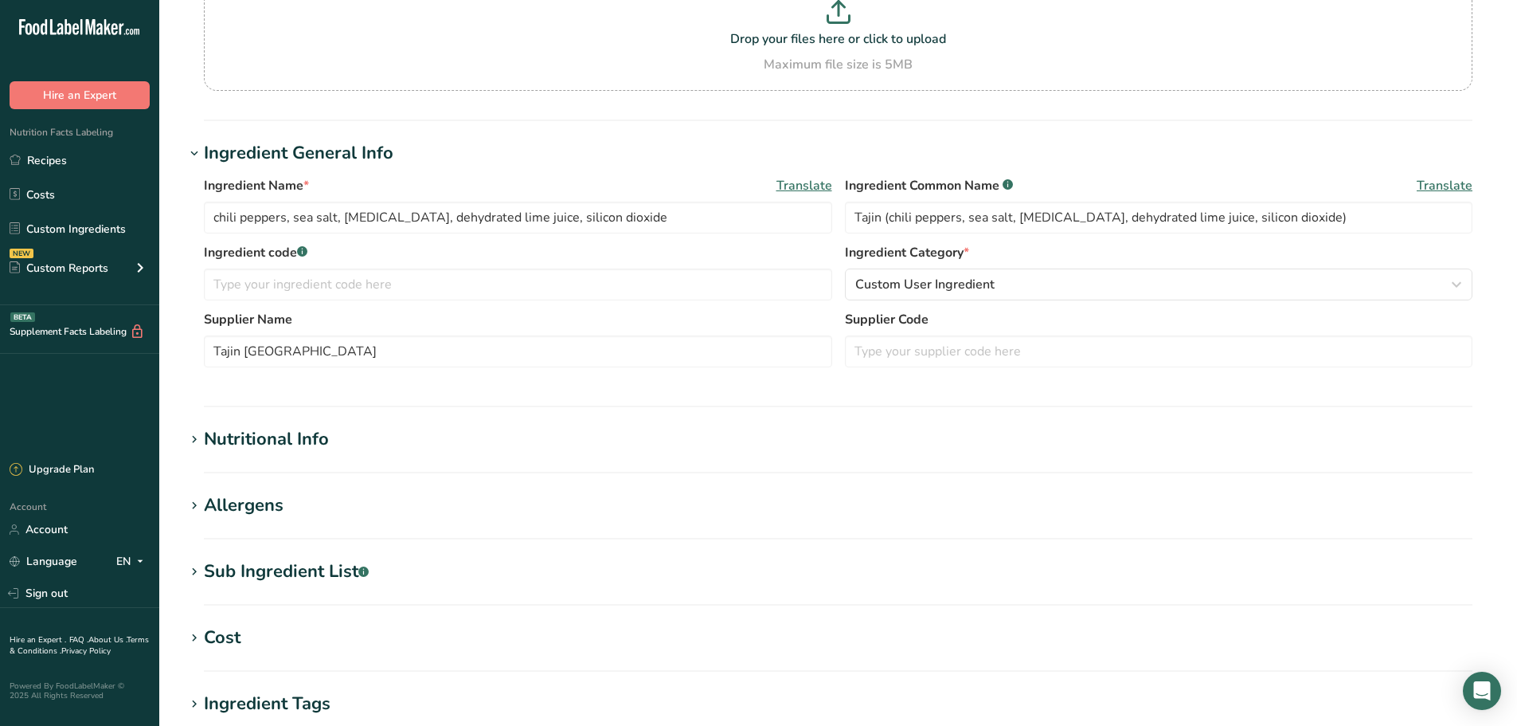
scroll to position [159, 0]
click at [292, 447] on div "Nutritional Info" at bounding box center [266, 438] width 125 height 26
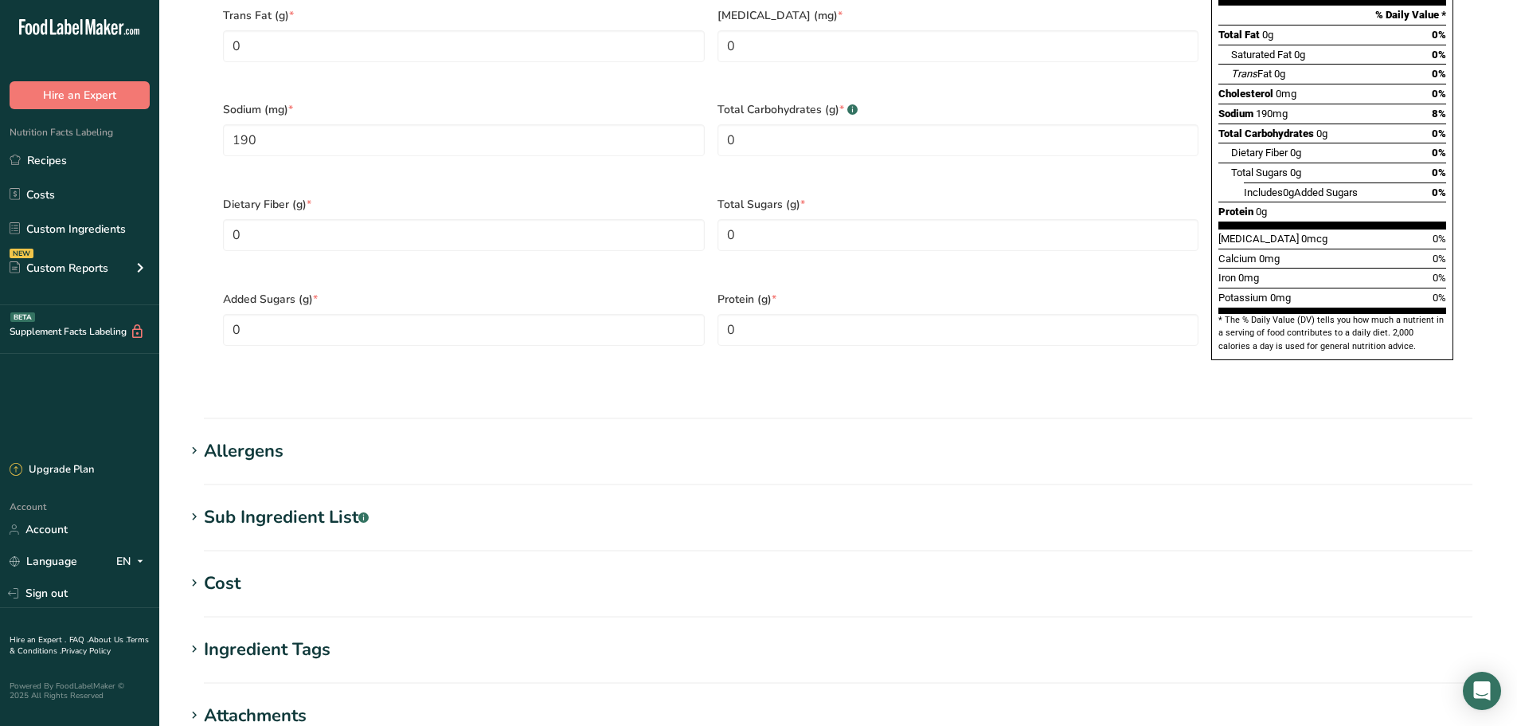
scroll to position [1115, 0]
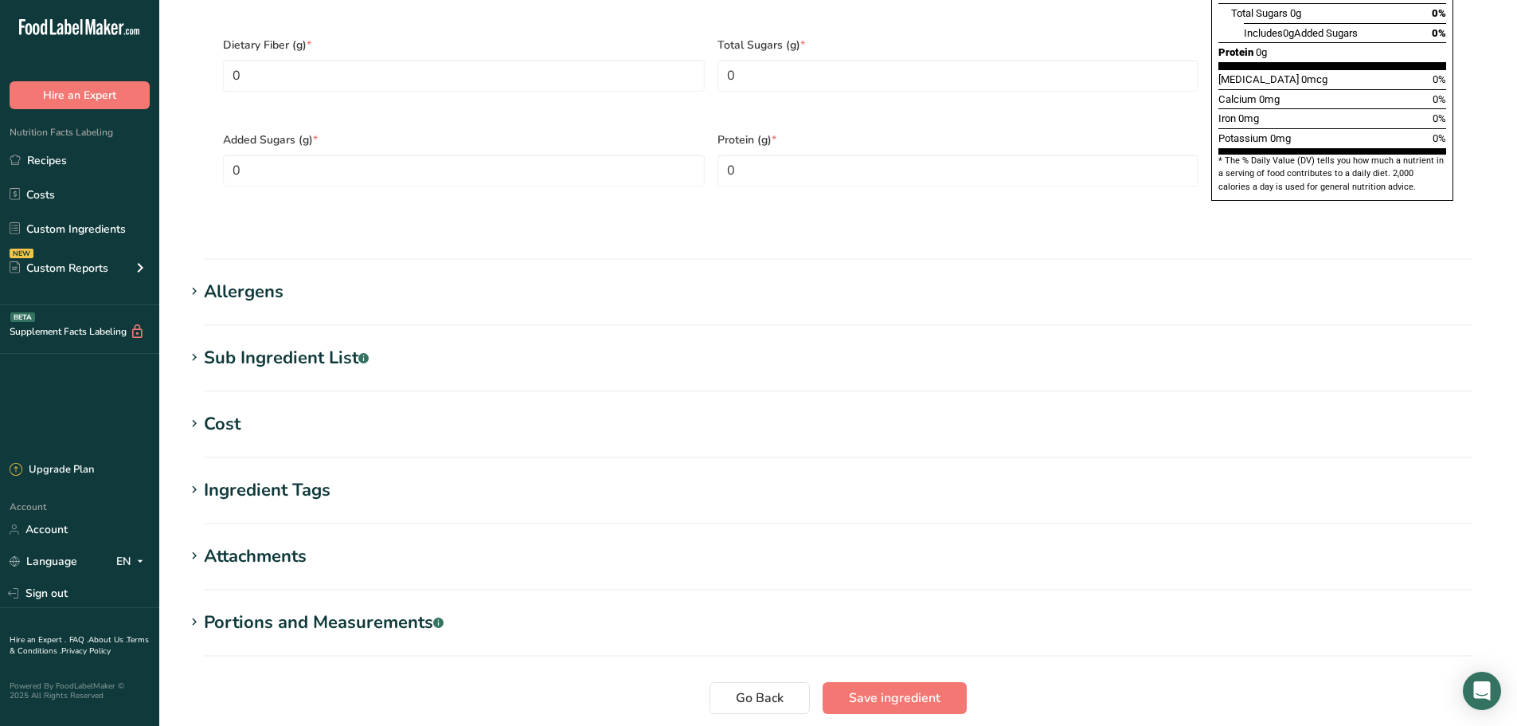
click at [318, 477] on section "Ingredient Tags Add tags Standard Tags Custom Tags Source of Antioxidants Prebi…" at bounding box center [838, 500] width 1307 height 47
click at [312, 477] on div "Ingredient Tags" at bounding box center [267, 490] width 127 height 26
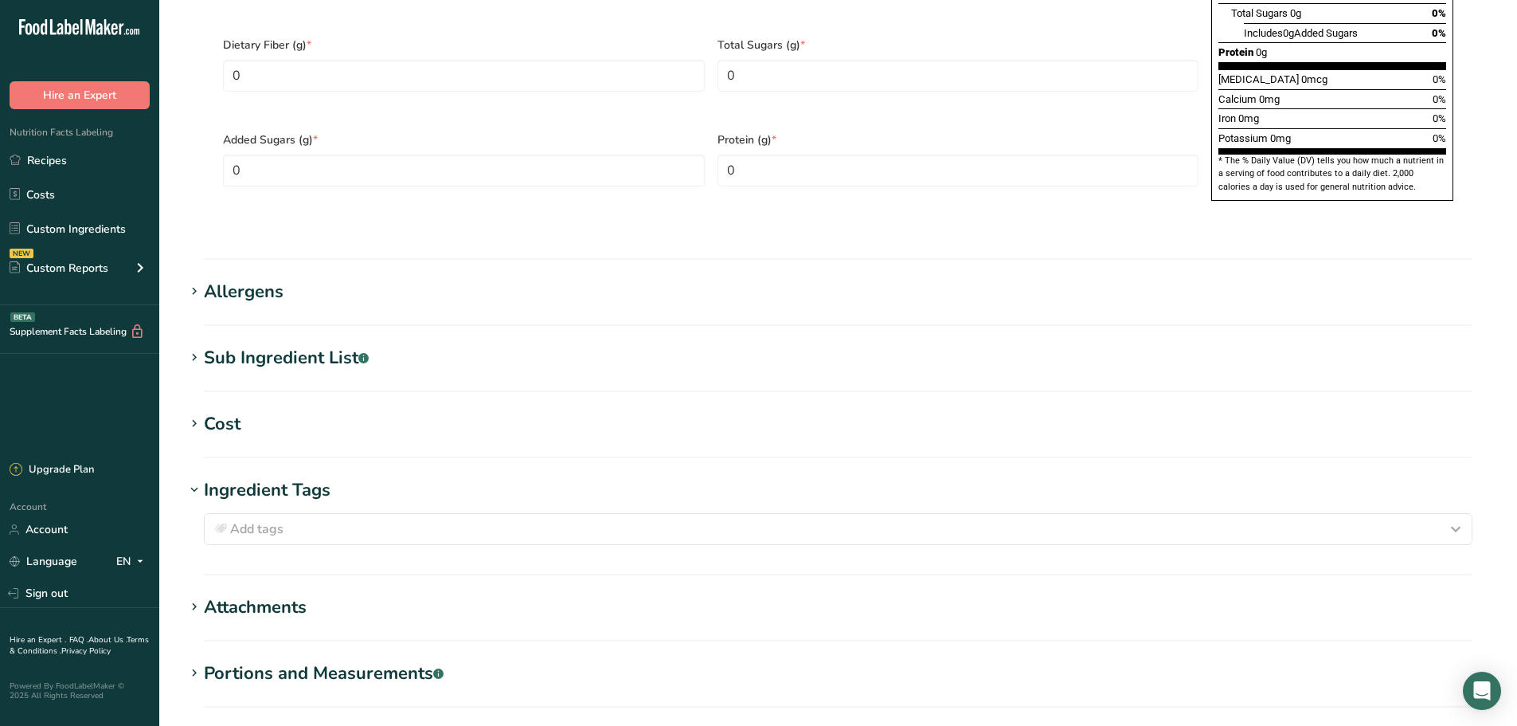
click at [276, 411] on h1 "Cost" at bounding box center [838, 424] width 1307 height 26
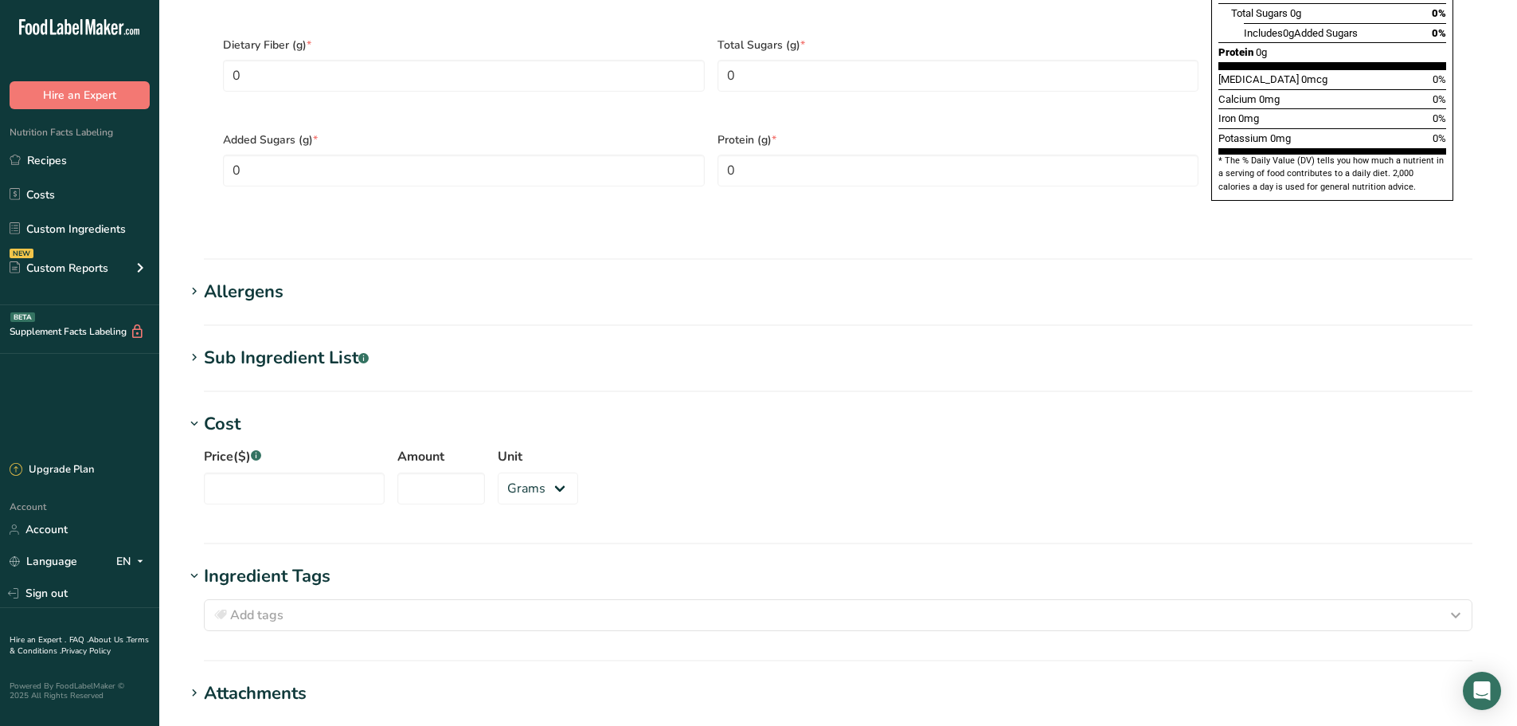
click at [287, 345] on div "Sub Ingredient List .a-a{fill:#347362;}.b-a{fill:#fff;}" at bounding box center [286, 358] width 165 height 26
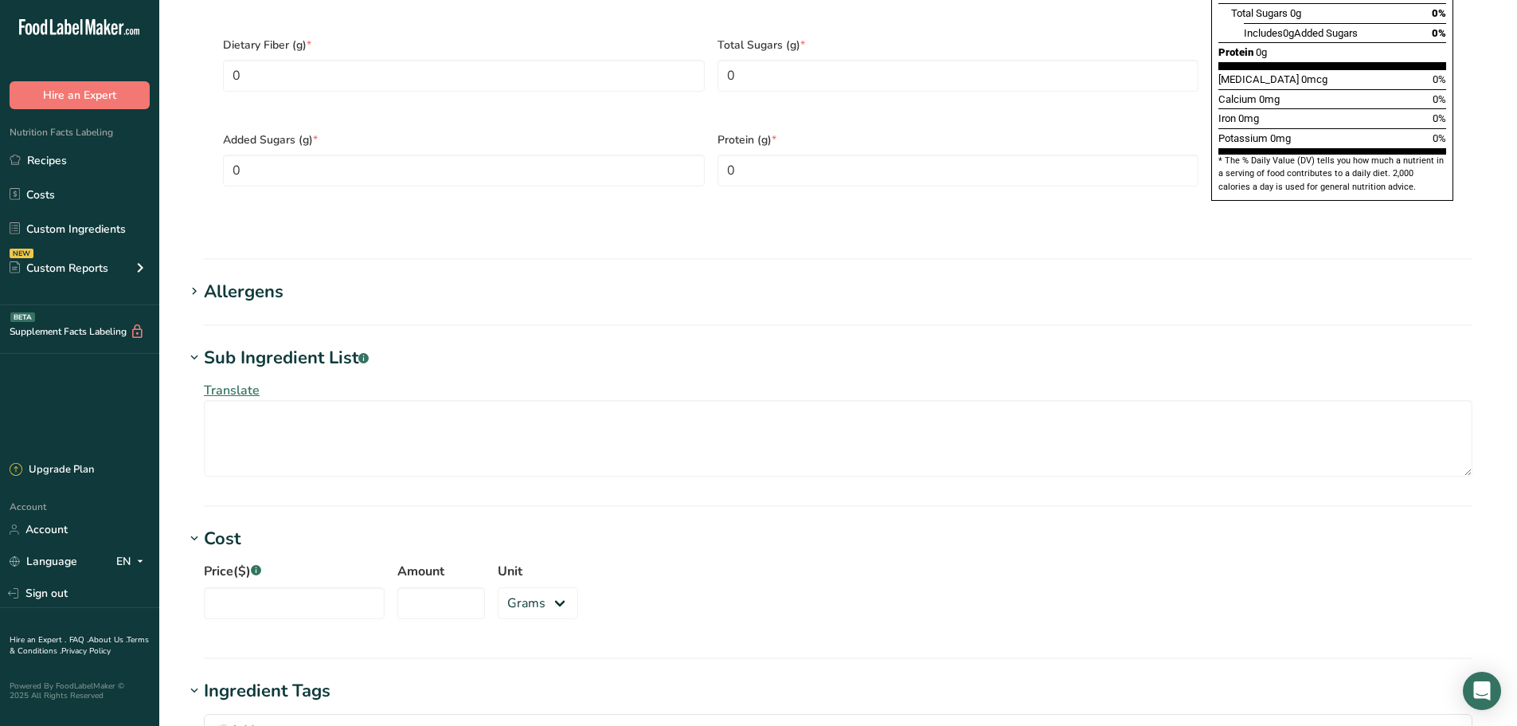
click at [280, 279] on div "Allergens" at bounding box center [244, 292] width 80 height 26
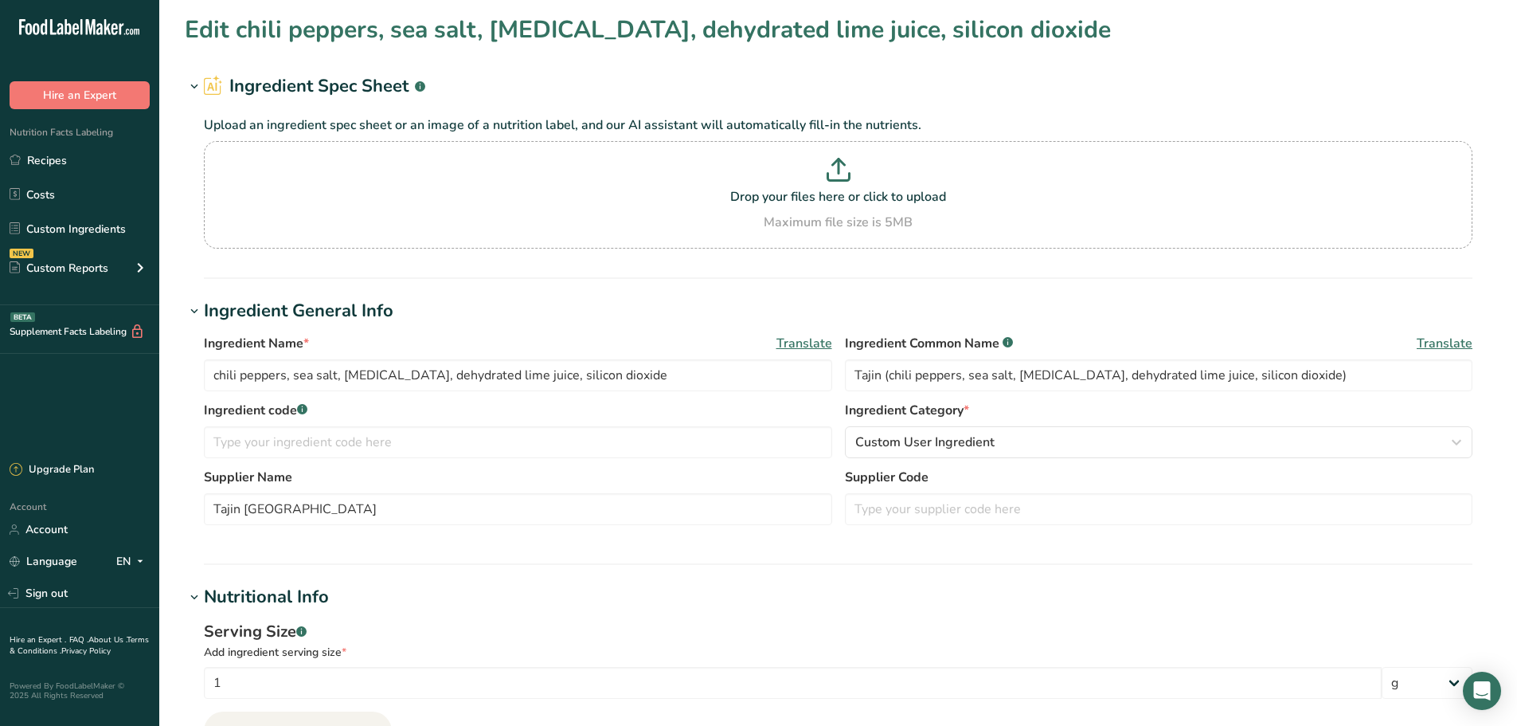
scroll to position [0, 0]
